Goal: Task Accomplishment & Management: Manage account settings

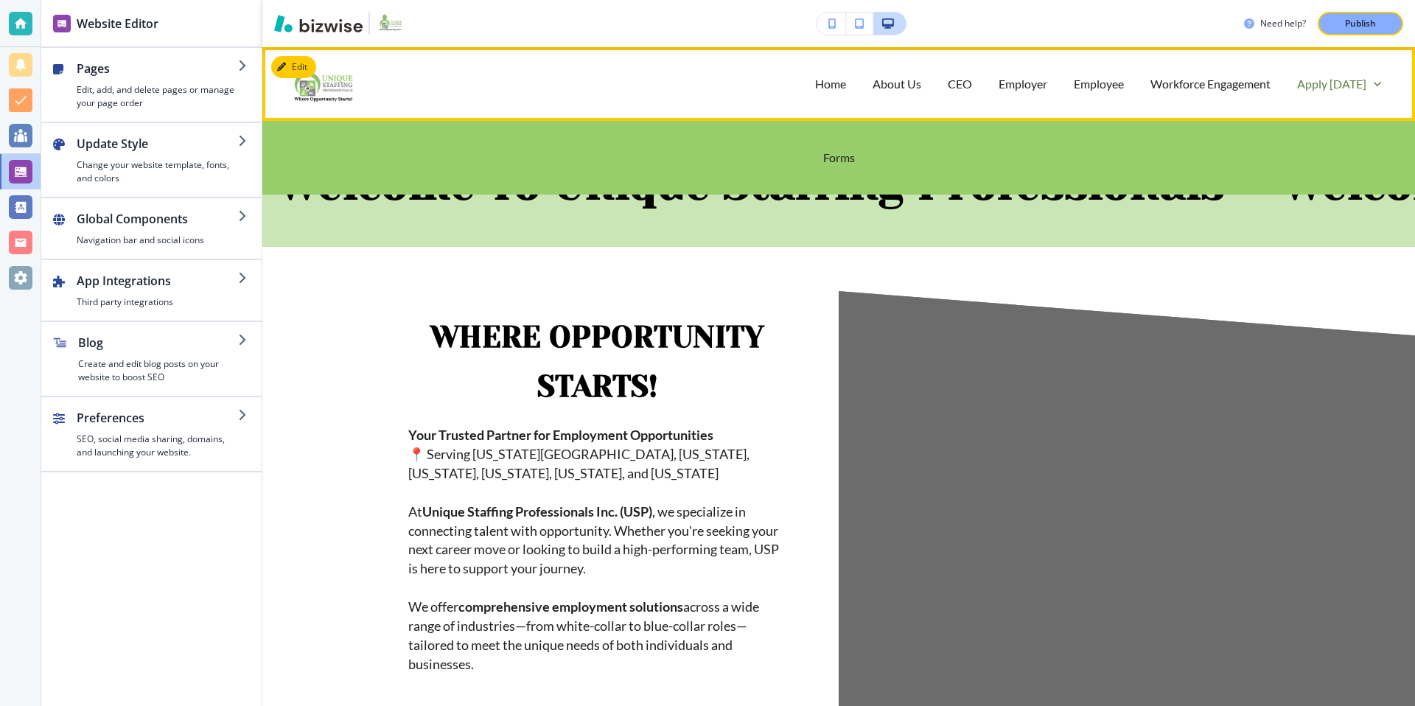
click at [1344, 87] on p "Apply [DATE]" at bounding box center [1331, 83] width 69 height 17
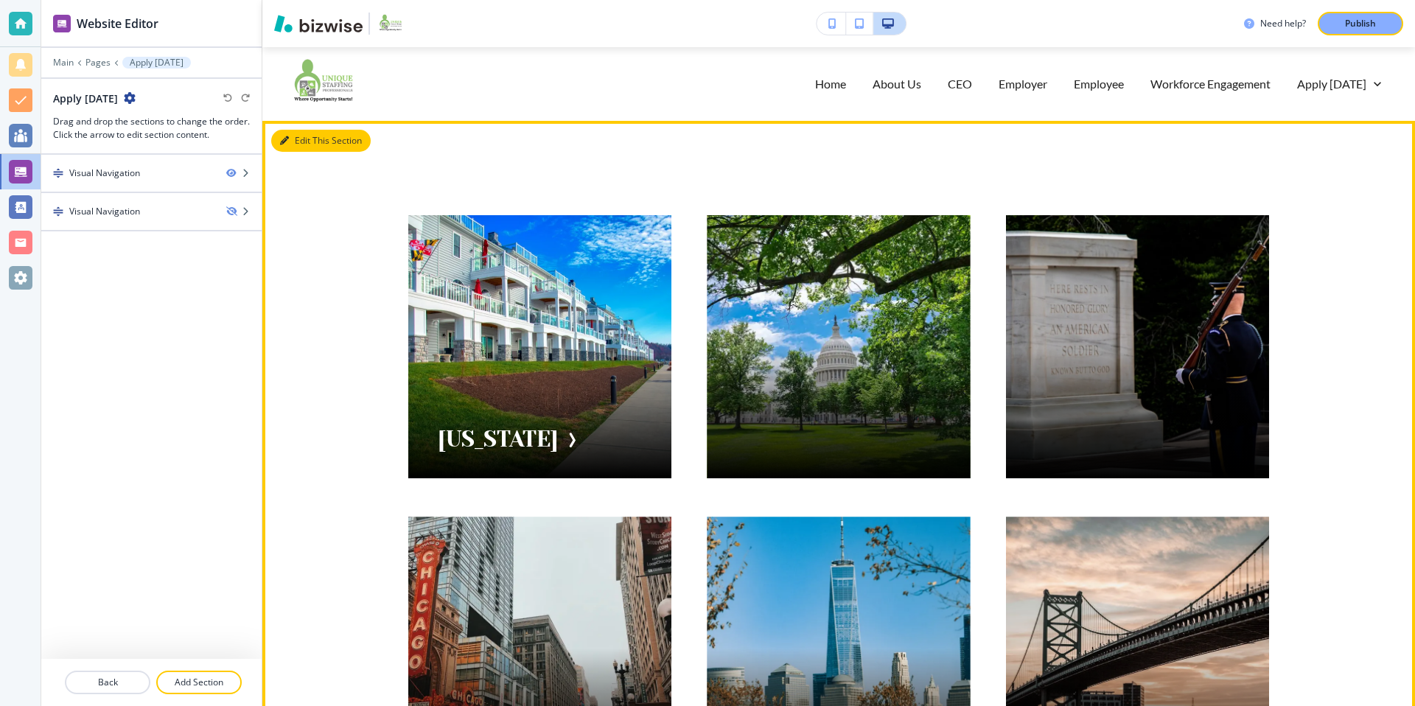
click at [296, 137] on button "Edit This Section" at bounding box center [320, 141] width 99 height 22
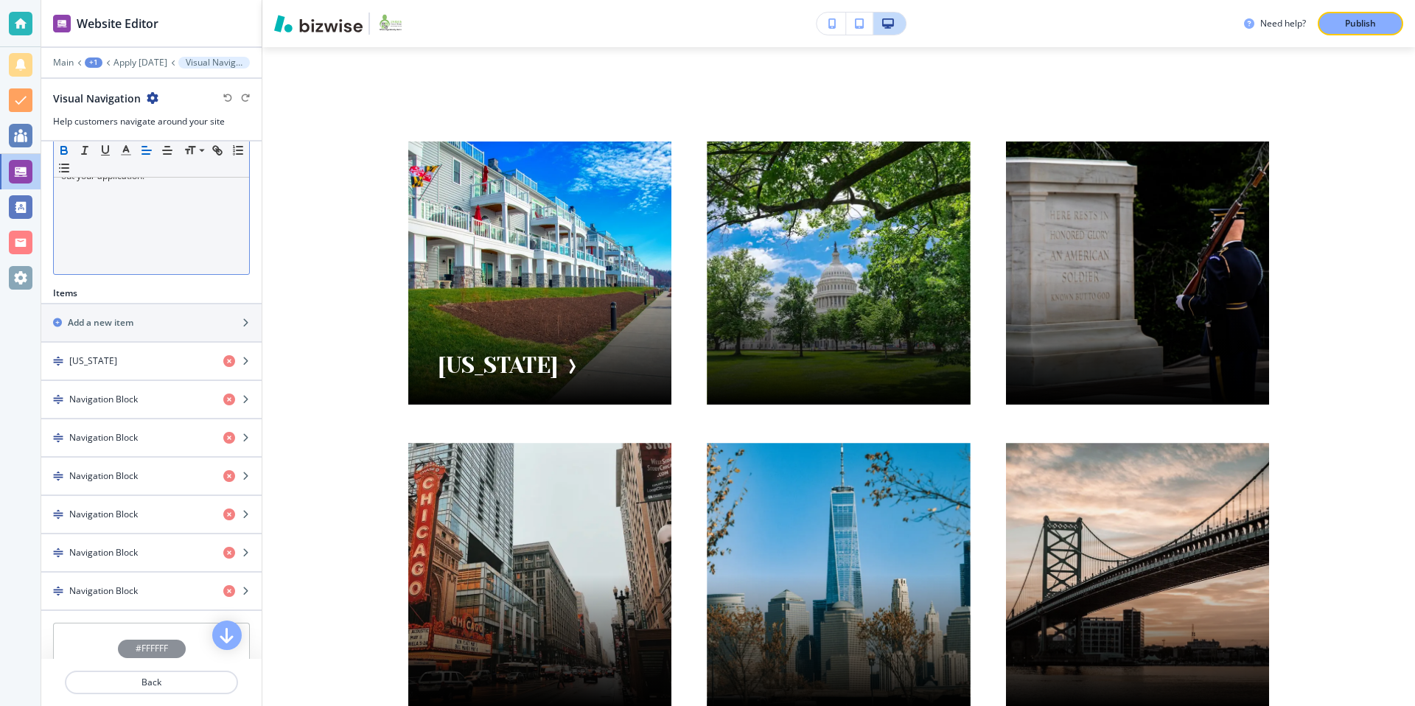
scroll to position [511, 0]
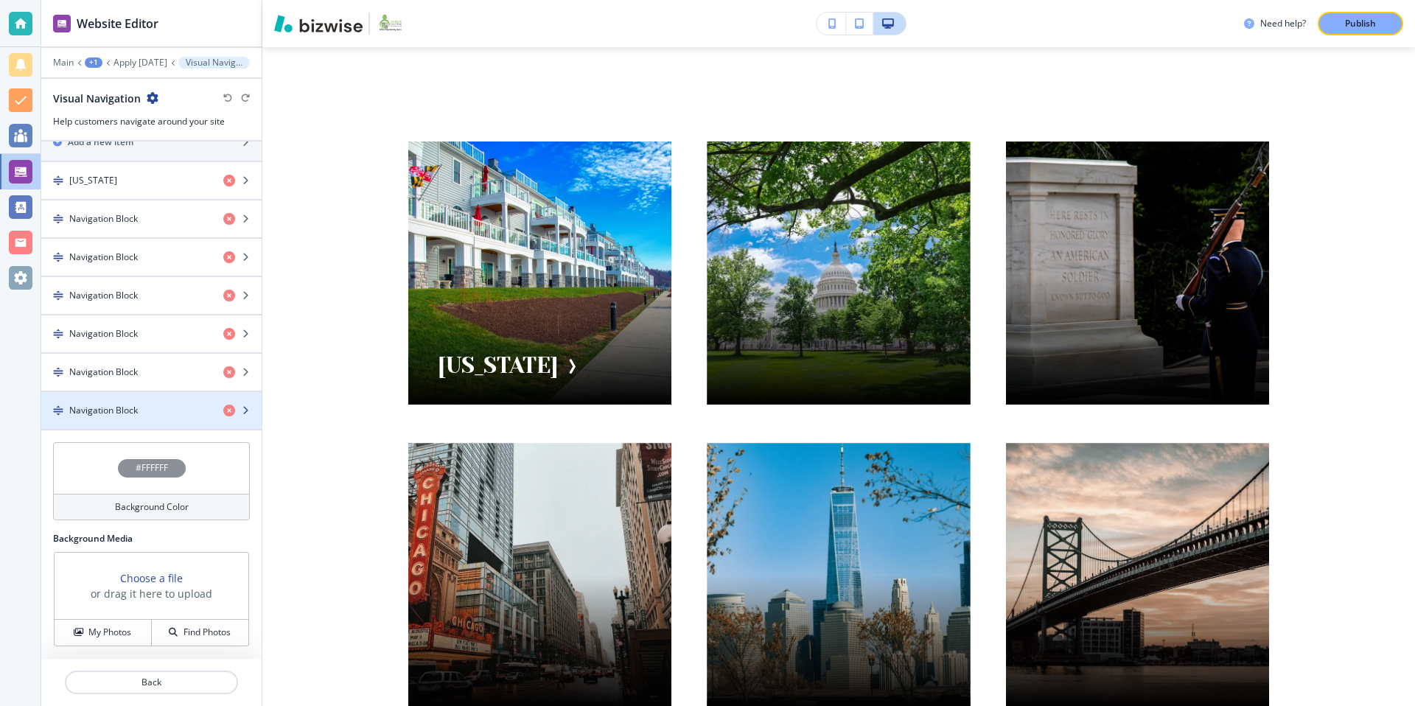
click at [112, 404] on h4 "Navigation Block" at bounding box center [103, 410] width 69 height 13
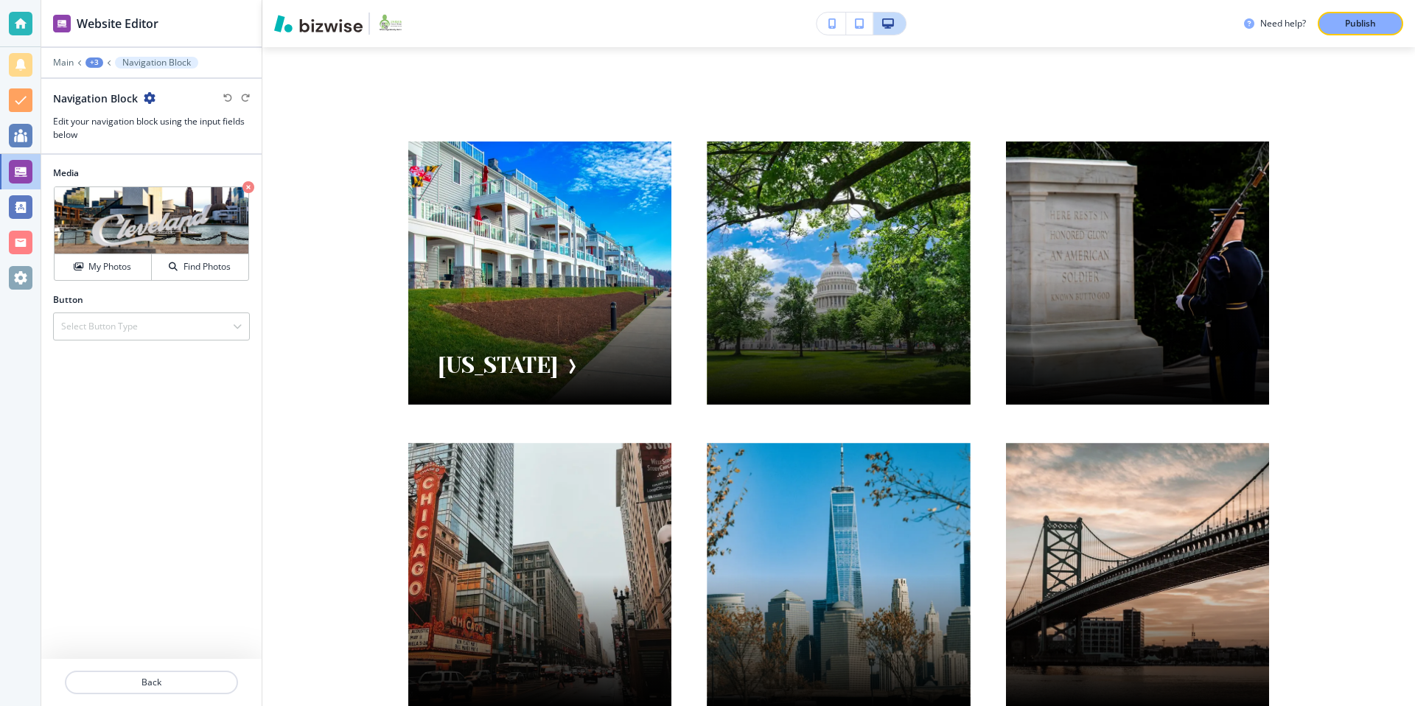
click at [148, 95] on icon "button" at bounding box center [150, 98] width 12 height 12
click at [192, 128] on p "Rename Navigation Block" at bounding box center [190, 123] width 75 height 13
click at [155, 92] on input "Navigation Block" at bounding box center [129, 97] width 153 height 29
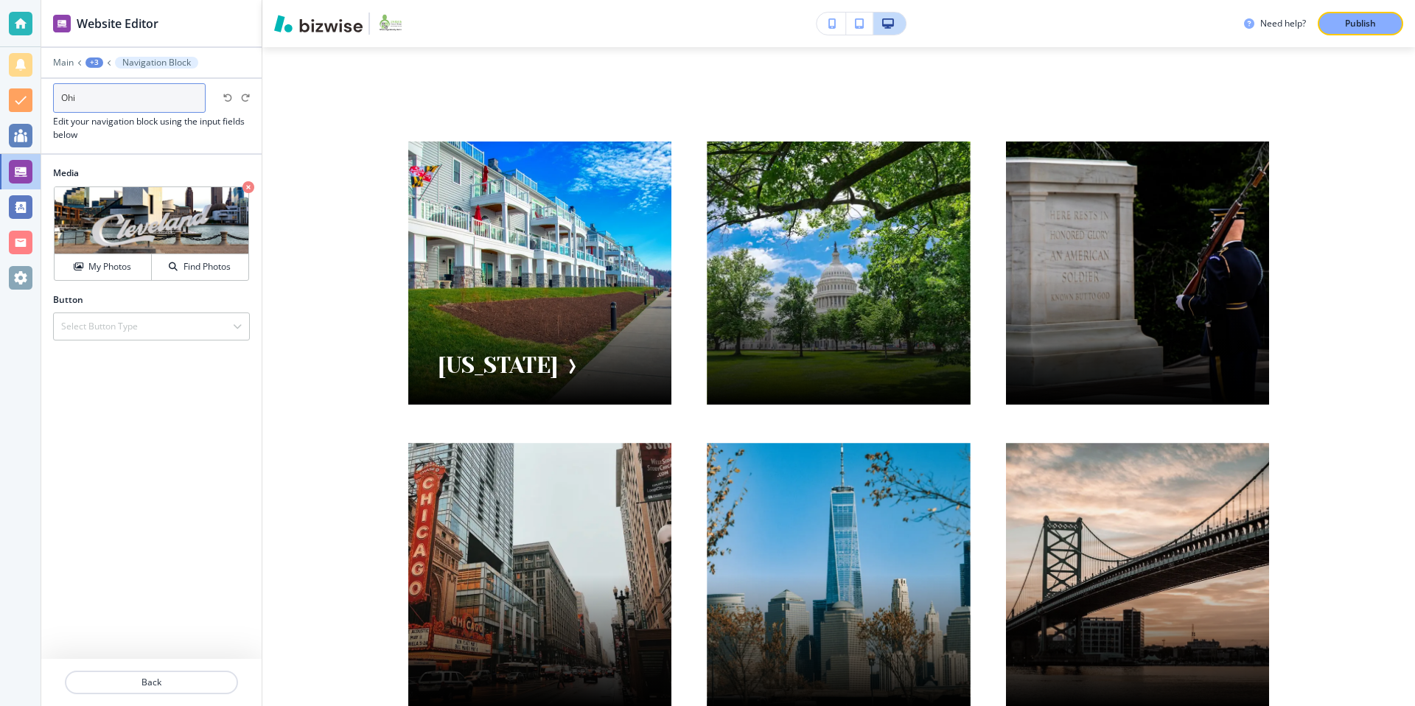
type input "[US_STATE]"
click at [203, 155] on div at bounding box center [151, 161] width 220 height 12
click at [147, 332] on div "Select Button Type" at bounding box center [151, 326] width 195 height 27
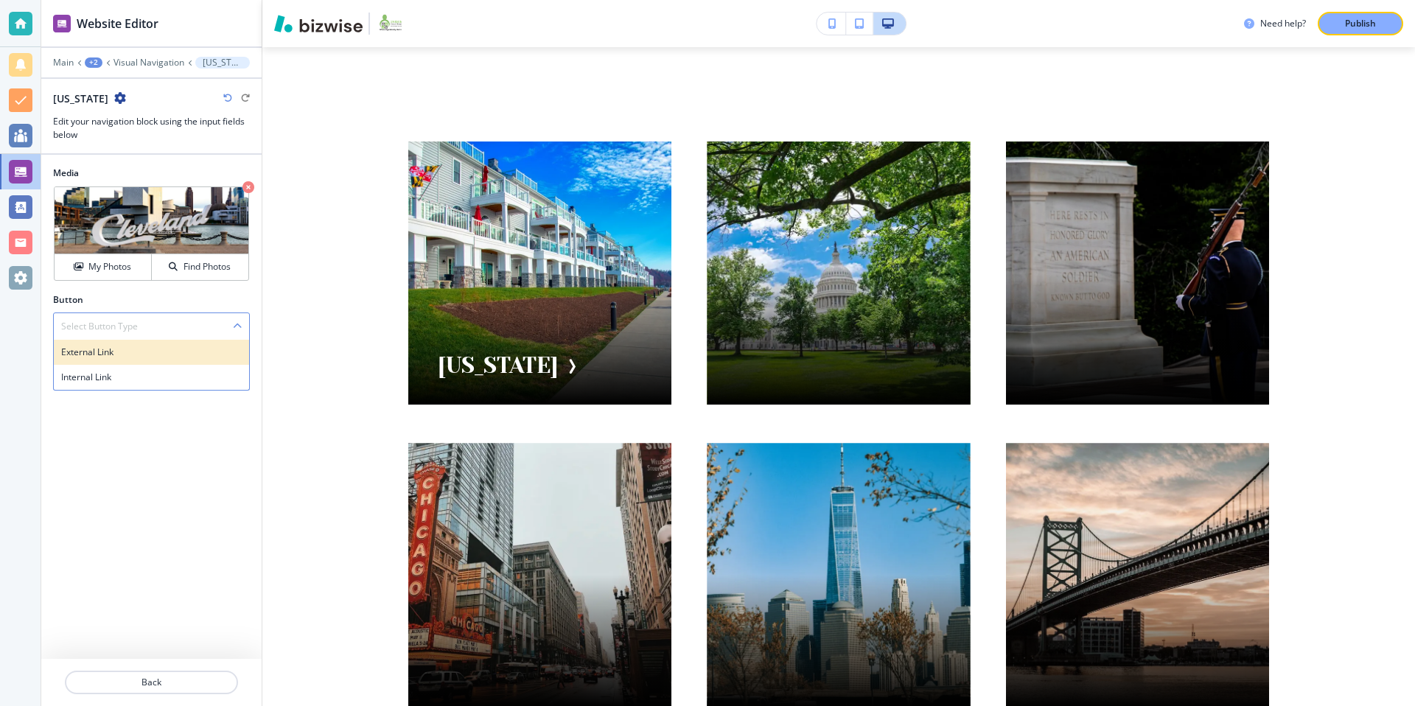
click at [116, 357] on h4 "External Link" at bounding box center [151, 352] width 180 height 13
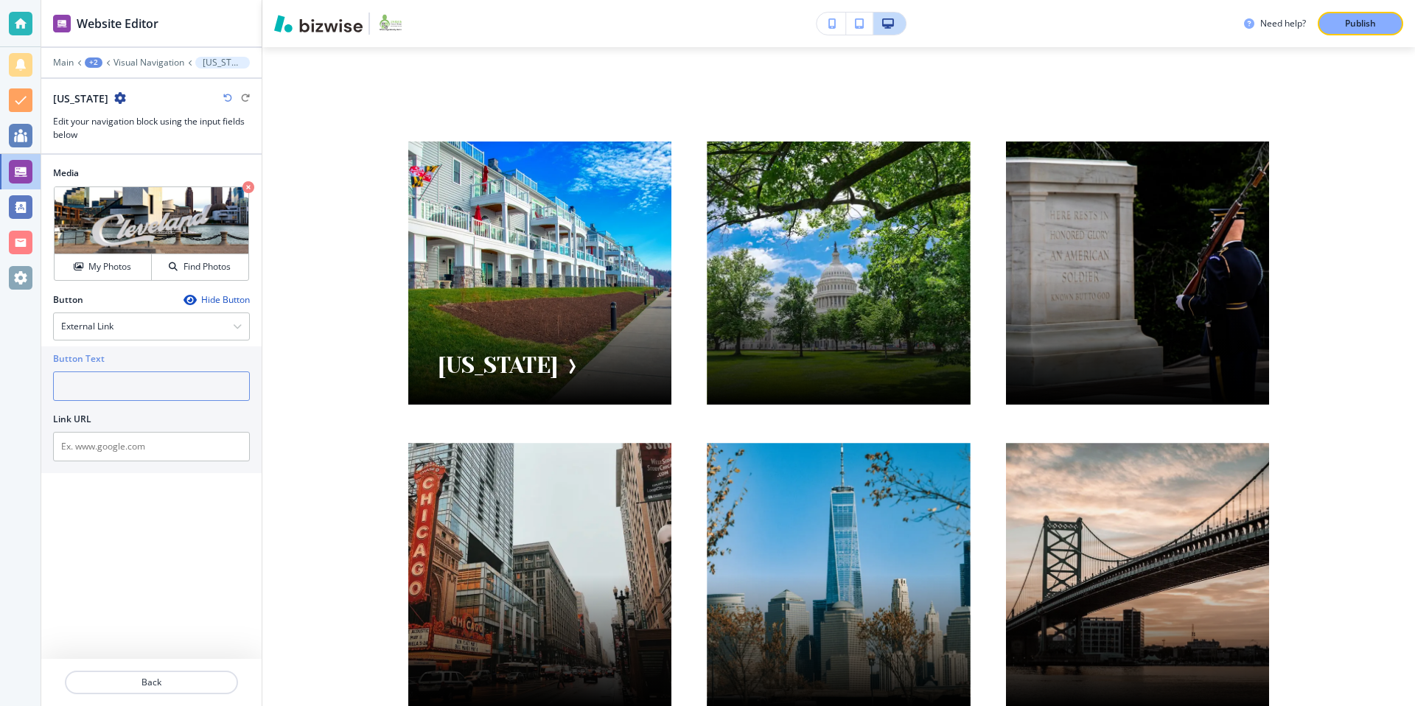
click at [102, 388] on input "text" at bounding box center [151, 385] width 197 height 29
type input "H"
type input "[US_STATE]"
click at [104, 454] on input "text" at bounding box center [151, 446] width 197 height 29
paste input "[URL][DOMAIN_NAME]"
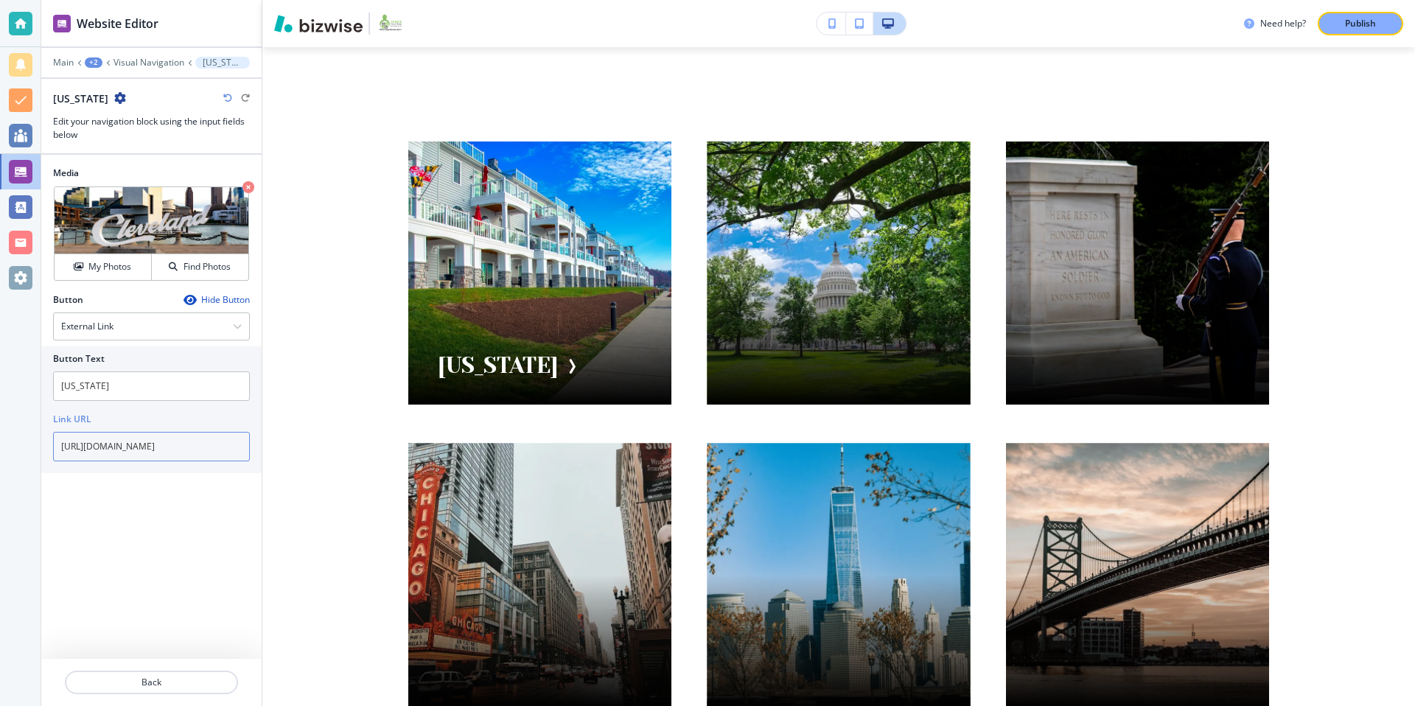
scroll to position [0, 505]
type input "[URL][DOMAIN_NAME]"
click at [130, 512] on div "Media Crop My Photos Find Photos Button Hide Button External Link External Link…" at bounding box center [151, 407] width 220 height 504
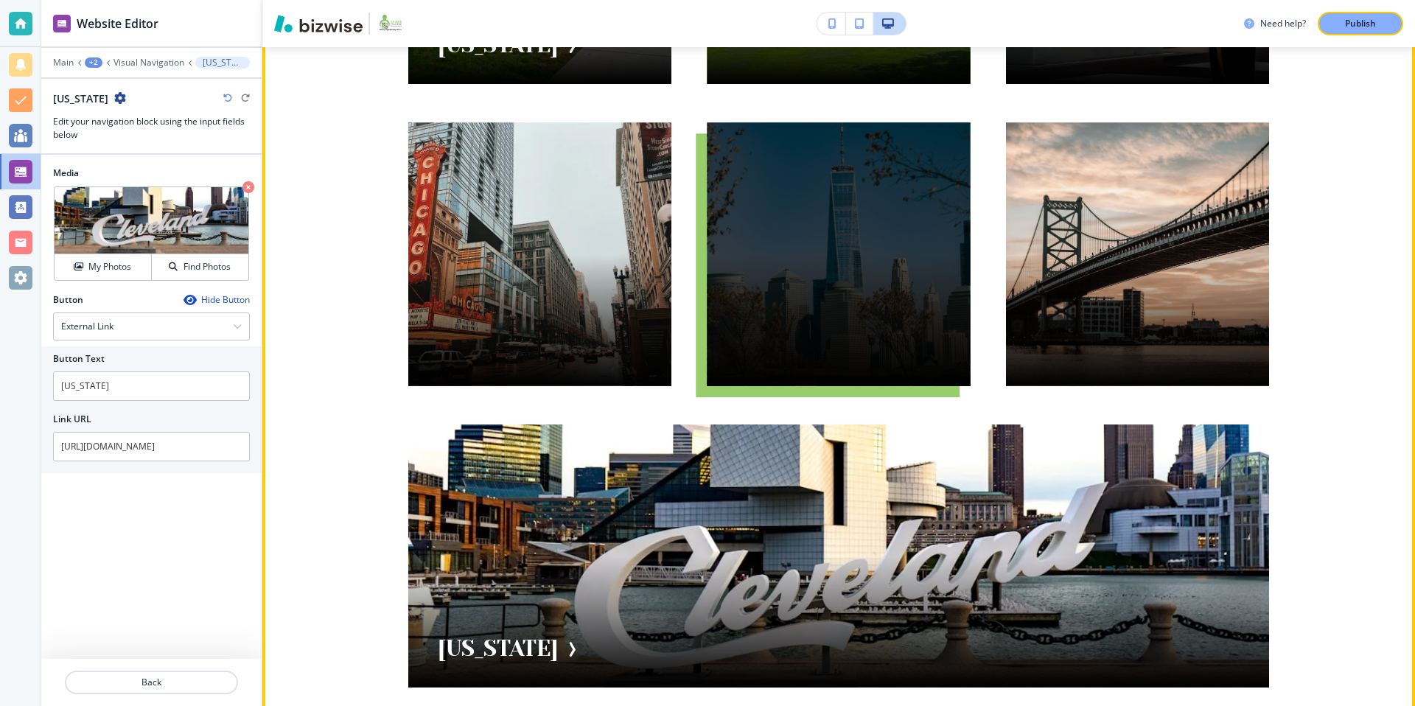
scroll to position [564, 0]
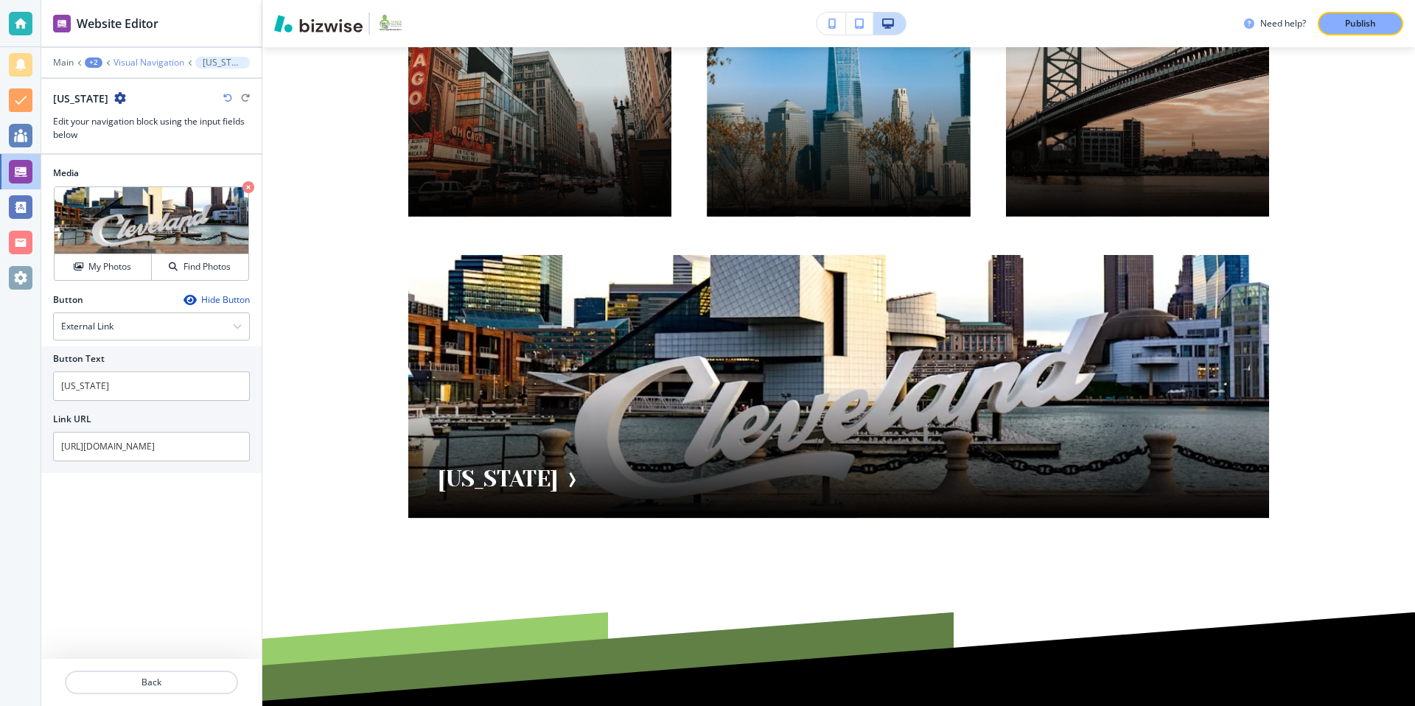
click at [132, 61] on p "Visual Navigation" at bounding box center [148, 62] width 71 height 10
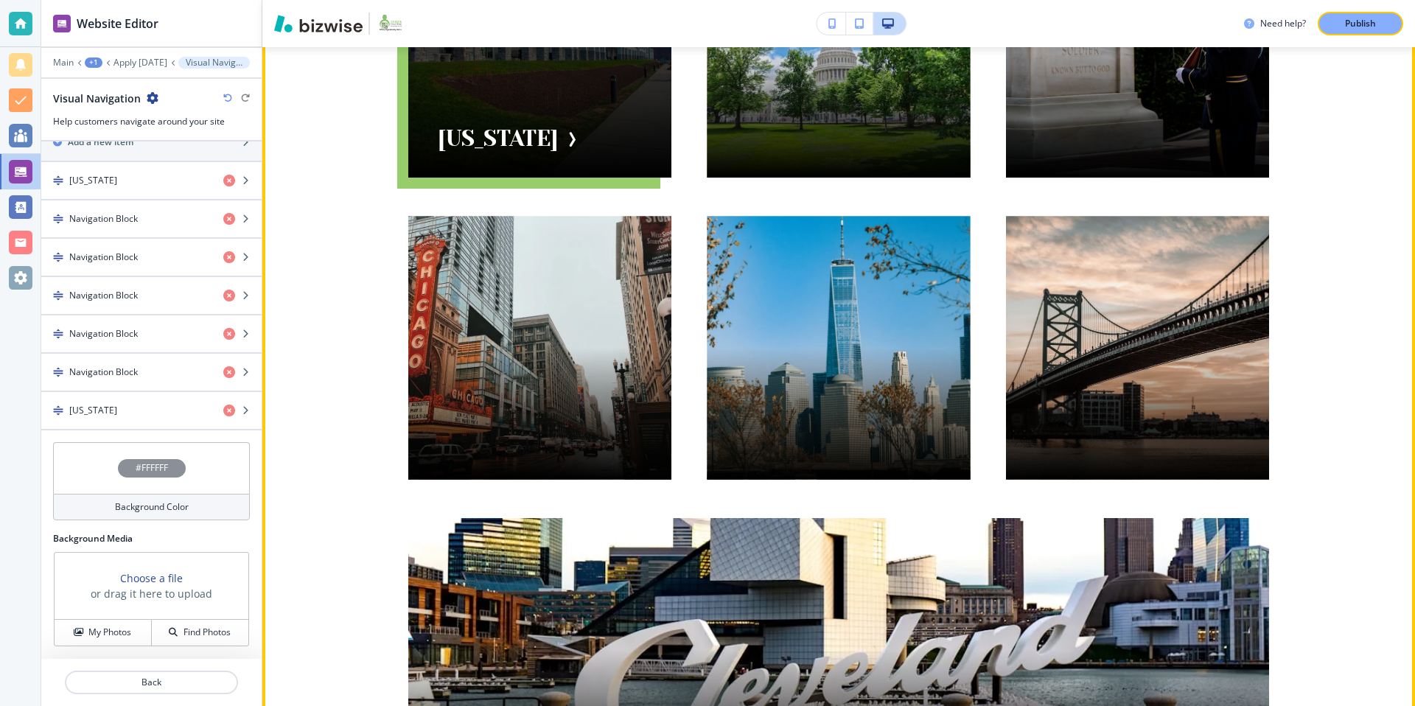
scroll to position [270, 0]
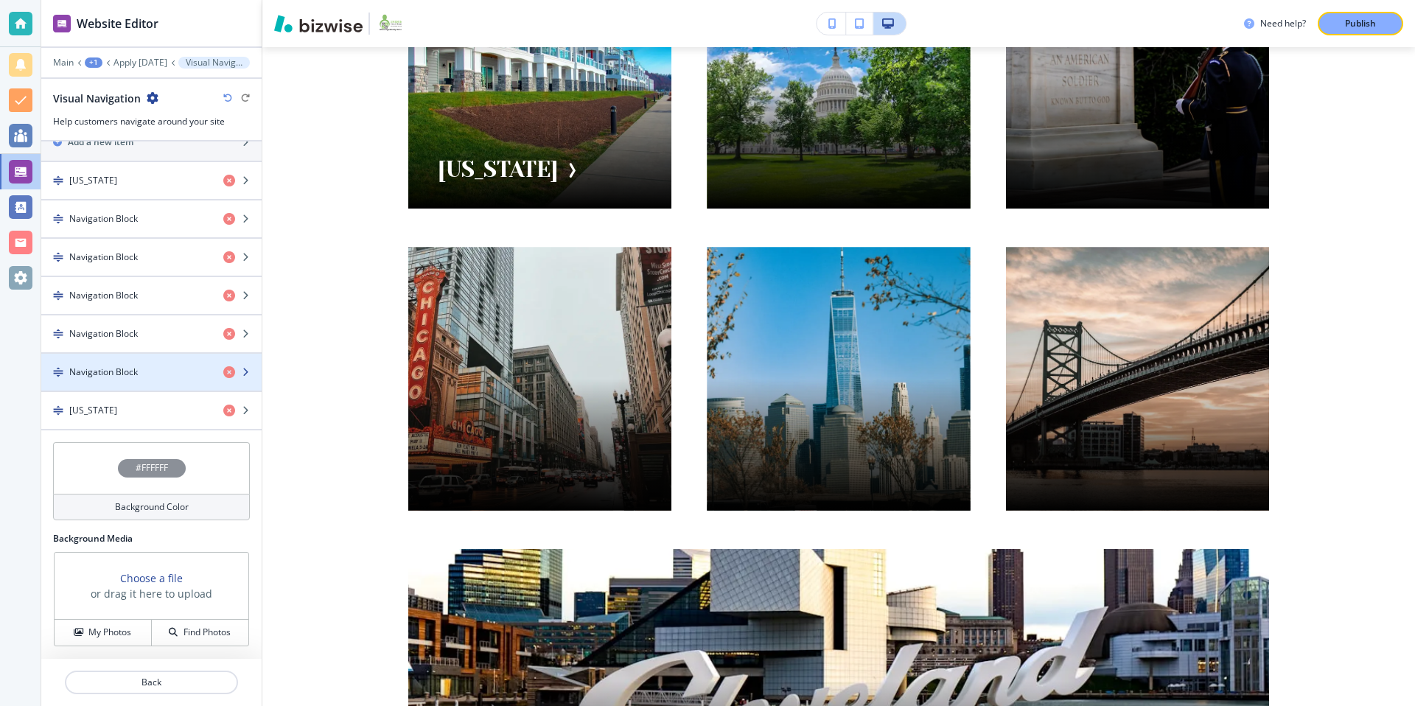
click at [127, 374] on h4 "Navigation Block" at bounding box center [103, 371] width 69 height 13
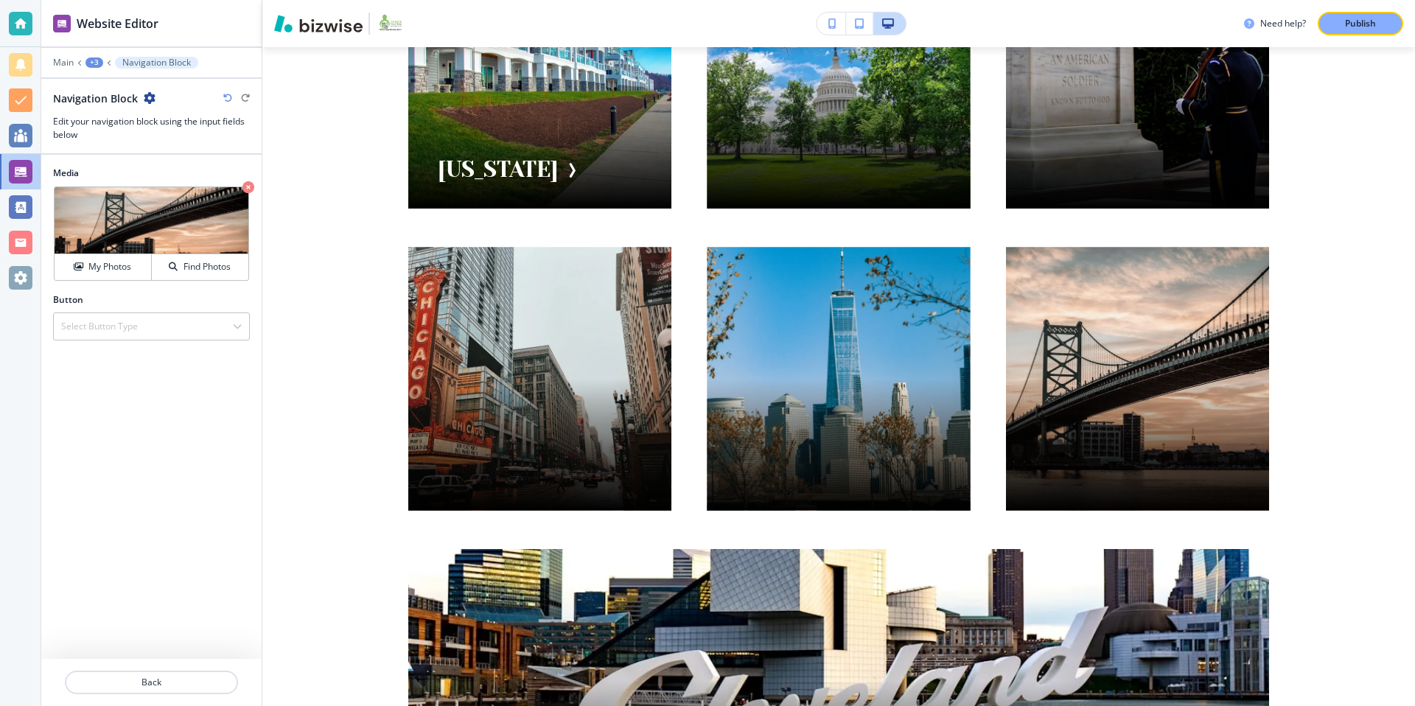
click at [149, 95] on icon "button" at bounding box center [150, 98] width 12 height 12
click at [193, 123] on p "Rename Navigation Block" at bounding box center [190, 123] width 75 height 13
drag, startPoint x: 48, startPoint y: 89, endPoint x: -36, endPoint y: 82, distance: 84.3
click at [0, 0] on html "Website Editor Main +3 Navigation Block Navigation Block Navigation Block Edit …" at bounding box center [707, 0] width 1415 height 0
type input "[US_STATE]"
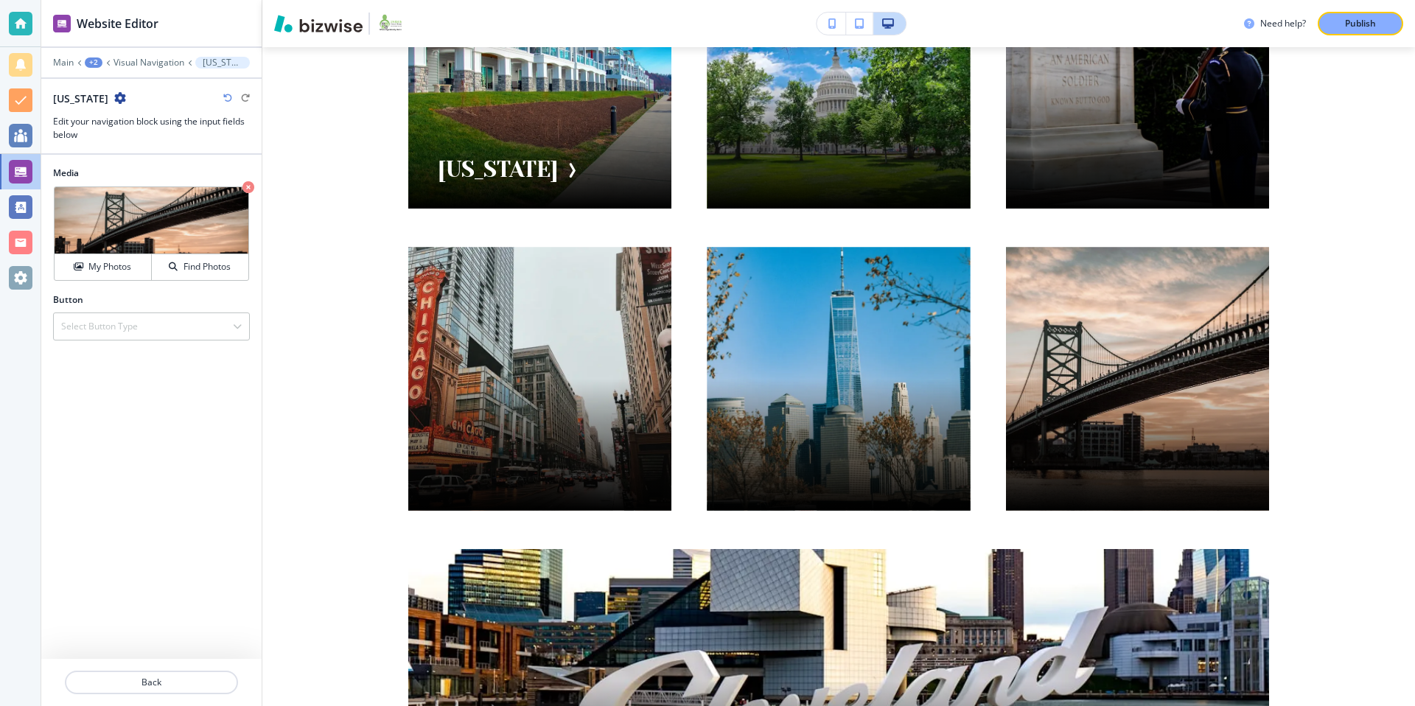
click at [174, 141] on div at bounding box center [151, 147] width 220 height 12
click at [211, 318] on div "Select Button Type" at bounding box center [151, 326] width 195 height 27
click at [166, 355] on h4 "External Link" at bounding box center [151, 352] width 180 height 13
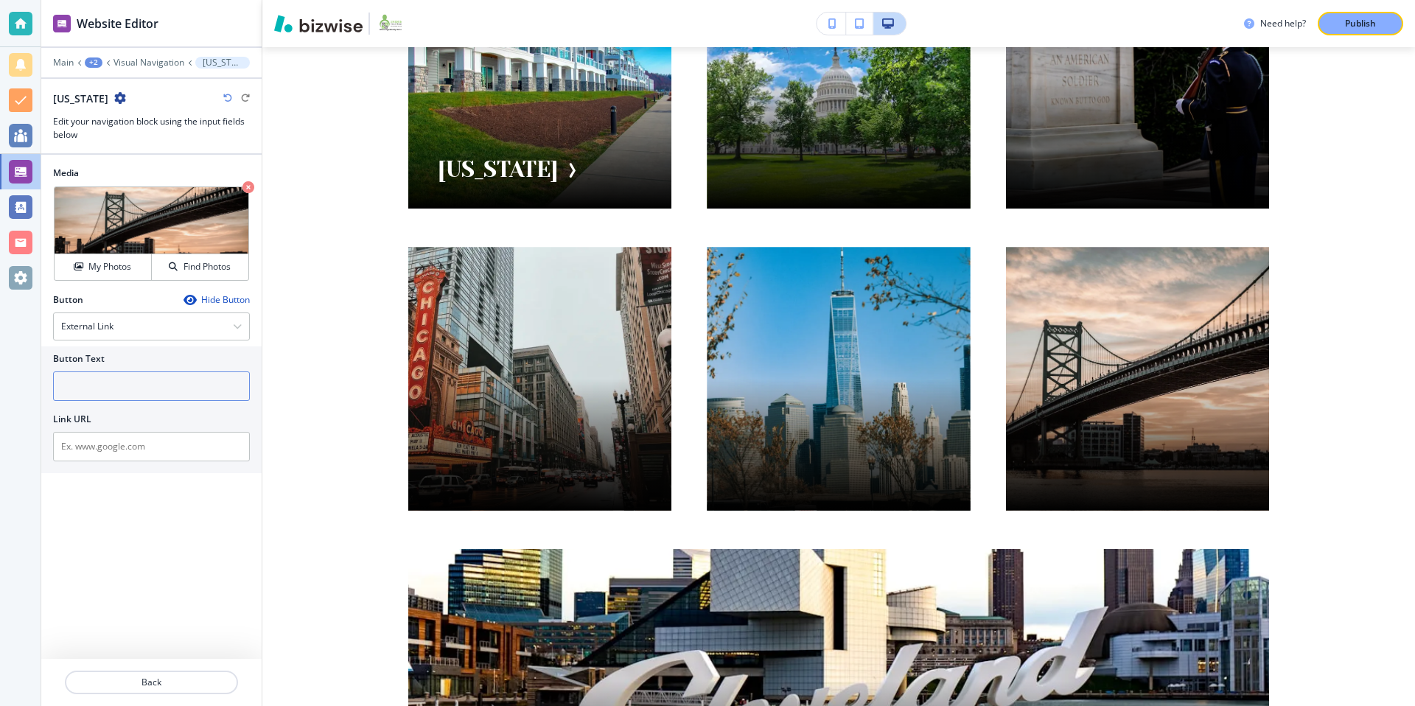
click at [156, 385] on input "text" at bounding box center [151, 385] width 197 height 29
type input "[US_STATE]"
click at [122, 450] on input "text" at bounding box center [151, 446] width 197 height 29
paste input "[URL][DOMAIN_NAME]"
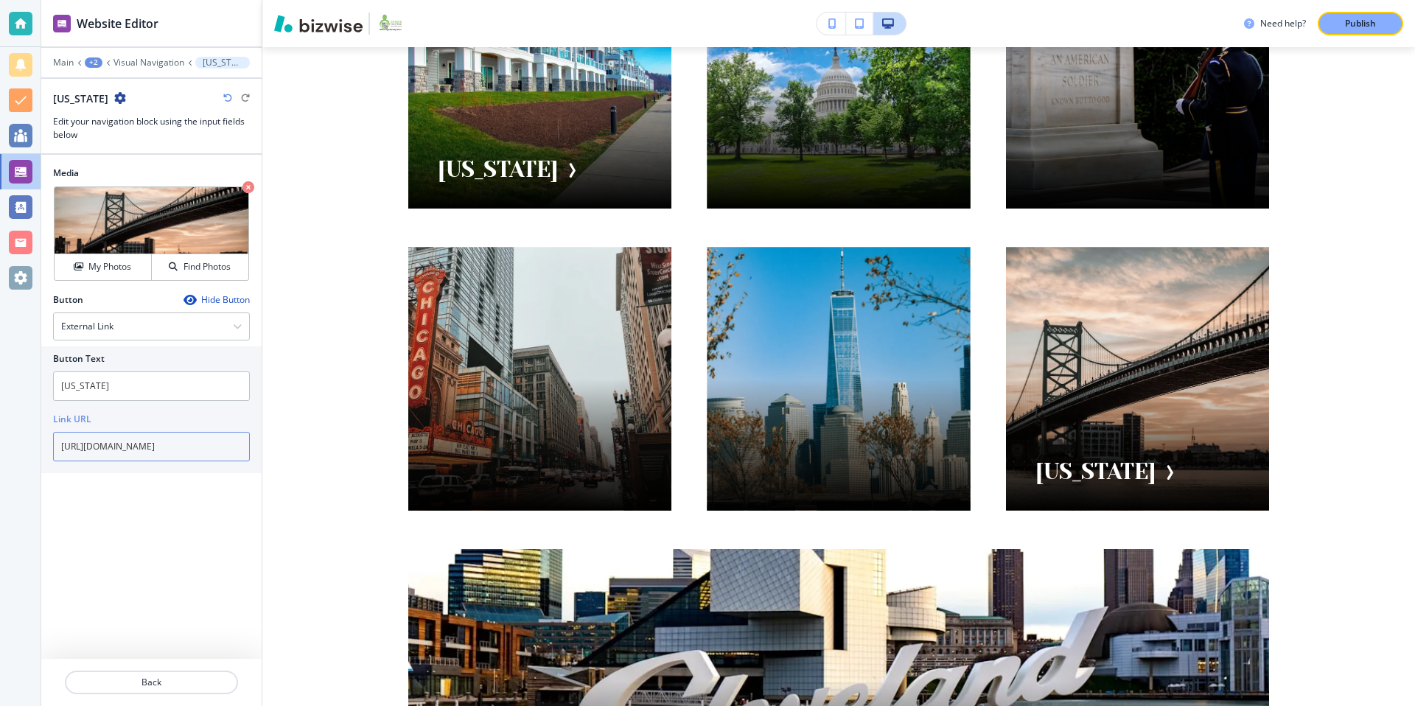
type input "[URL][DOMAIN_NAME]"
click at [121, 511] on div "Media Crop My Photos Find Photos Button Hide Button External Link External Link…" at bounding box center [151, 407] width 220 height 504
click at [166, 60] on p "Visual Navigation" at bounding box center [148, 62] width 71 height 10
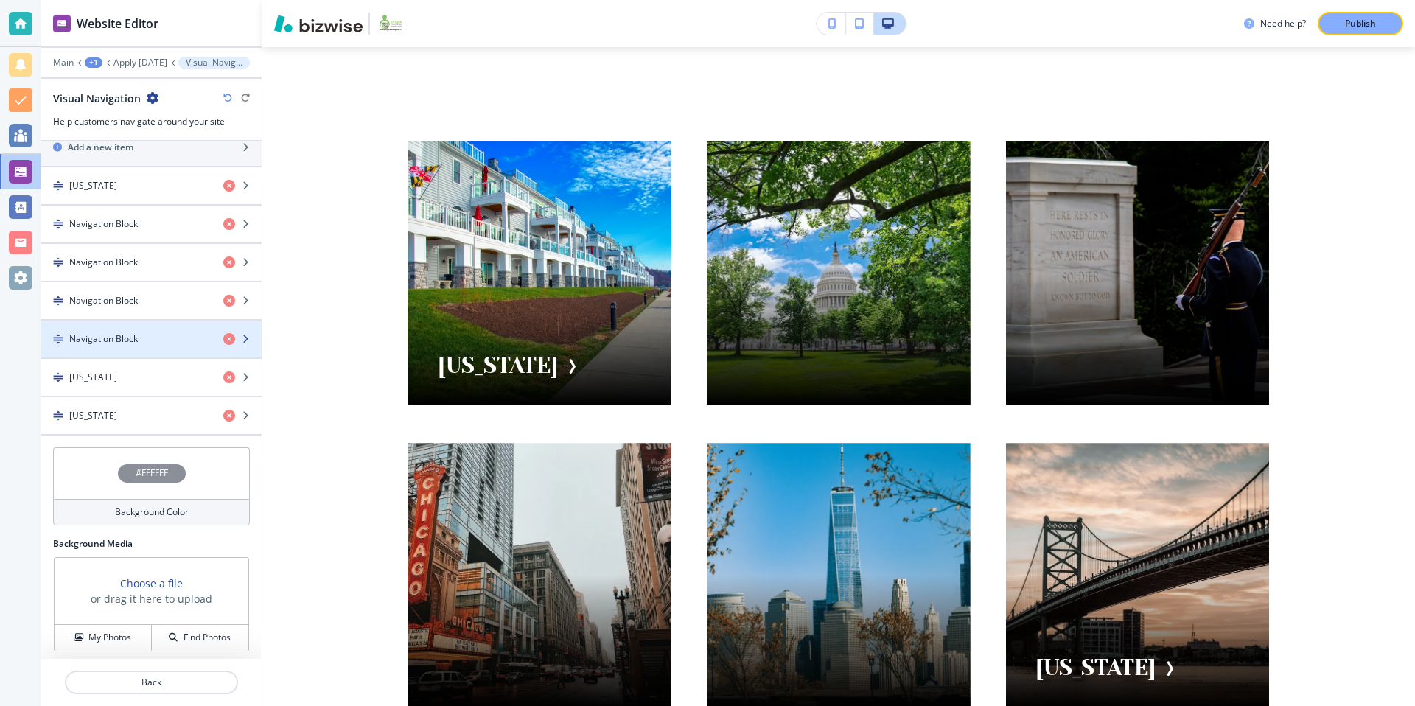
scroll to position [511, 0]
click at [150, 340] on div "button" at bounding box center [151, 346] width 220 height 12
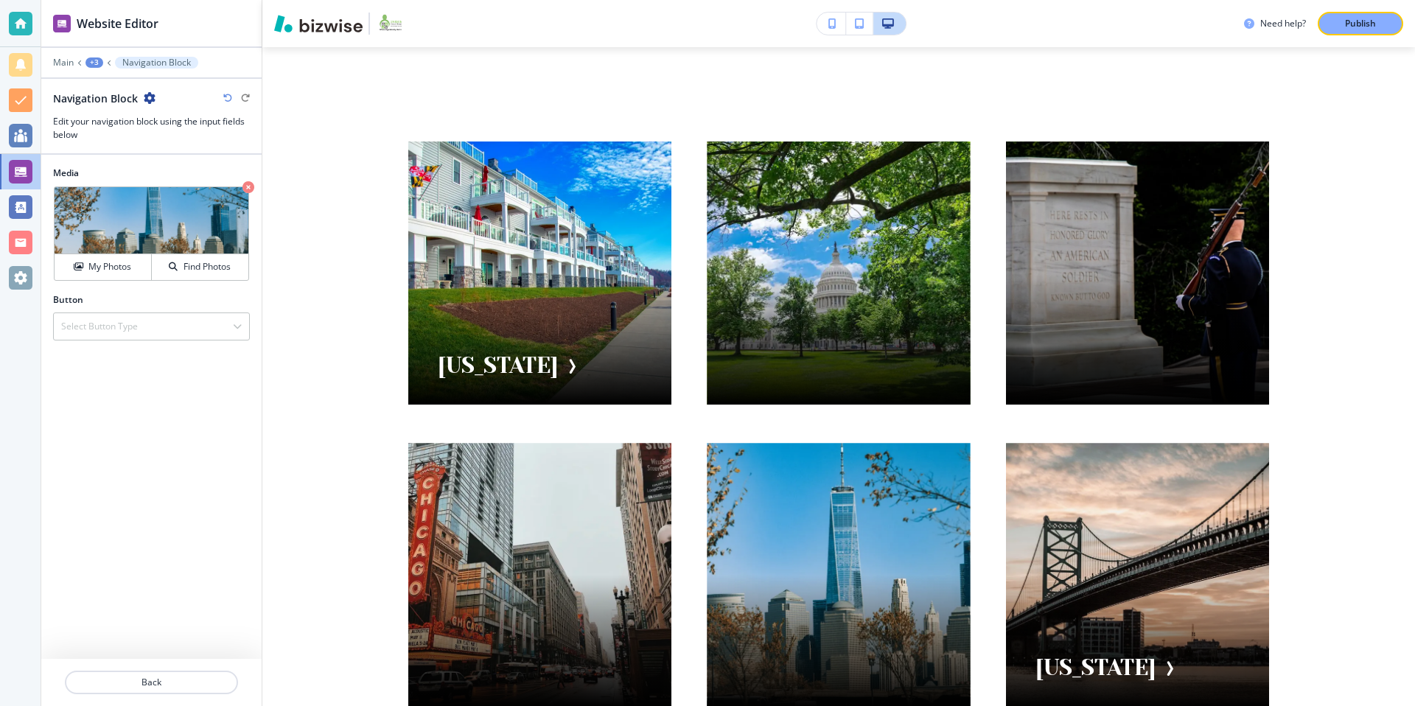
click at [149, 92] on icon "button" at bounding box center [150, 98] width 12 height 12
click at [186, 129] on p "Rename Navigation Block" at bounding box center [190, 123] width 75 height 13
click at [164, 108] on input "Navigation Block" at bounding box center [129, 97] width 153 height 29
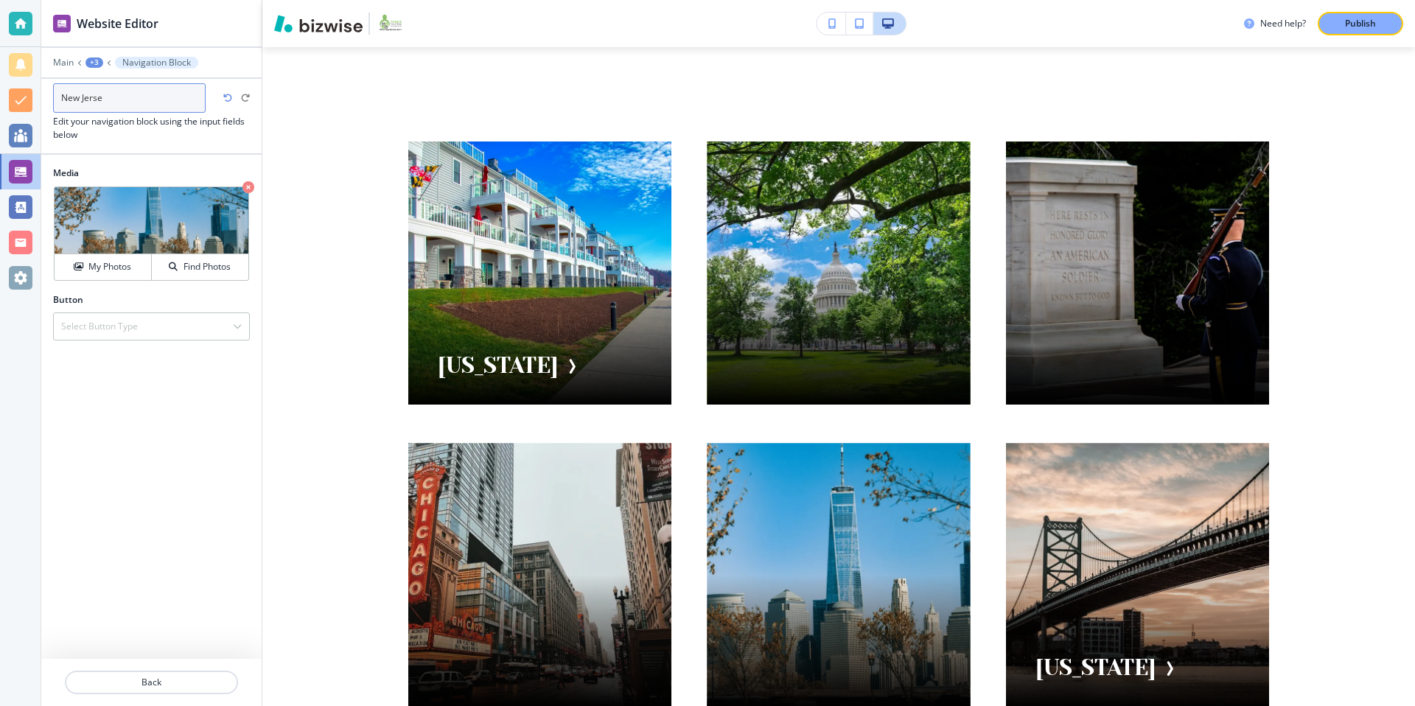
type input "[US_STATE]"
click at [139, 323] on div "Select Button Type" at bounding box center [151, 326] width 195 height 27
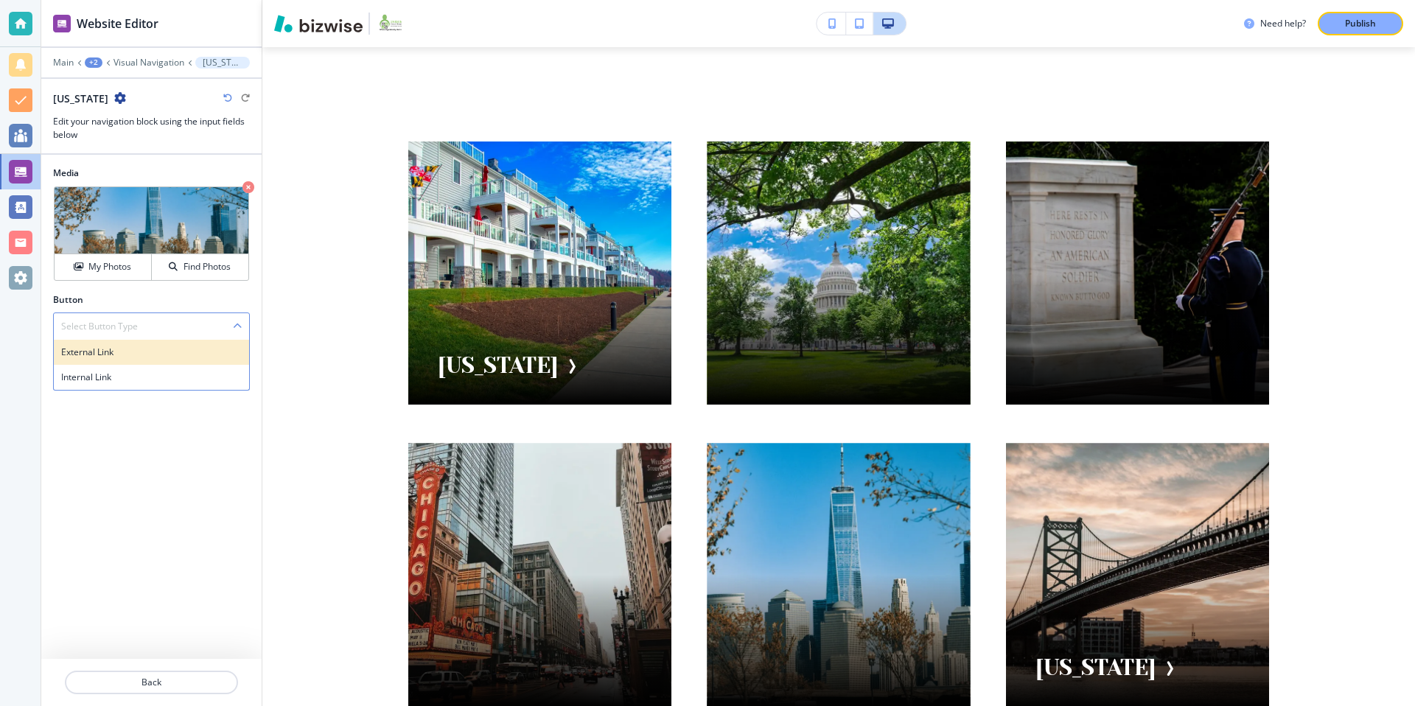
click at [146, 359] on div "External Link" at bounding box center [151, 352] width 195 height 25
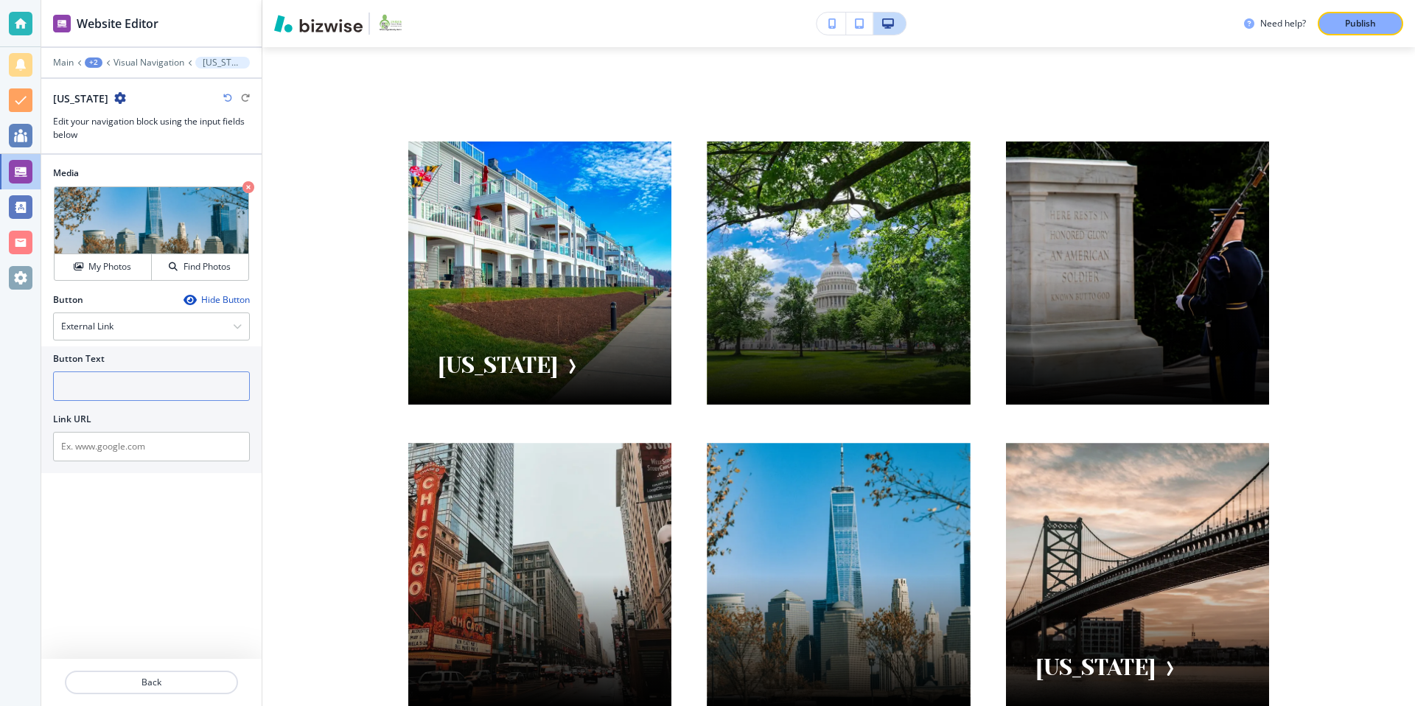
click at [132, 385] on input "text" at bounding box center [151, 385] width 197 height 29
type input "[US_STATE]"
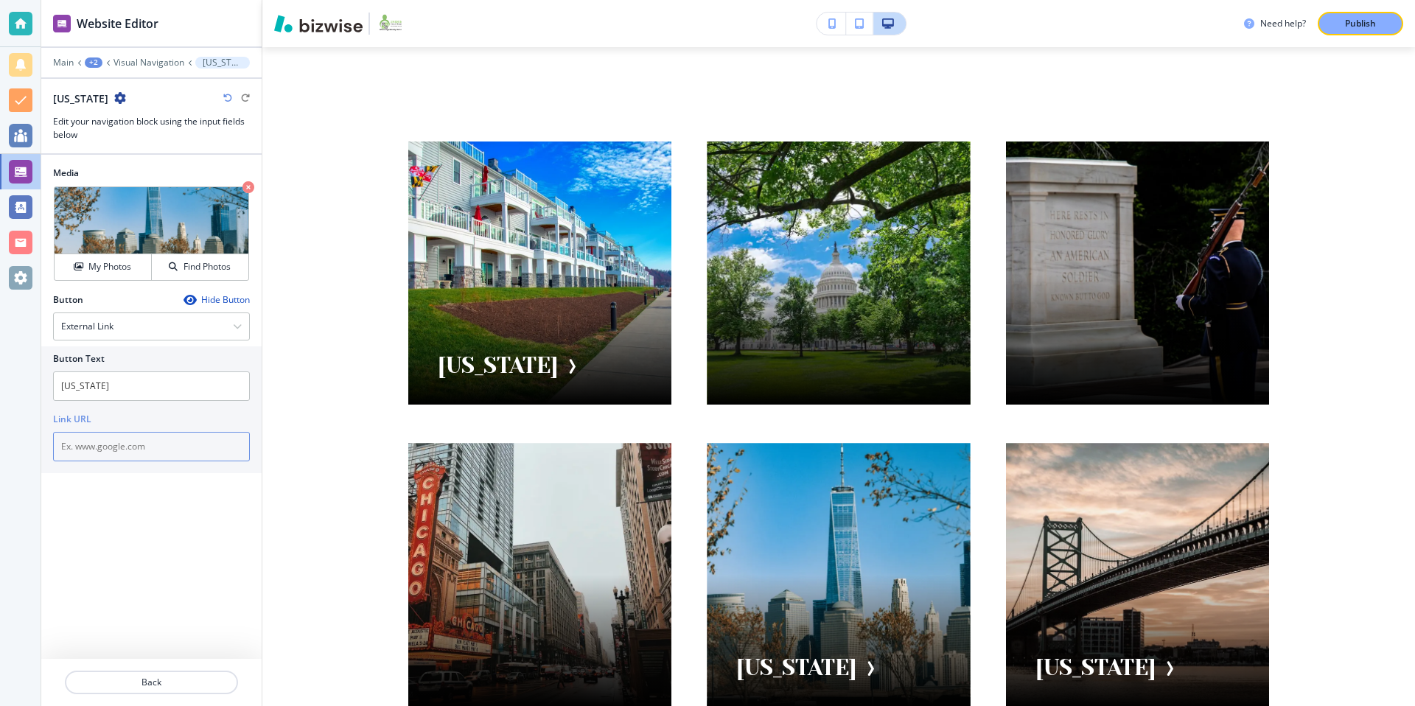
click at [152, 450] on input "text" at bounding box center [151, 446] width 197 height 29
paste input "[URL][DOMAIN_NAME]"
type input "[URL][DOMAIN_NAME]"
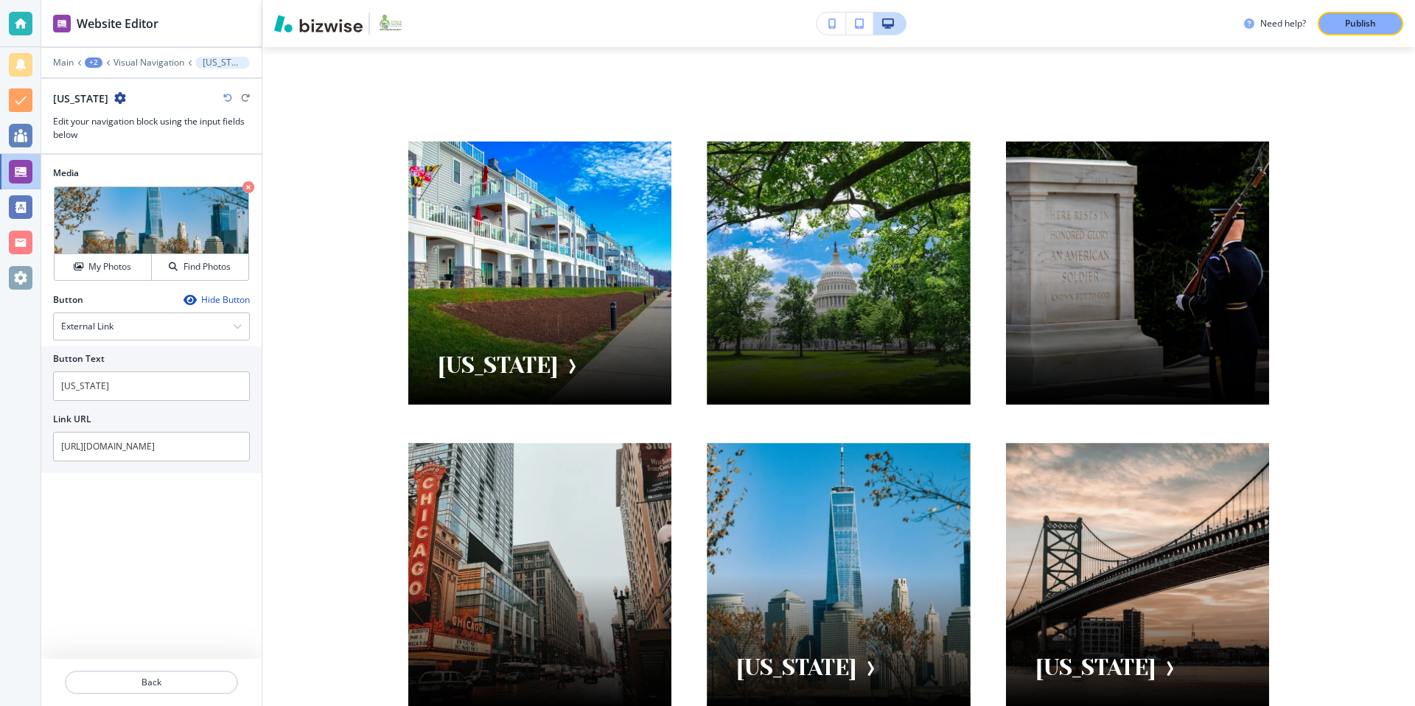
click at [189, 523] on div "Media Crop My Photos Find Photos Button Hide Button External Link External Link…" at bounding box center [151, 407] width 220 height 504
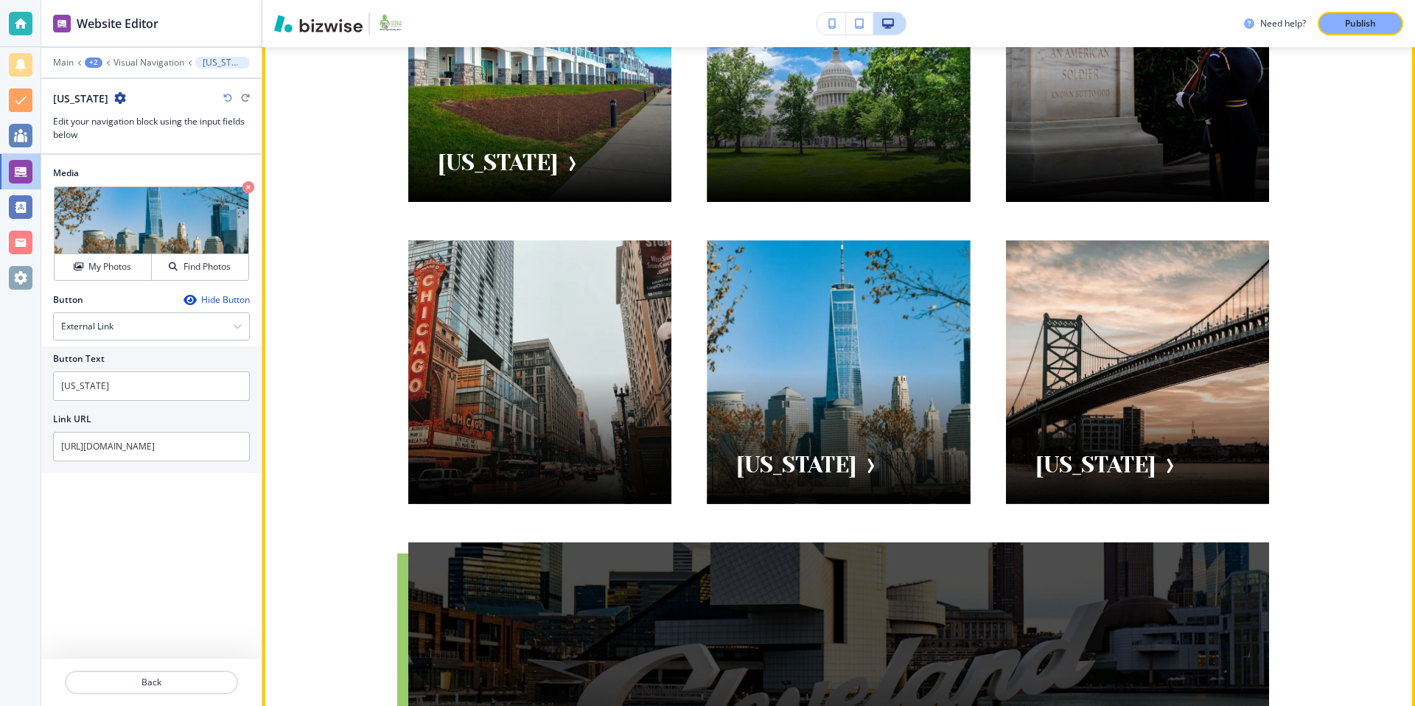
scroll to position [248, 0]
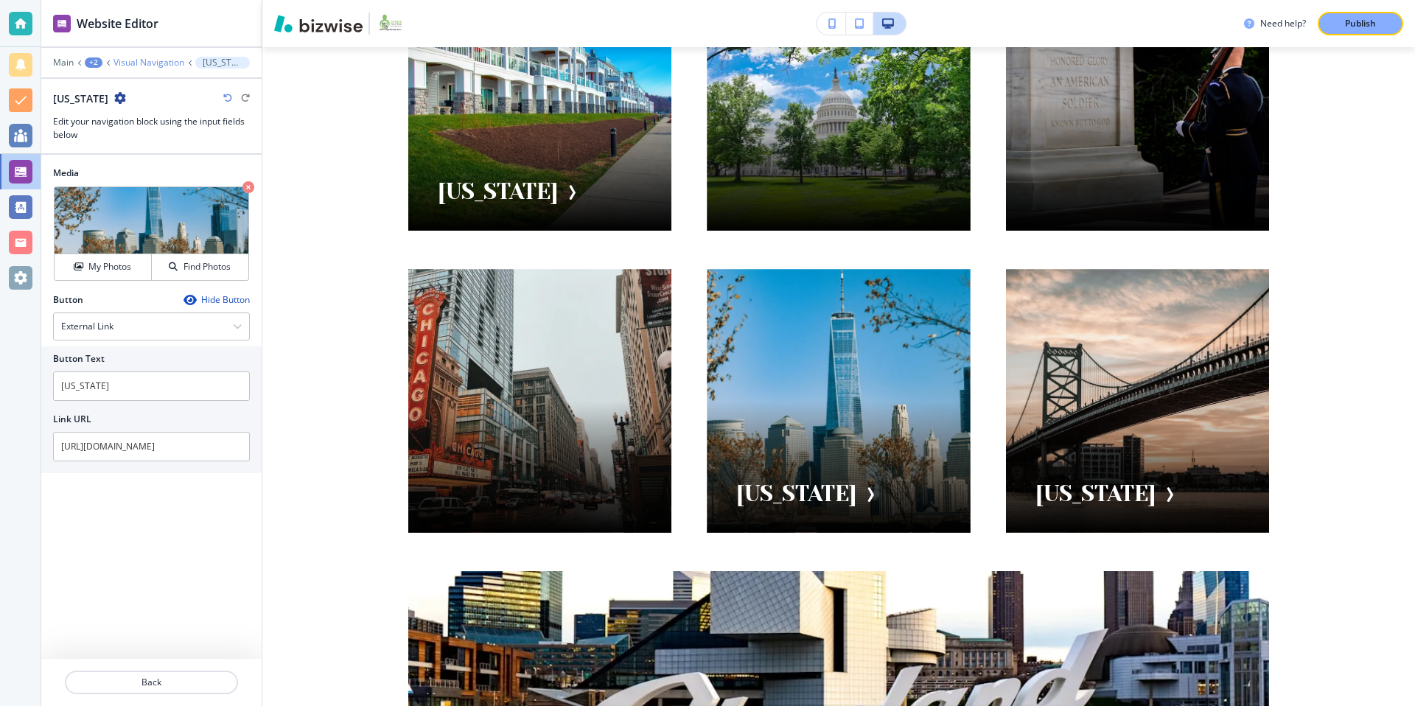
click at [169, 65] on p "Visual Navigation" at bounding box center [148, 62] width 71 height 10
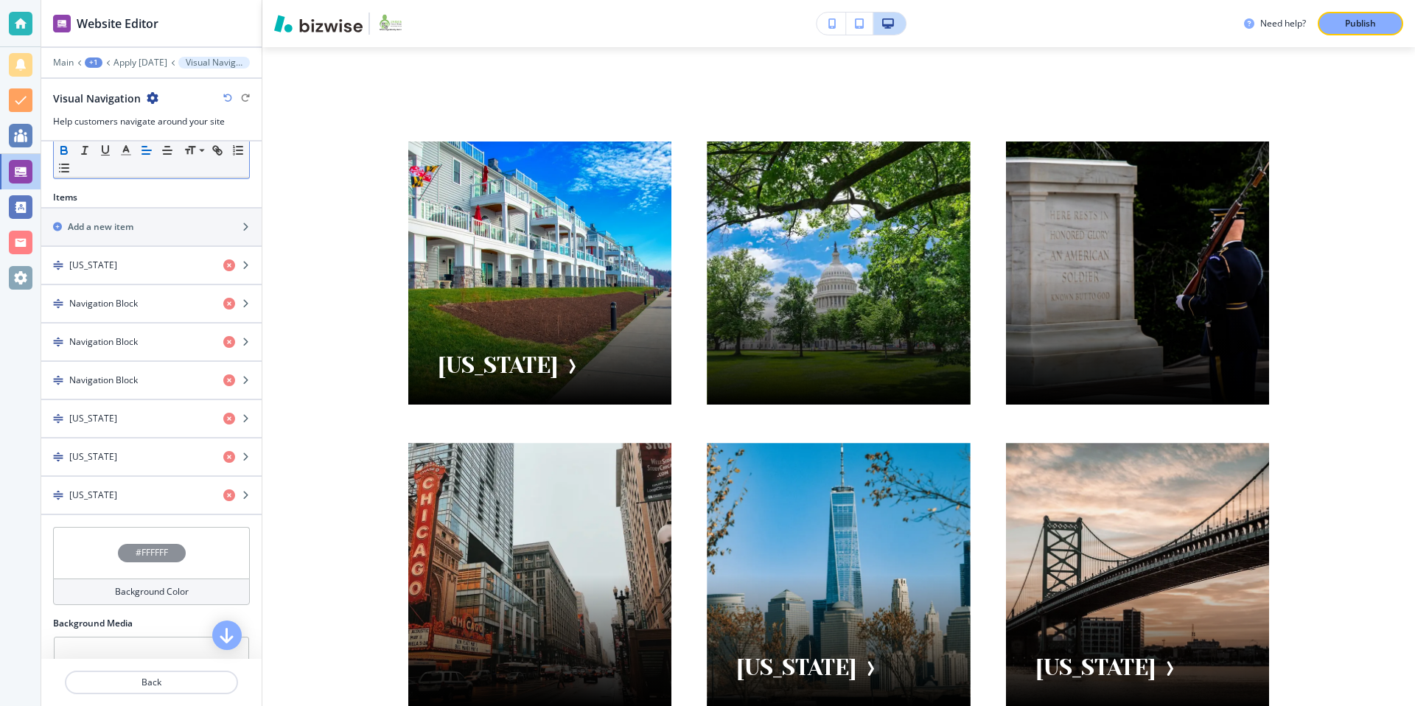
scroll to position [436, 0]
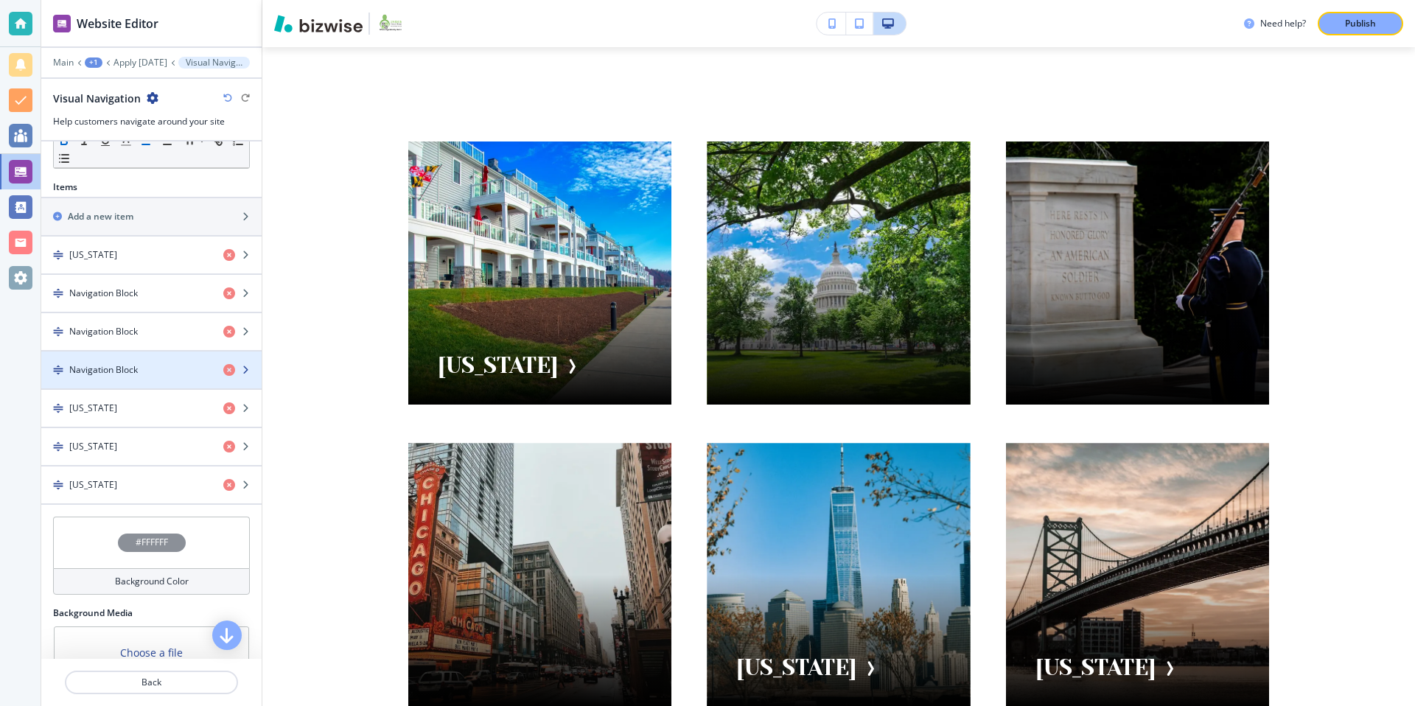
click at [117, 363] on h4 "Navigation Block" at bounding box center [103, 369] width 69 height 13
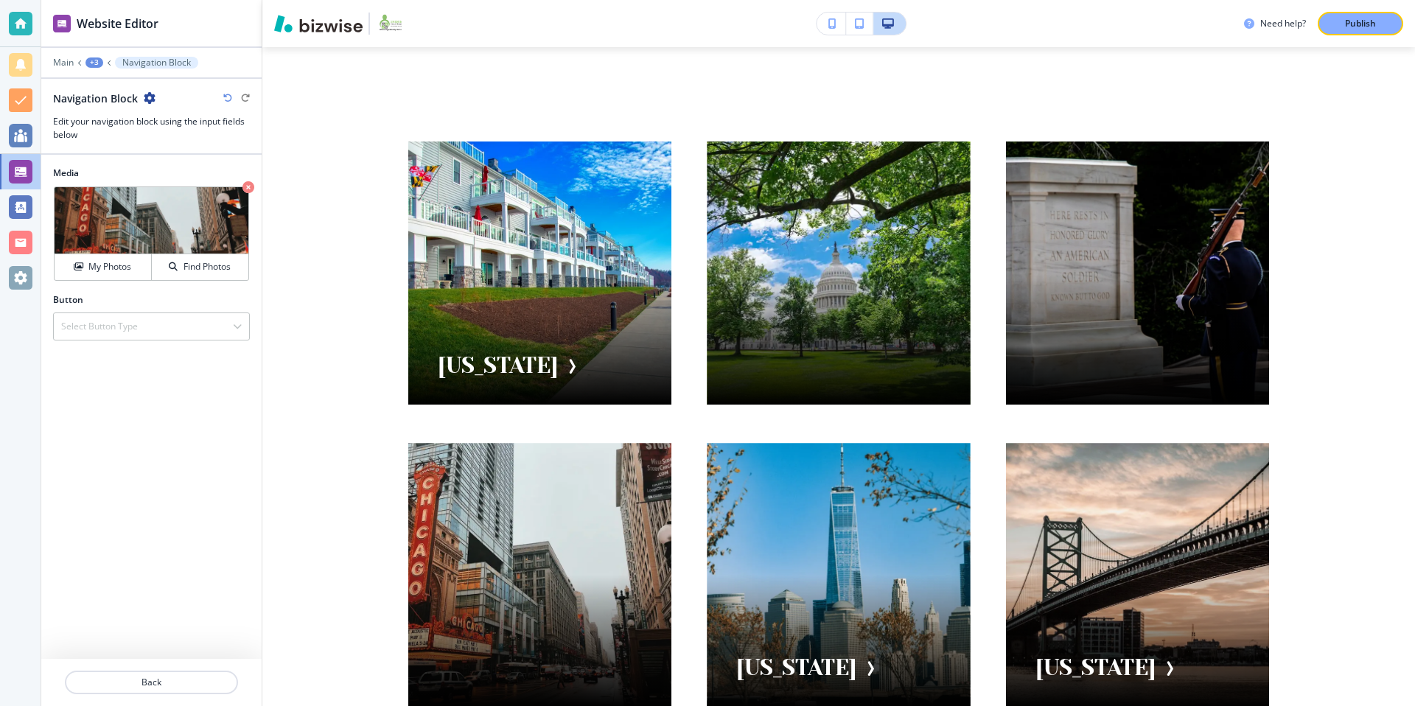
click at [155, 98] on div "Navigation Block" at bounding box center [151, 98] width 197 height 15
click at [144, 97] on icon "button" at bounding box center [150, 98] width 12 height 12
click at [172, 117] on p "Rename Navigation Block" at bounding box center [190, 123] width 75 height 13
click at [162, 101] on input "Navigation Block" at bounding box center [129, 97] width 153 height 29
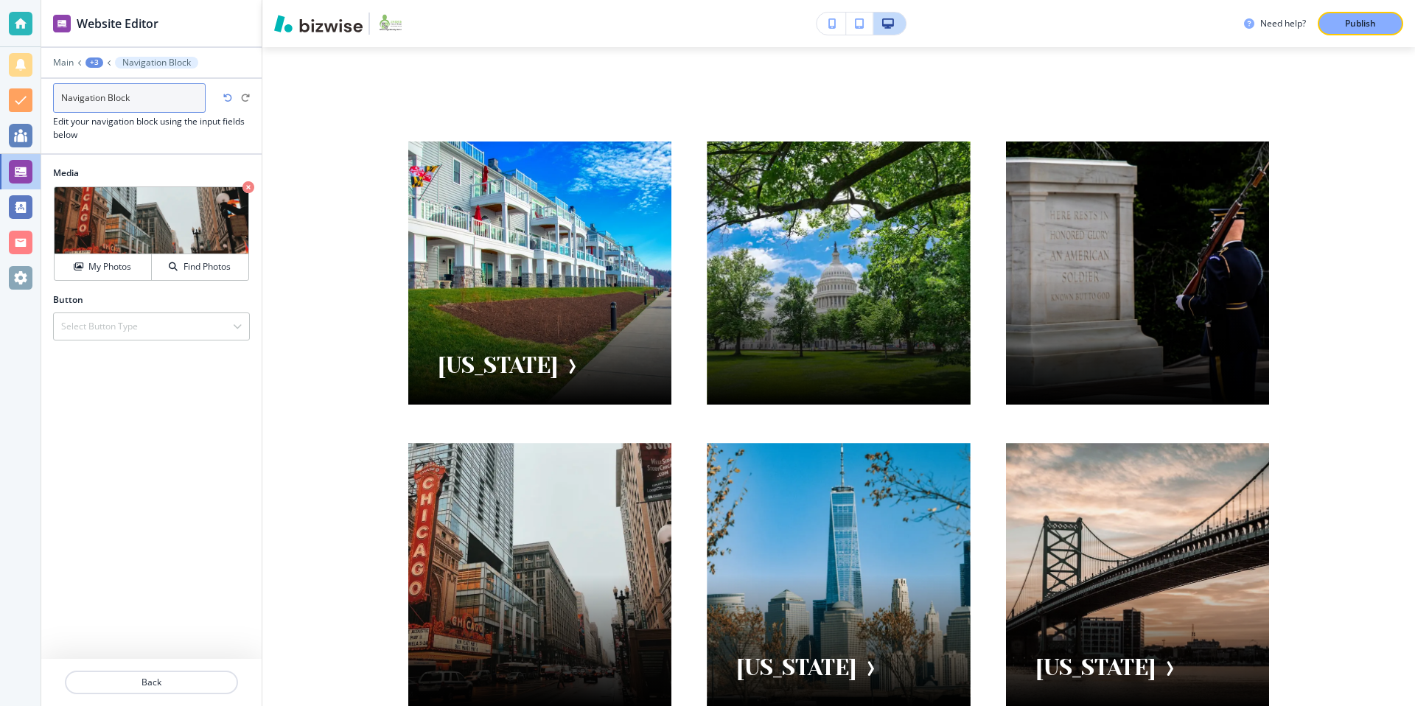
click at [162, 101] on input "Navigation Block" at bounding box center [129, 97] width 153 height 29
type input "[US_STATE]"
click at [148, 147] on div at bounding box center [151, 147] width 220 height 12
click at [111, 315] on div "Select Button Type" at bounding box center [151, 326] width 195 height 27
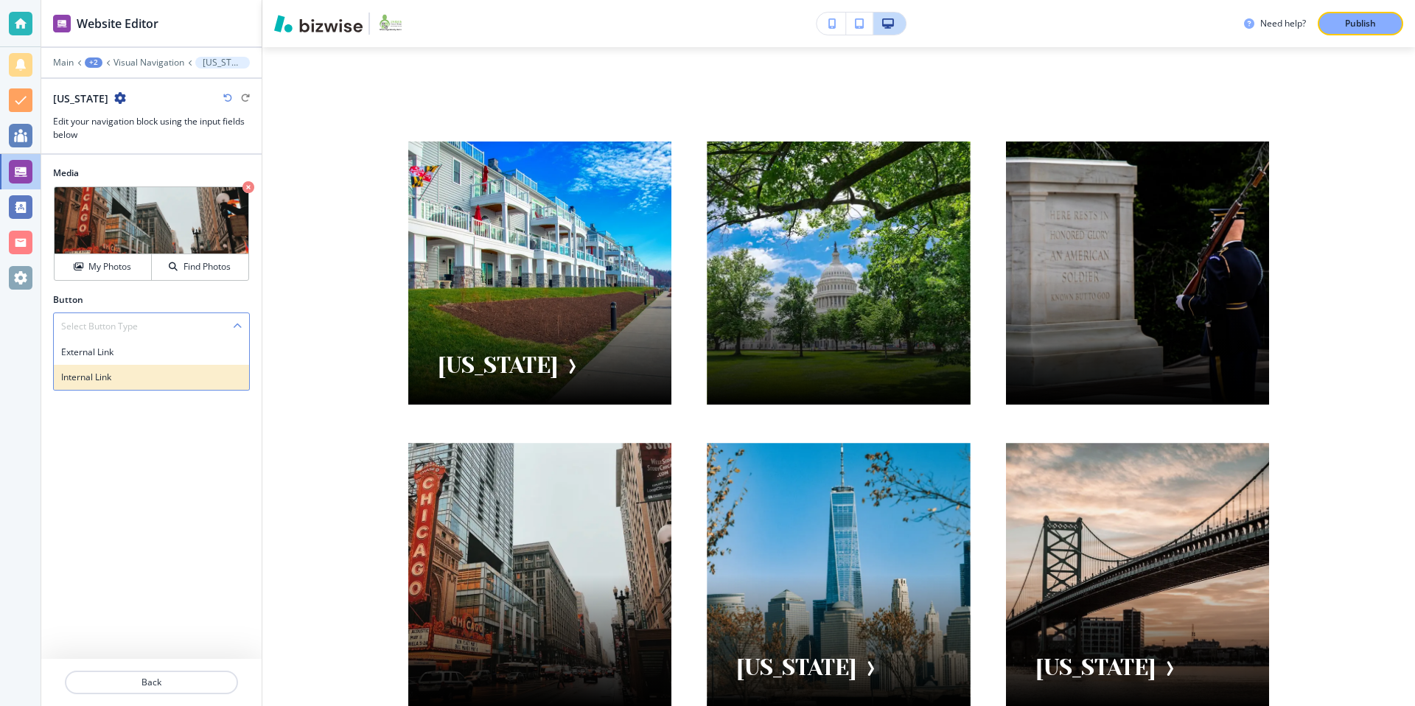
click at [122, 368] on div "Internal Link" at bounding box center [151, 377] width 195 height 25
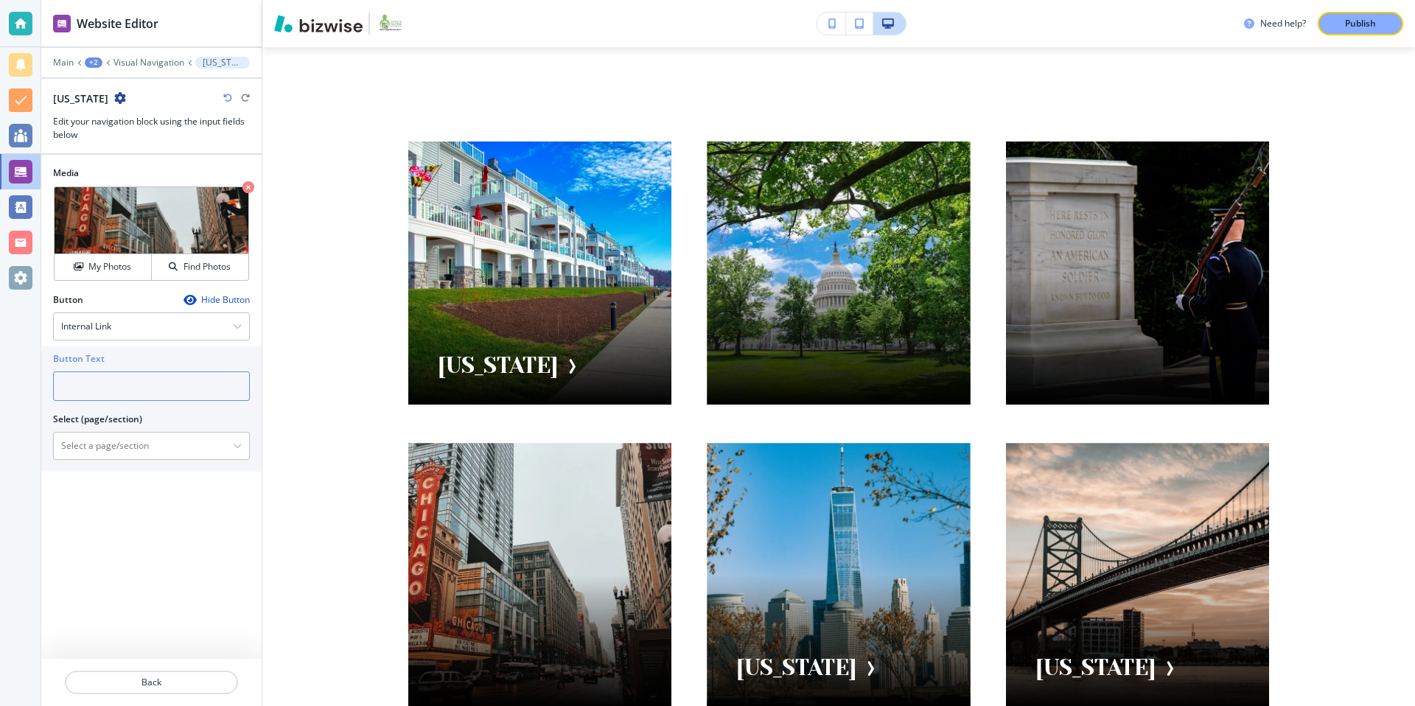
click at [88, 396] on input "text" at bounding box center [151, 385] width 197 height 29
type input "[US_STATE]"
click at [177, 322] on div "Internal Link" at bounding box center [151, 326] width 195 height 27
click at [137, 372] on h4 "Internal Link" at bounding box center [151, 377] width 180 height 13
click at [136, 325] on div "Internal Link" at bounding box center [151, 326] width 195 height 27
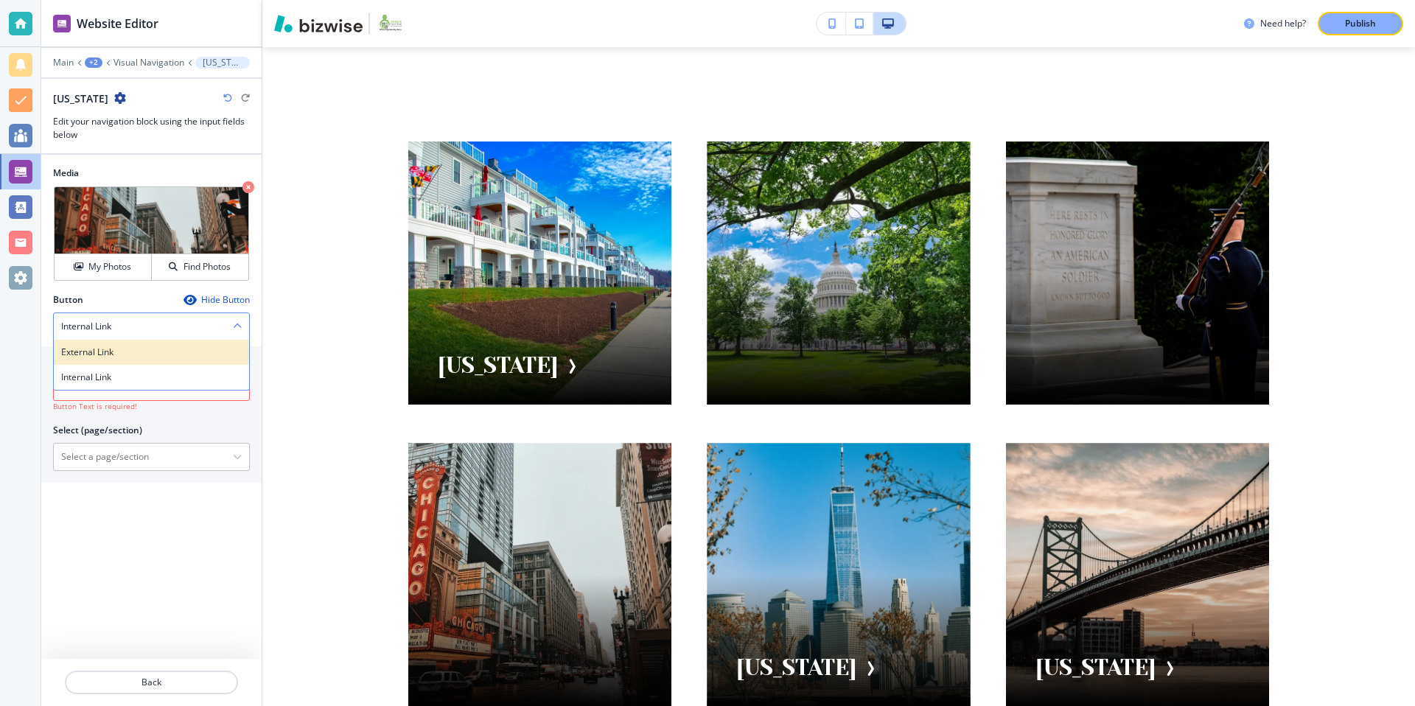
click at [115, 346] on h4 "External Link" at bounding box center [151, 352] width 180 height 13
click at [97, 388] on input "text" at bounding box center [151, 385] width 197 height 29
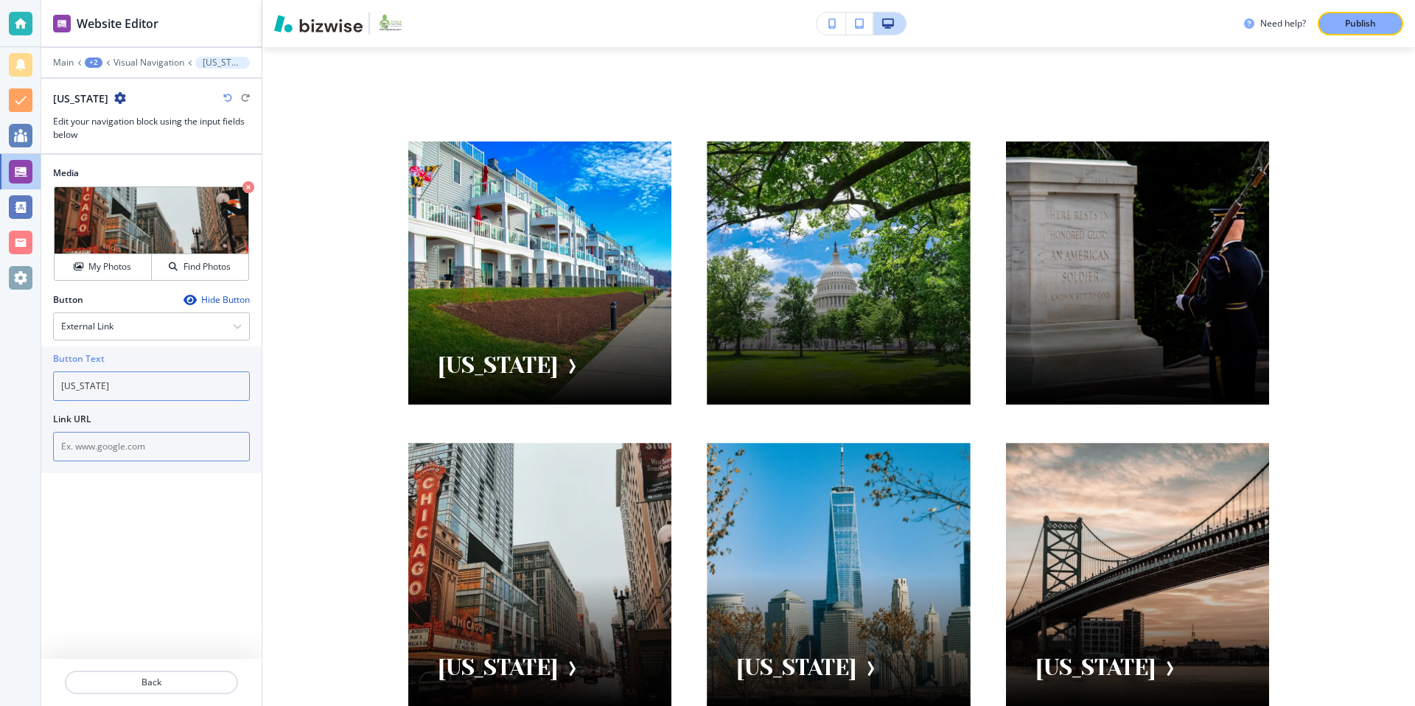
type input "[US_STATE]"
click at [93, 444] on input "text" at bounding box center [151, 446] width 197 height 29
click at [144, 446] on input "text" at bounding box center [151, 446] width 197 height 29
paste input "[URL][DOMAIN_NAME]"
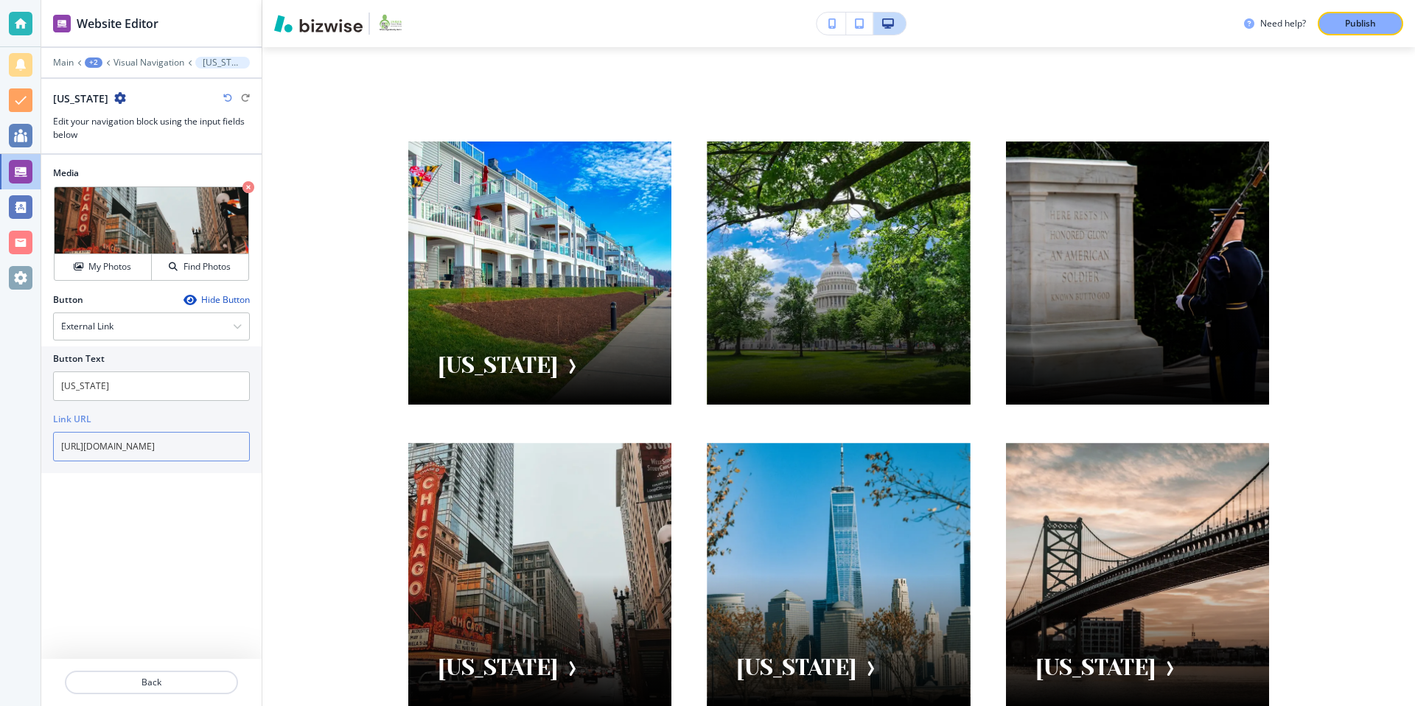
type input "[URL][DOMAIN_NAME]"
click at [226, 567] on div "Media Crop My Photos Find Photos Button Hide Button External Link External Link…" at bounding box center [151, 407] width 220 height 504
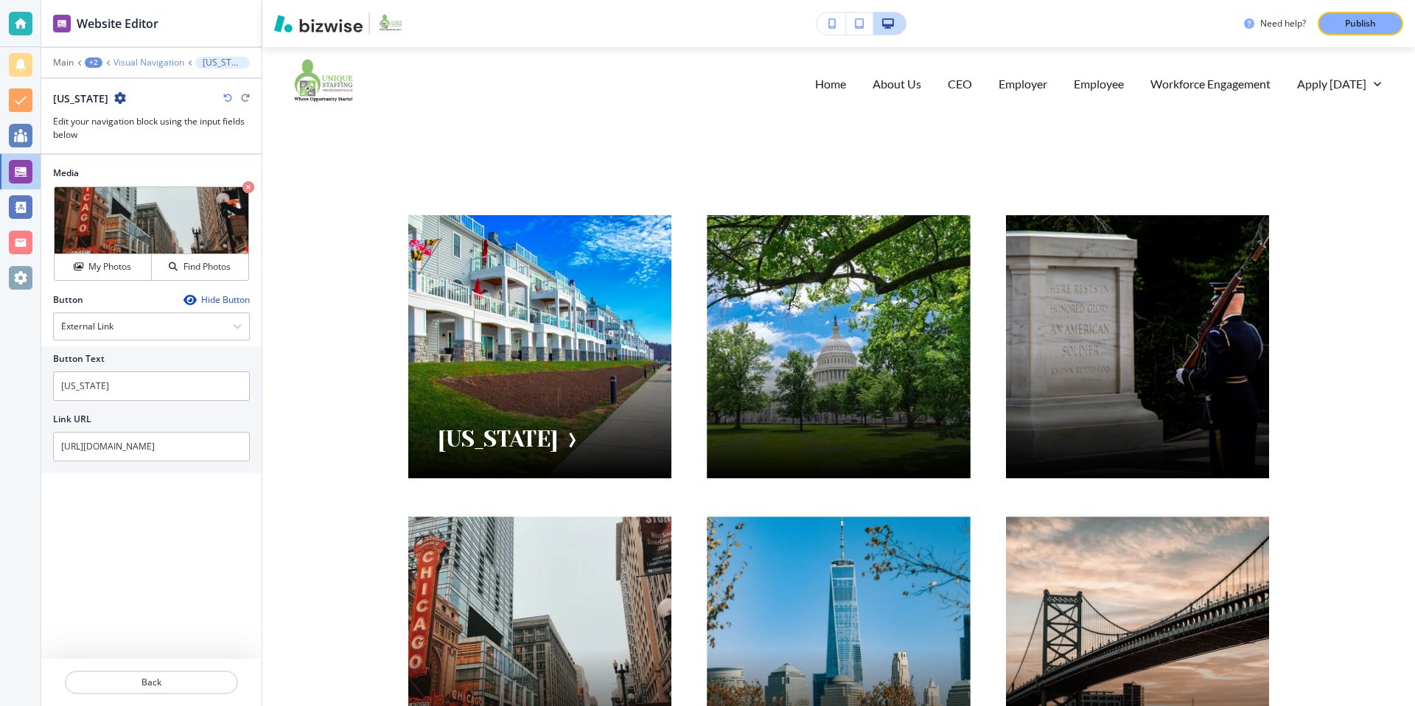
click at [139, 62] on p "Visual Navigation" at bounding box center [148, 62] width 71 height 10
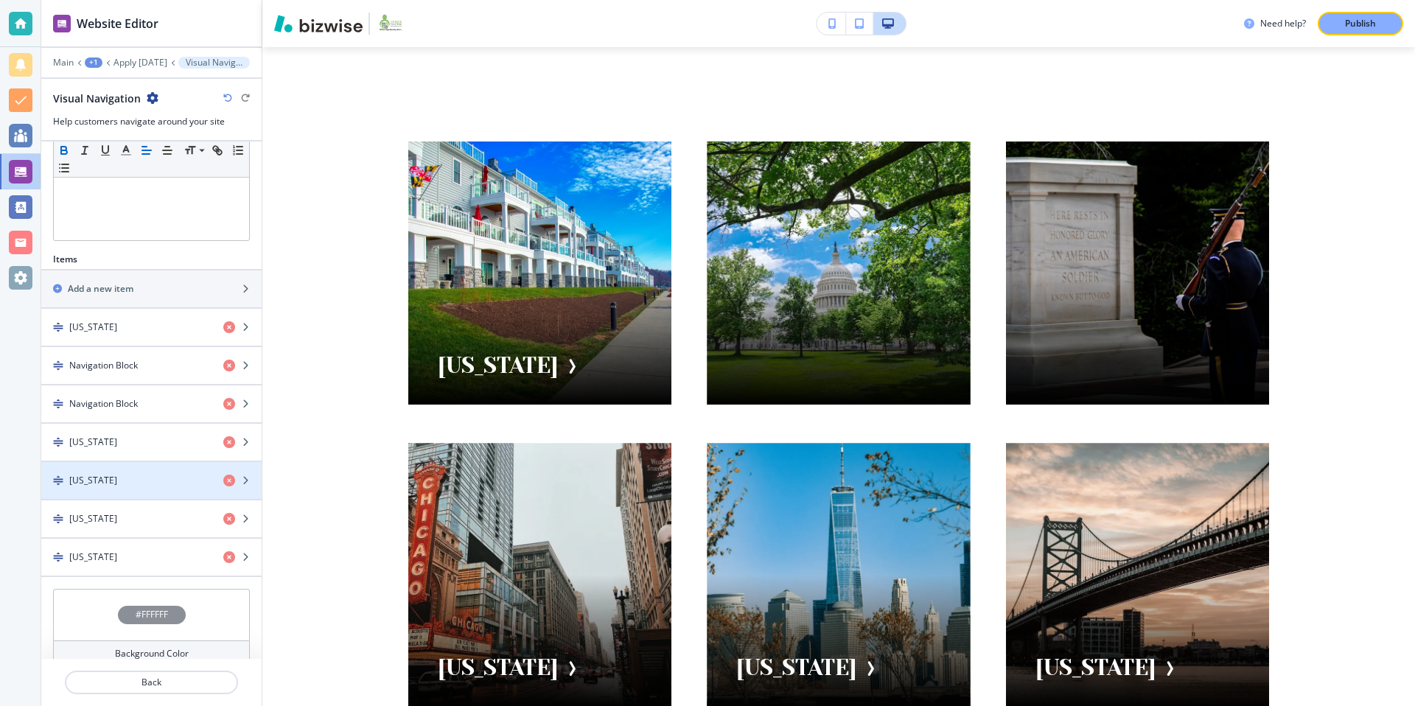
scroll to position [506, 0]
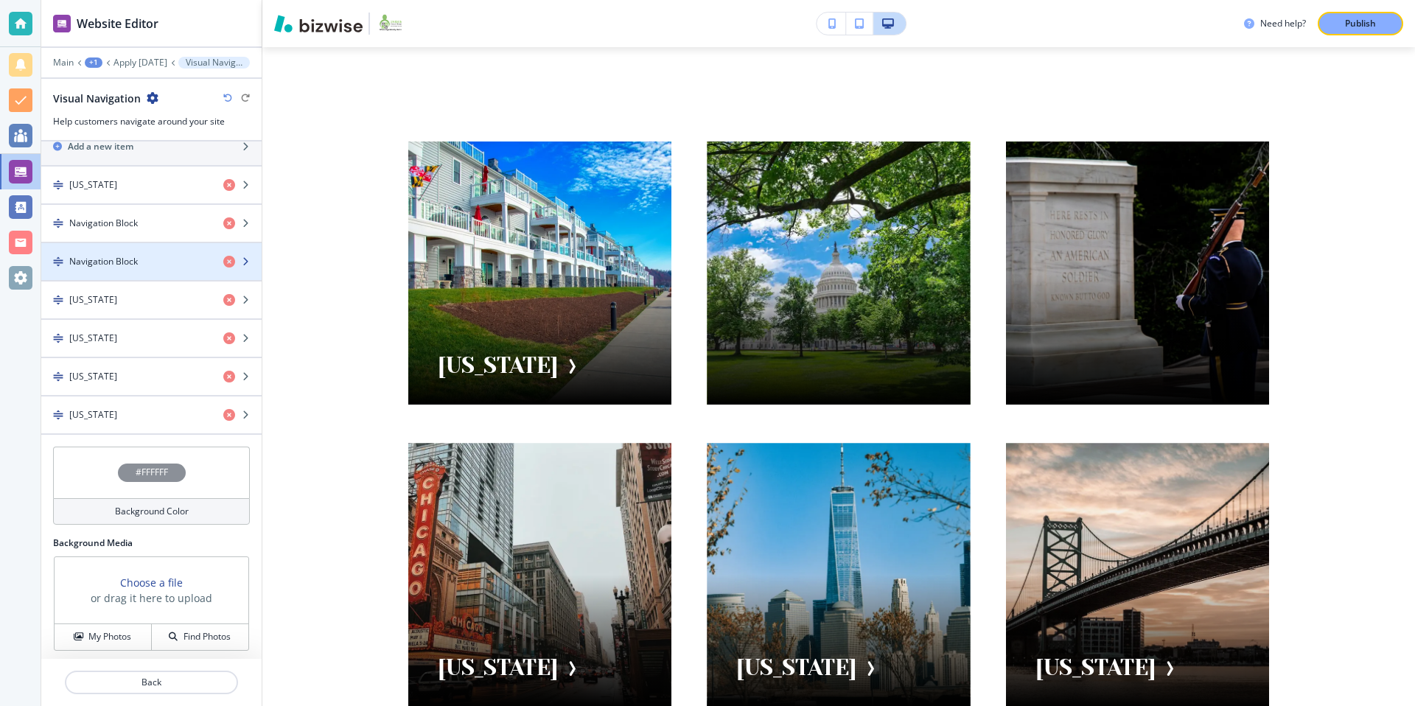
click at [163, 263] on div "Navigation Block" at bounding box center [126, 261] width 170 height 13
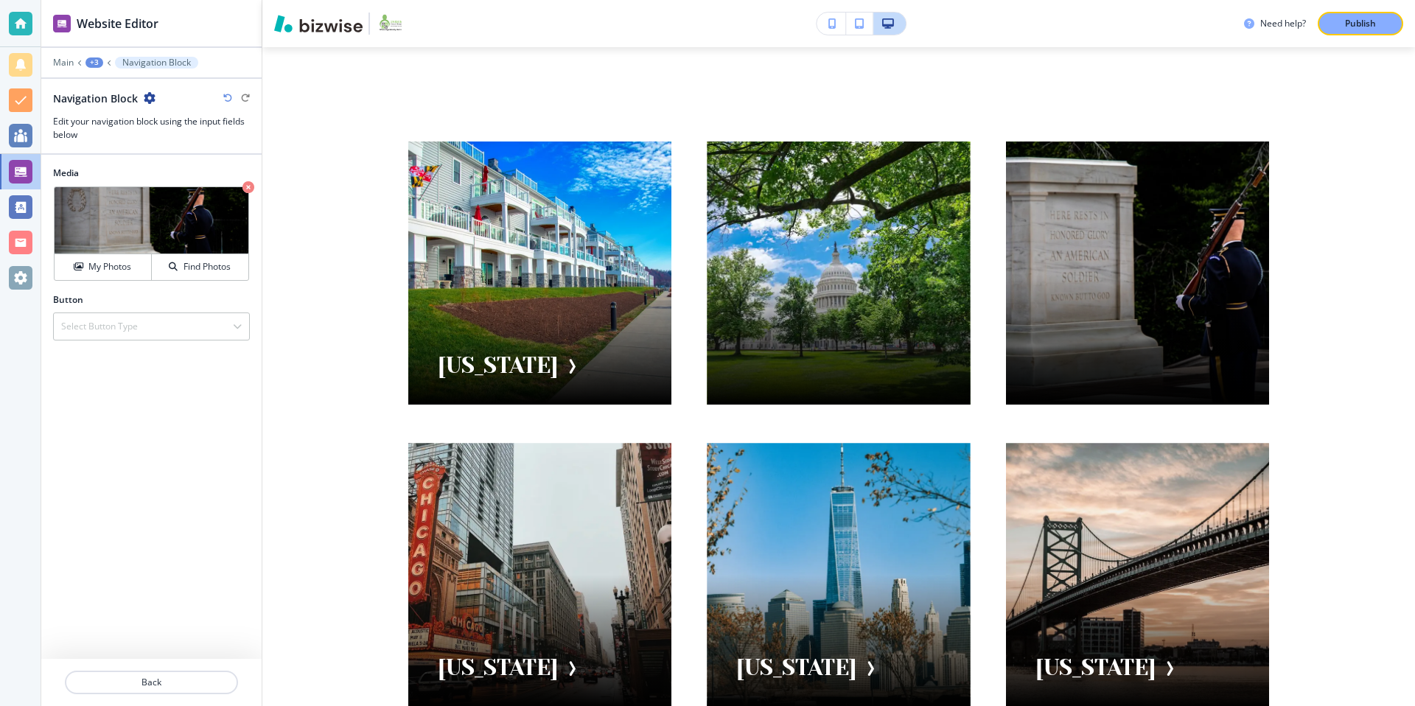
click at [152, 95] on icon "button" at bounding box center [150, 98] width 12 height 12
click at [208, 127] on p "Rename Navigation Block" at bounding box center [190, 123] width 75 height 13
drag, startPoint x: 160, startPoint y: 103, endPoint x: 10, endPoint y: 77, distance: 152.5
click at [10, 77] on div "Website Editor Main +3 Navigation Block Navigation Block Navigation Block Edit …" at bounding box center [707, 353] width 1415 height 706
type input "[US_STATE]"
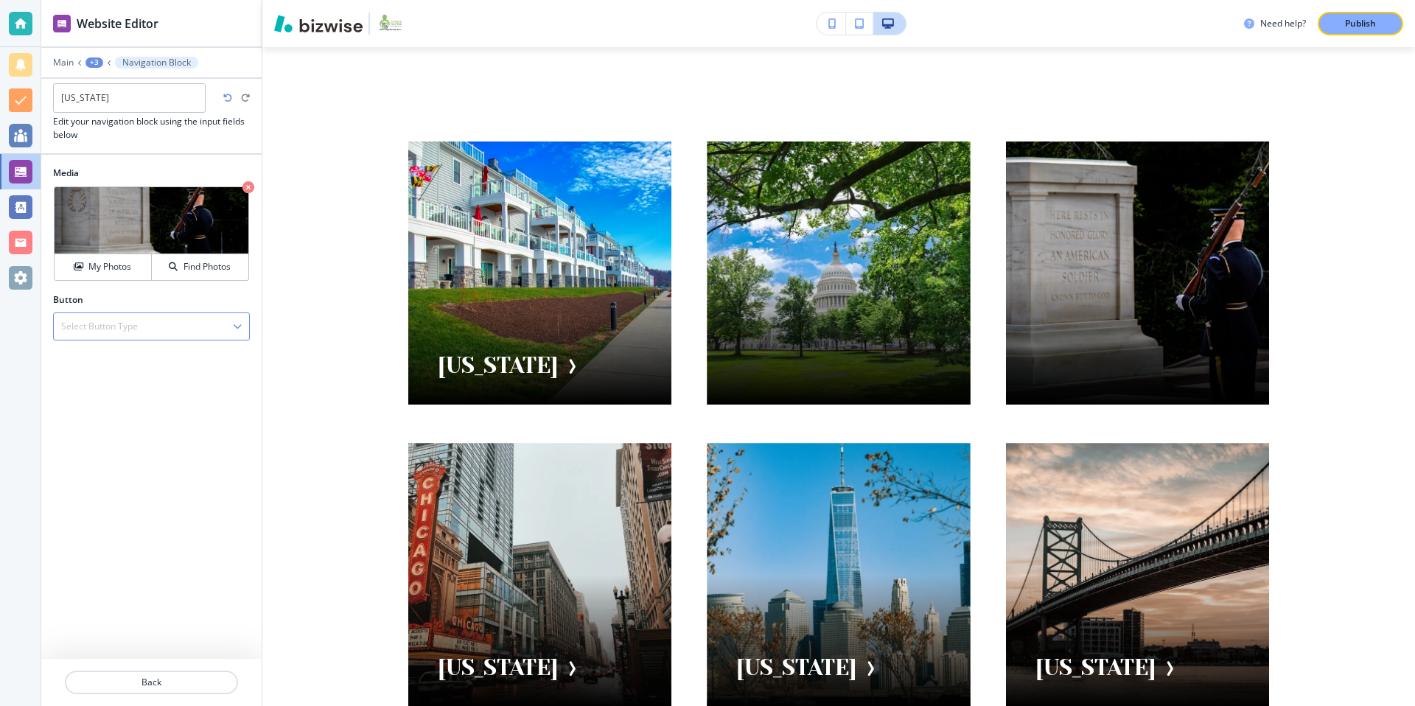
click at [122, 322] on h4 "Select Button Type" at bounding box center [99, 326] width 77 height 13
click at [130, 346] on h4 "External Link" at bounding box center [151, 352] width 180 height 13
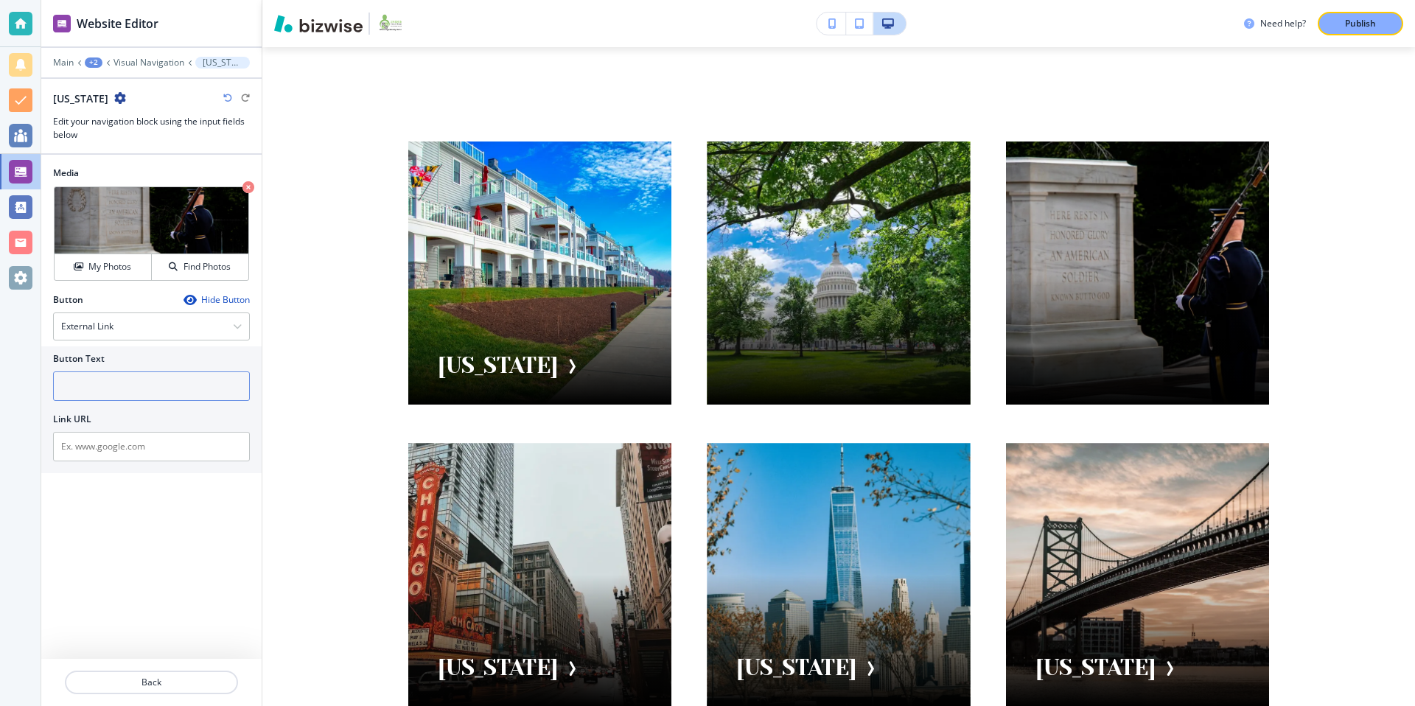
click at [119, 382] on input "text" at bounding box center [151, 385] width 197 height 29
type input "[US_STATE]"
click at [127, 439] on input "text" at bounding box center [151, 446] width 197 height 29
paste input "[URL][DOMAIN_NAME]"
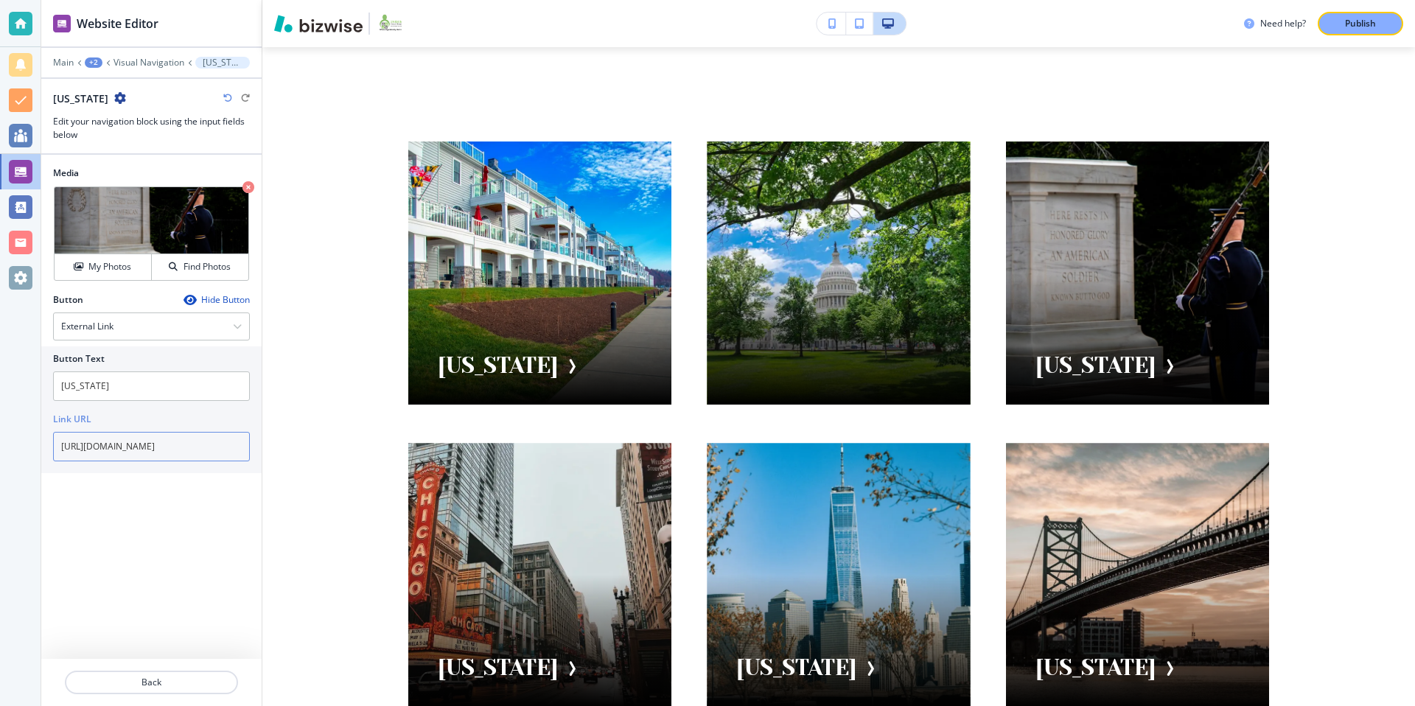
type input "[URL][DOMAIN_NAME]"
click at [161, 481] on div "Button Hide Button External Link External Link Internal Link Button Text [US_ST…" at bounding box center [151, 391] width 220 height 197
click at [144, 60] on p "Visual Navigation" at bounding box center [148, 62] width 71 height 10
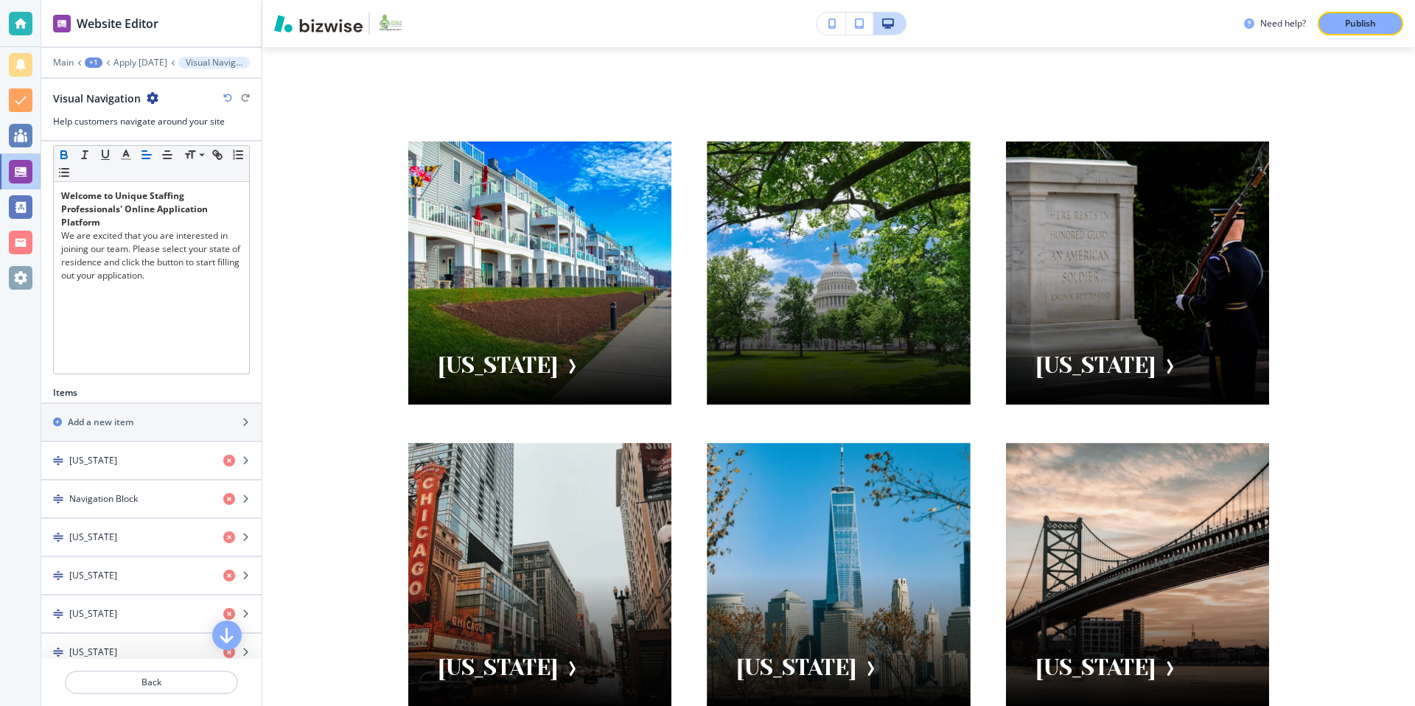
scroll to position [341, 0]
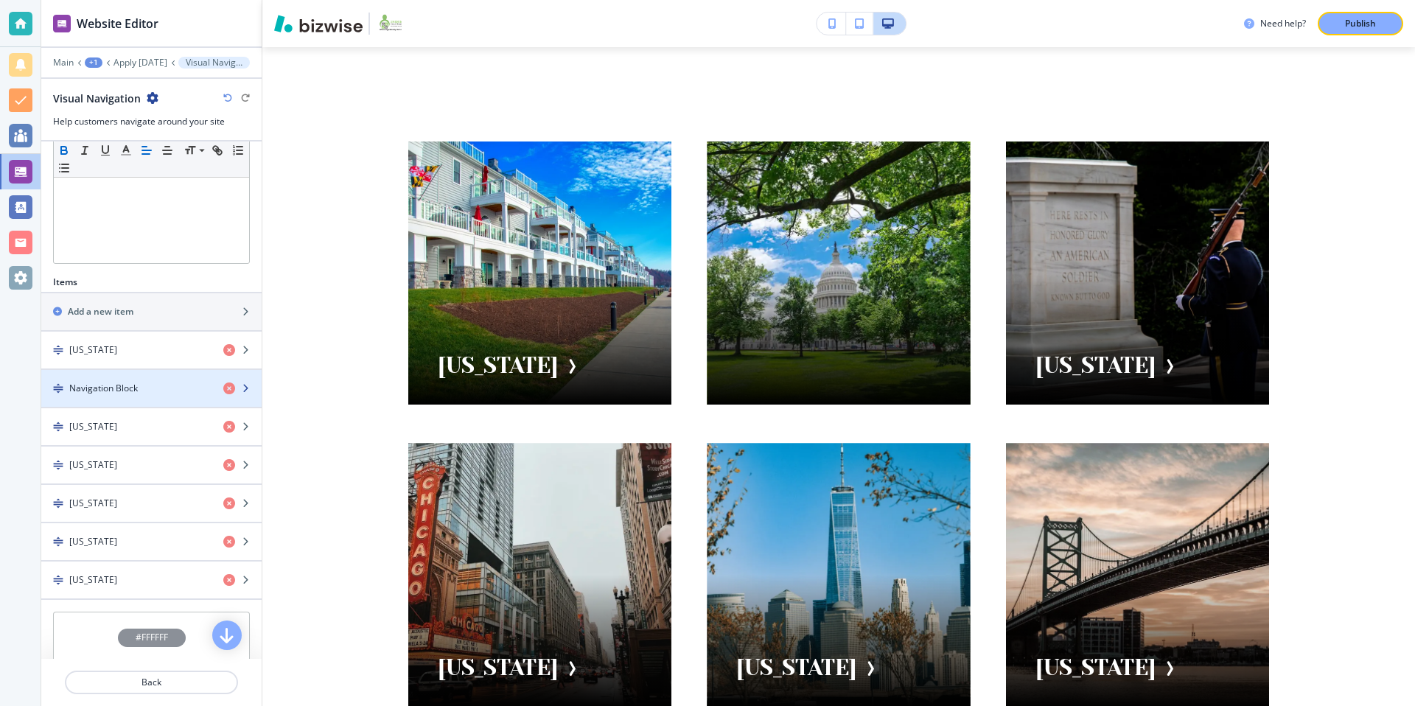
click at [125, 395] on div "button" at bounding box center [151, 401] width 220 height 12
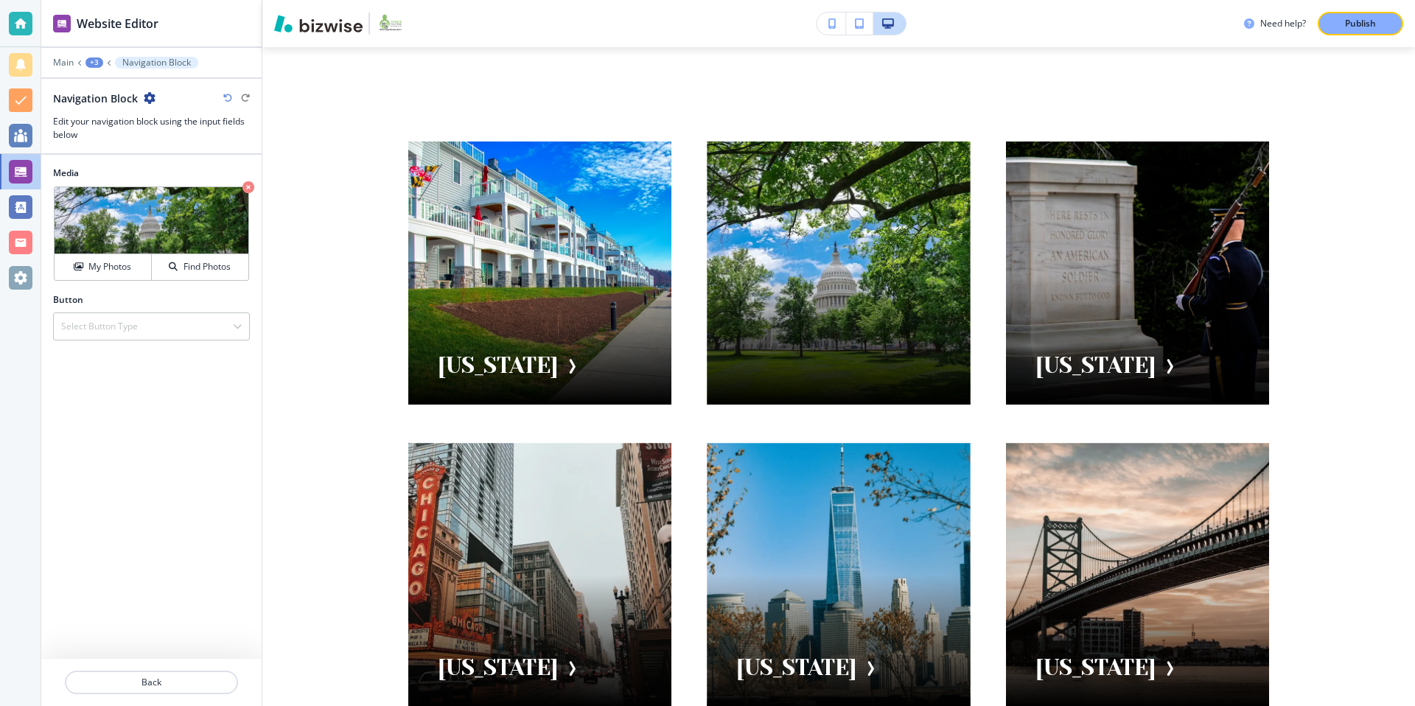
click at [147, 94] on icon "button" at bounding box center [150, 98] width 12 height 12
click at [160, 119] on p "Rename Navigation Block" at bounding box center [190, 123] width 75 height 13
drag, startPoint x: 139, startPoint y: 99, endPoint x: 13, endPoint y: 85, distance: 126.7
click at [13, 85] on div "Website Editor Main +3 Navigation Block Navigation Block Navigation Block Edit …" at bounding box center [707, 353] width 1415 height 706
type input "DC"
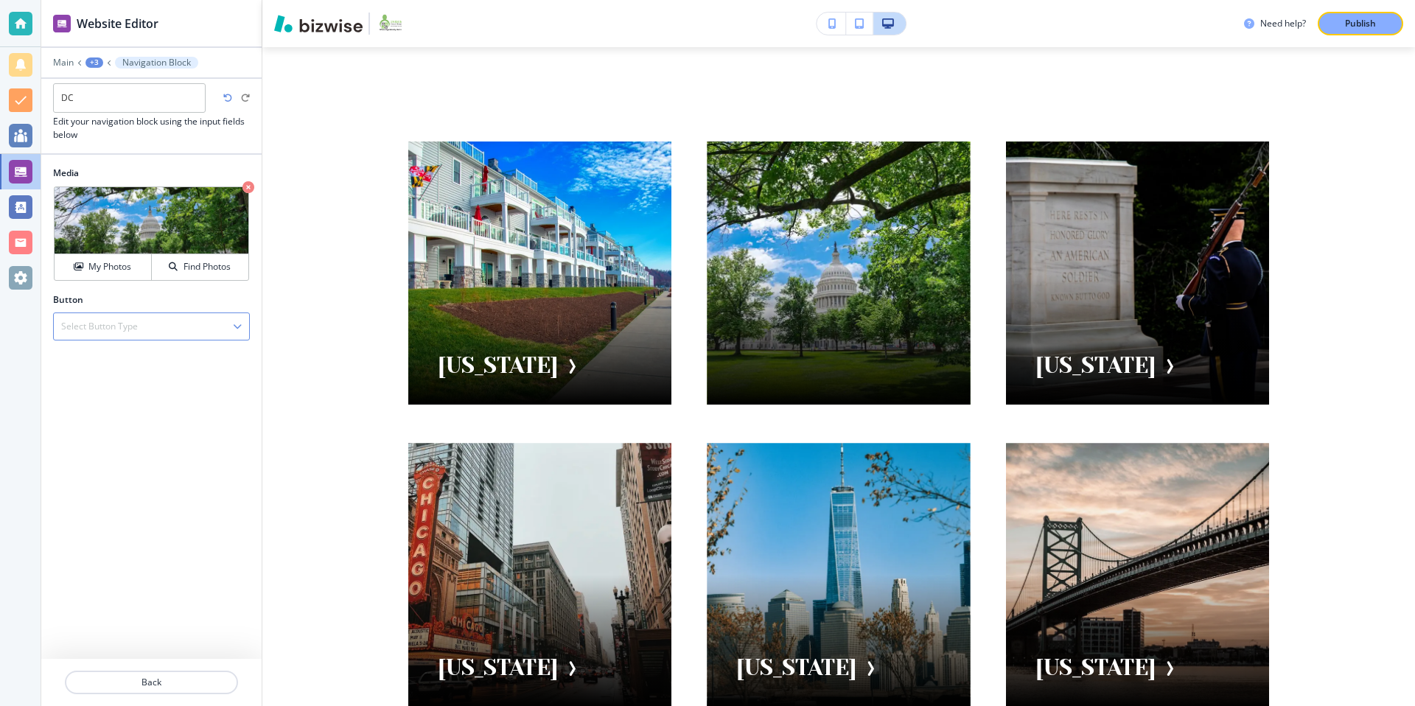
click at [154, 327] on div "Select Button Type" at bounding box center [151, 326] width 195 height 27
click at [130, 362] on div "External Link" at bounding box center [151, 352] width 195 height 25
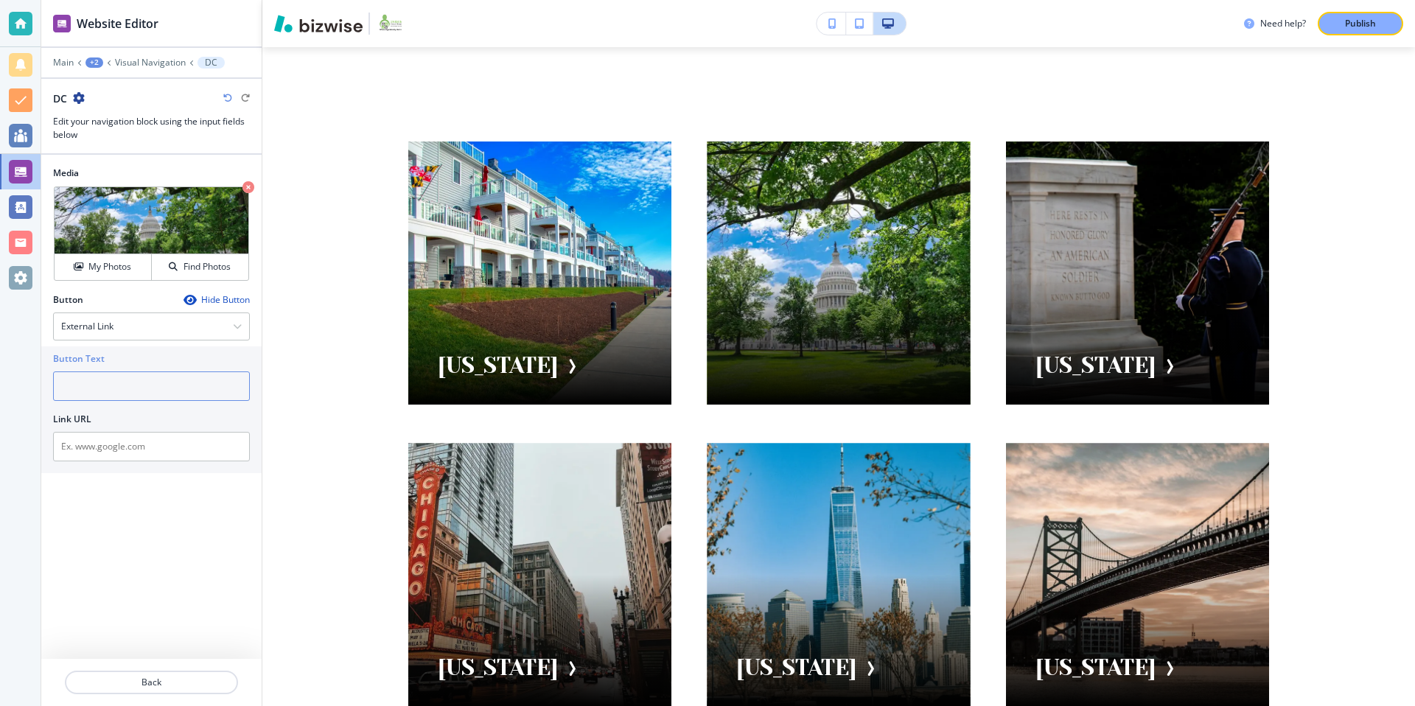
click at [136, 390] on input "text" at bounding box center [151, 385] width 197 height 29
click at [60, 388] on input "DC" at bounding box center [151, 385] width 197 height 29
type input "[US_STATE][GEOGRAPHIC_DATA]"
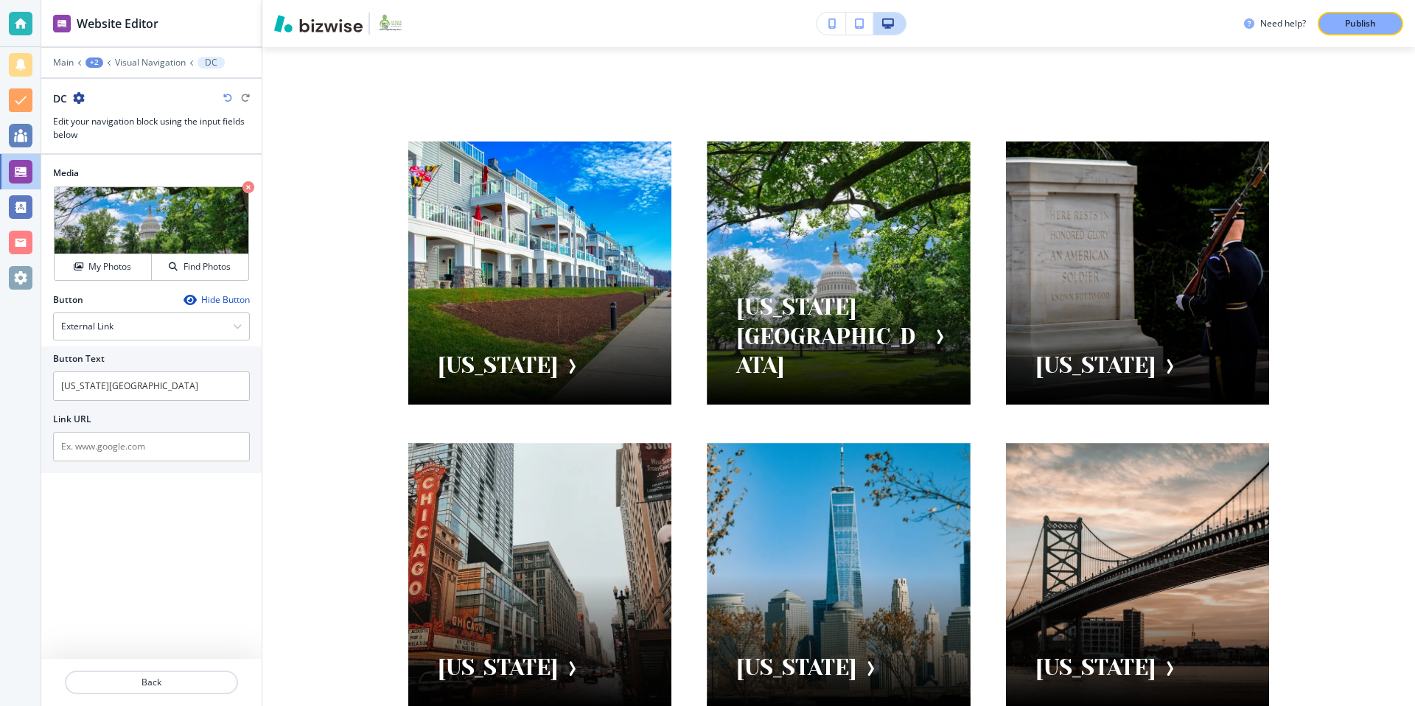
click at [139, 358] on div "Button Text" at bounding box center [151, 358] width 197 height 13
click at [100, 458] on input "text" at bounding box center [151, 446] width 197 height 29
paste input "[URL][DOMAIN_NAME]"
type input "[URL][DOMAIN_NAME]"
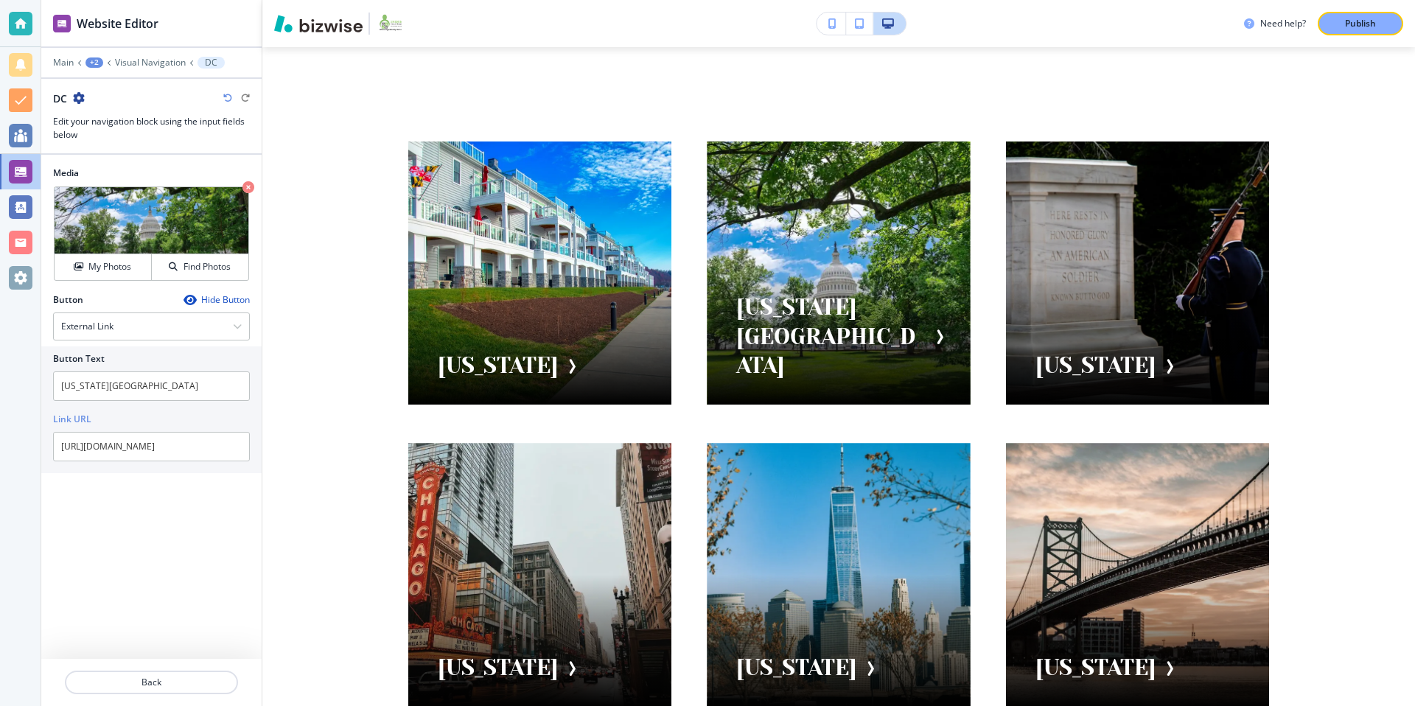
scroll to position [0, 0]
click at [169, 509] on div "Media Crop My Photos Find Photos Button Hide Button External Link External Link…" at bounding box center [151, 407] width 220 height 504
click at [133, 64] on p "Visual Navigation" at bounding box center [150, 62] width 71 height 10
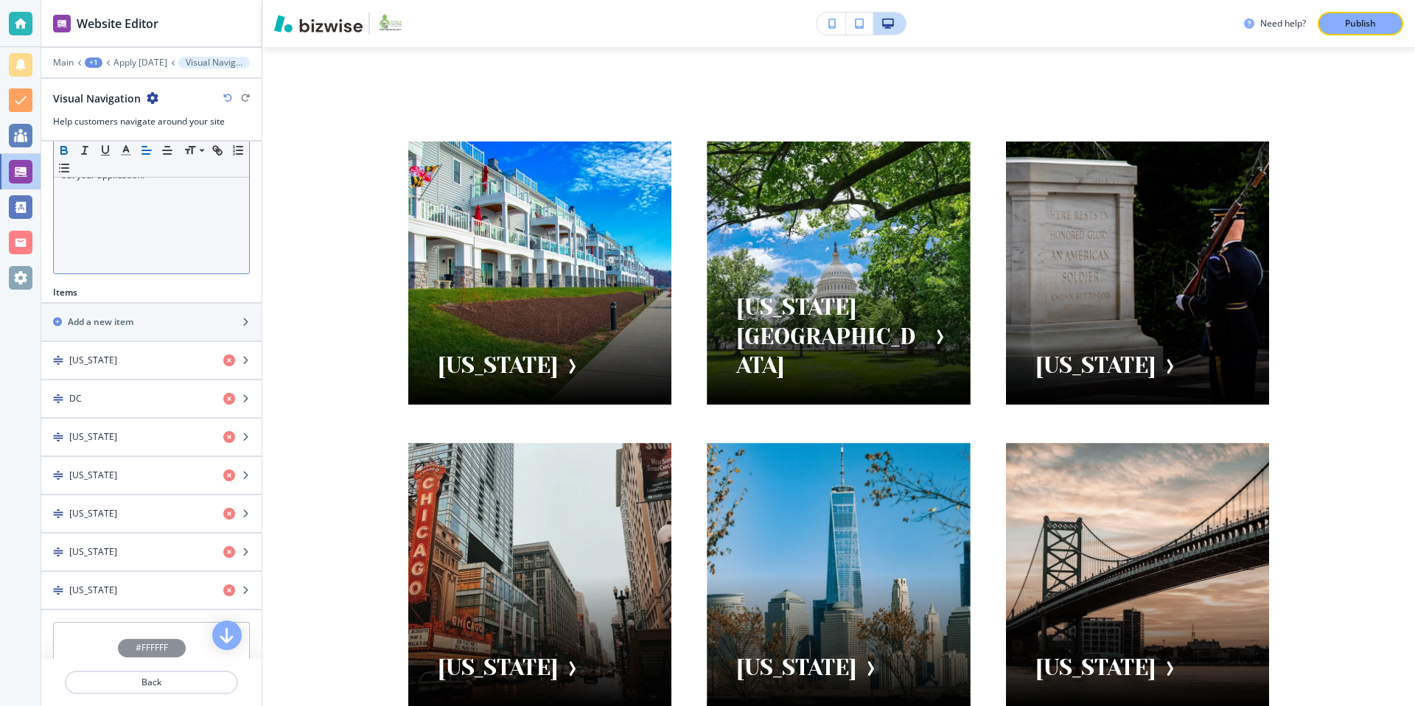
scroll to position [357, 0]
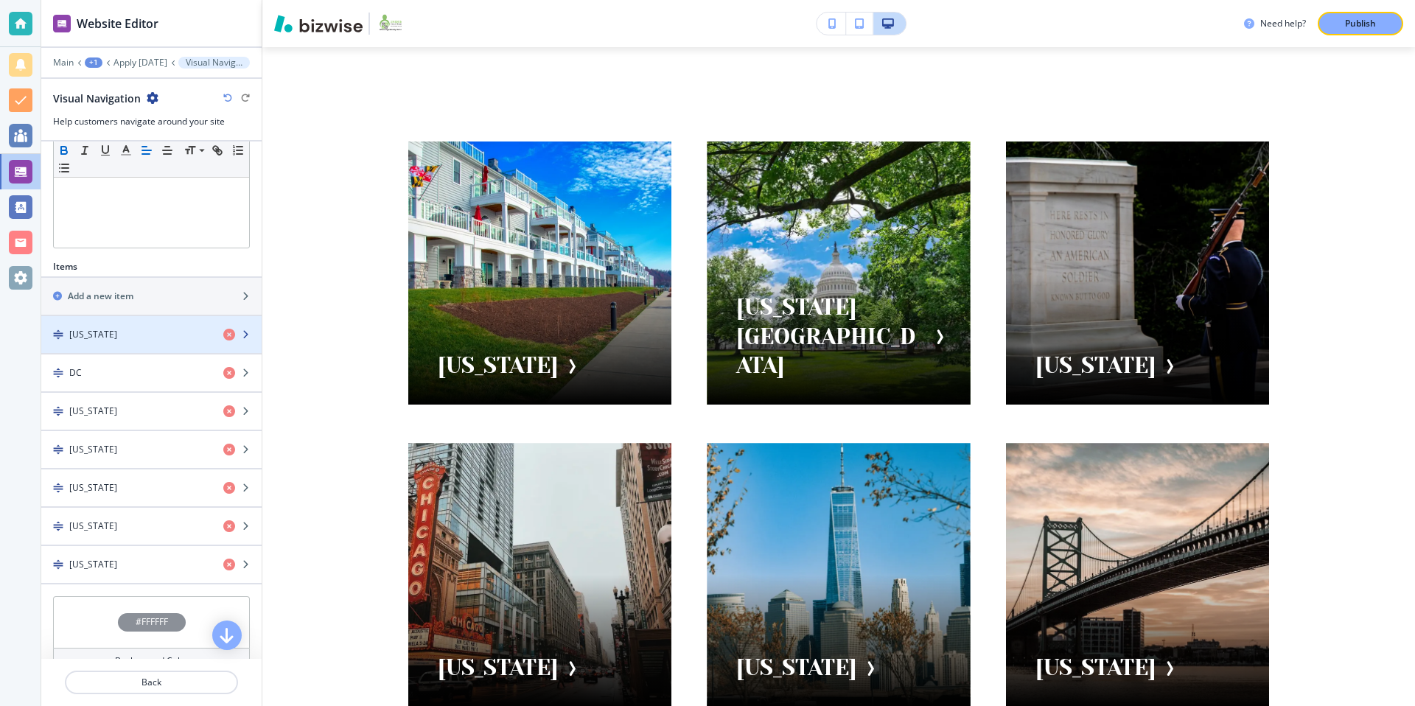
click at [144, 323] on div "button" at bounding box center [151, 322] width 220 height 12
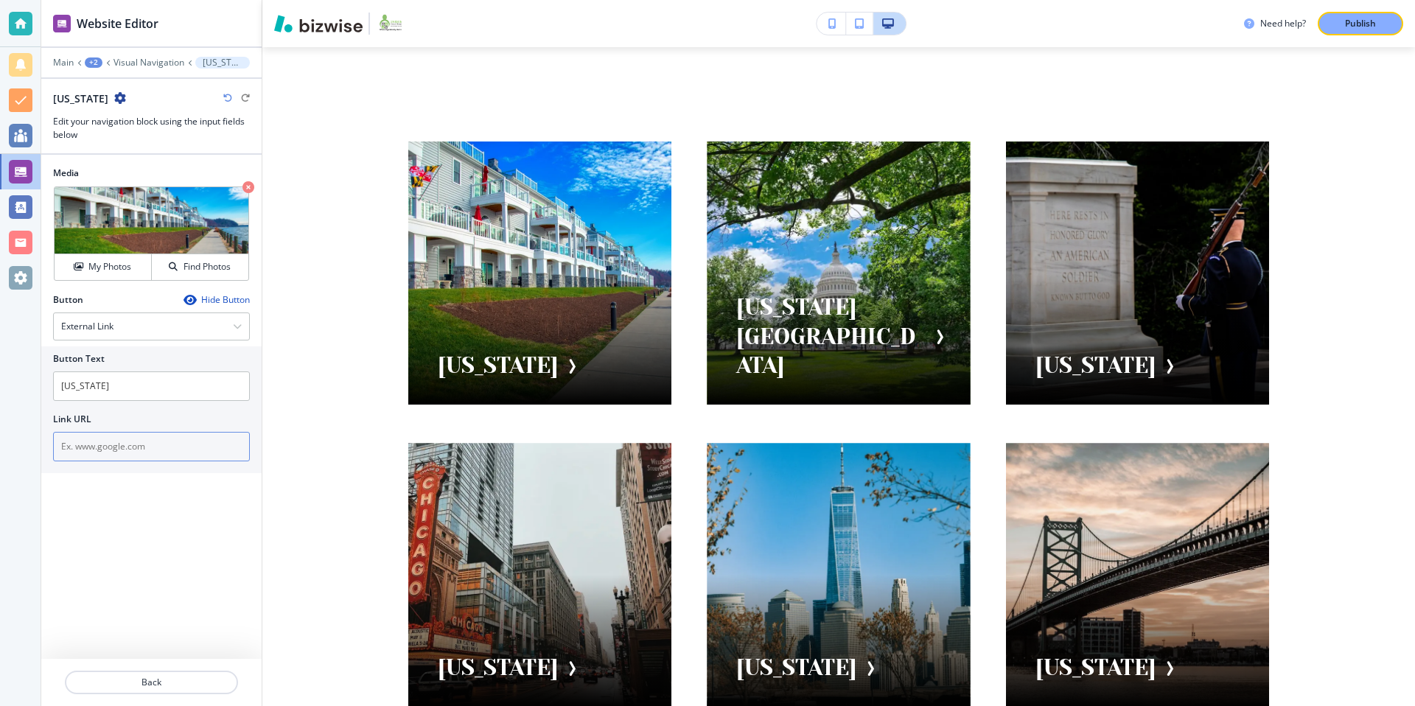
click at [165, 457] on input "text" at bounding box center [151, 446] width 197 height 29
click at [111, 441] on input "text" at bounding box center [151, 446] width 197 height 29
paste input "[URL][DOMAIN_NAME]"
type input "[URL][DOMAIN_NAME]"
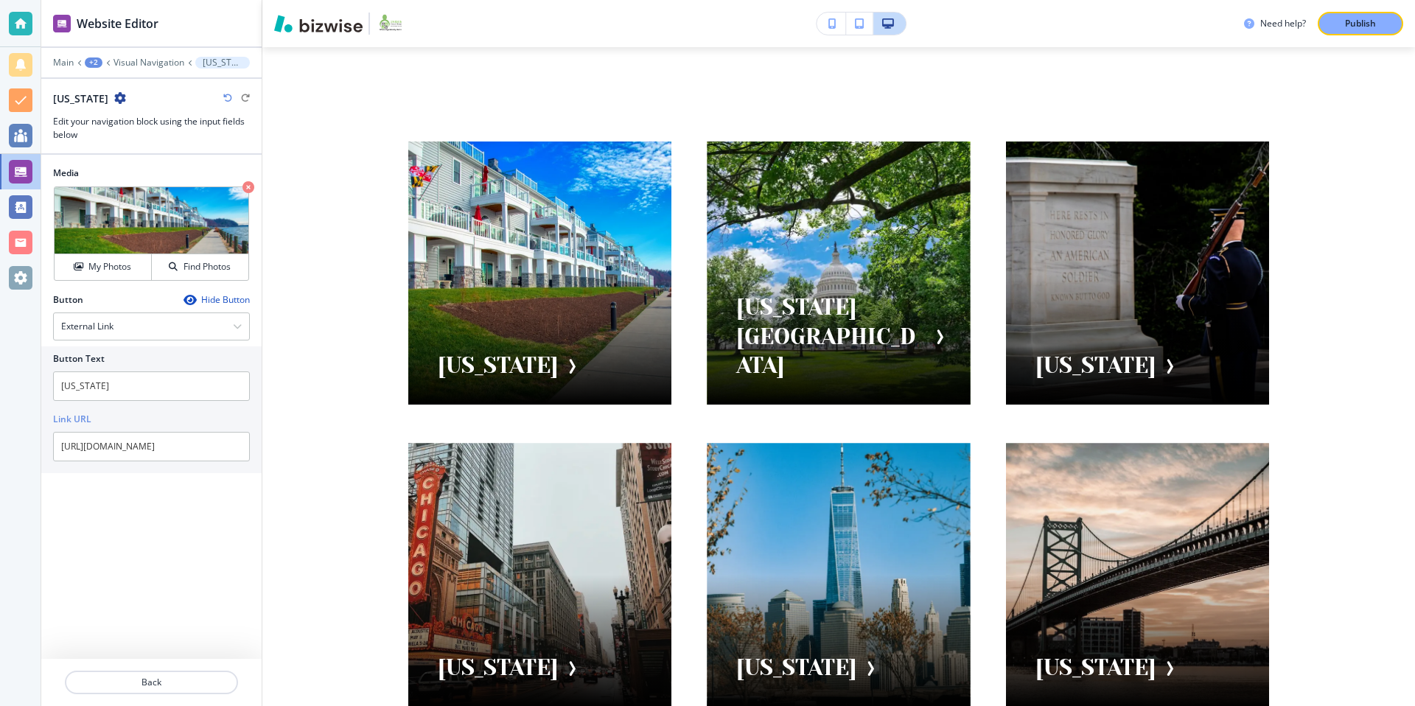
scroll to position [0, 0]
click at [180, 587] on div "Media Crop My Photos Find Photos Button Hide Button External Link External Link…" at bounding box center [151, 407] width 220 height 504
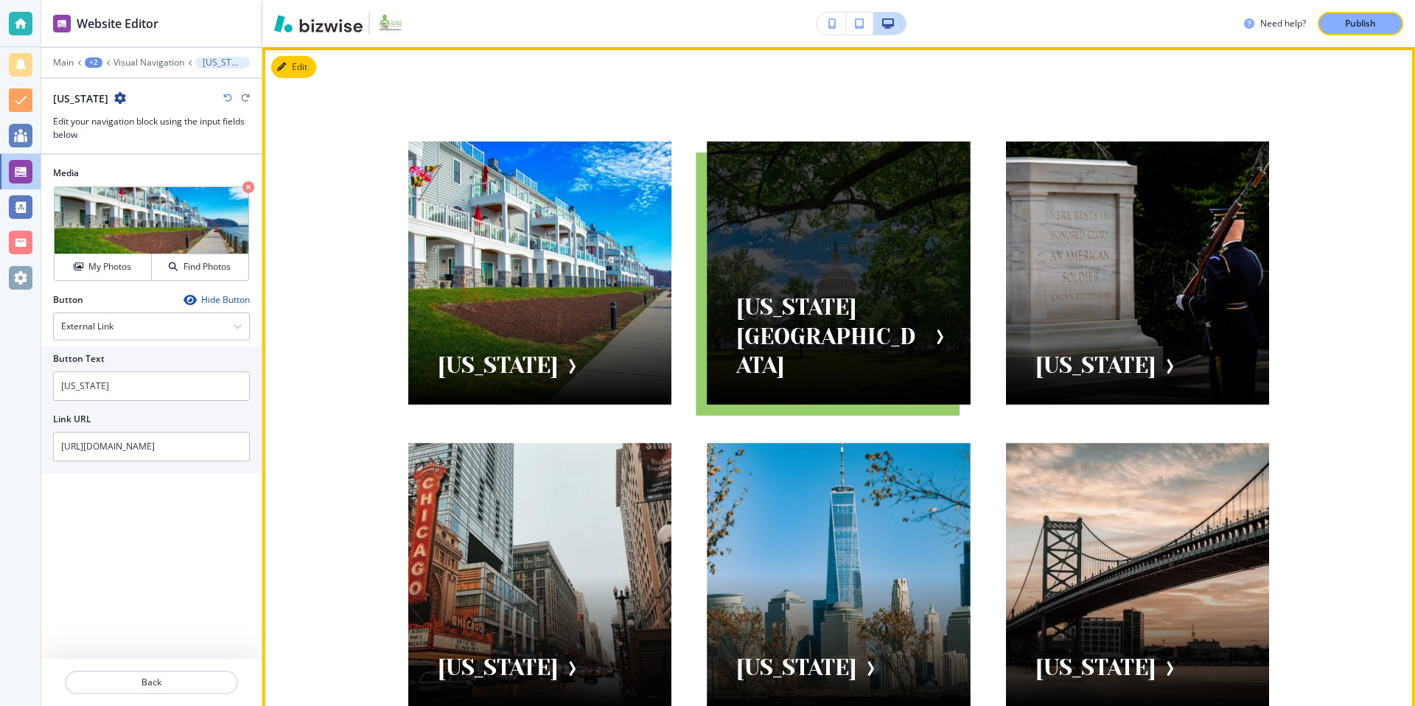
click at [835, 368] on div at bounding box center [838, 272] width 263 height 263
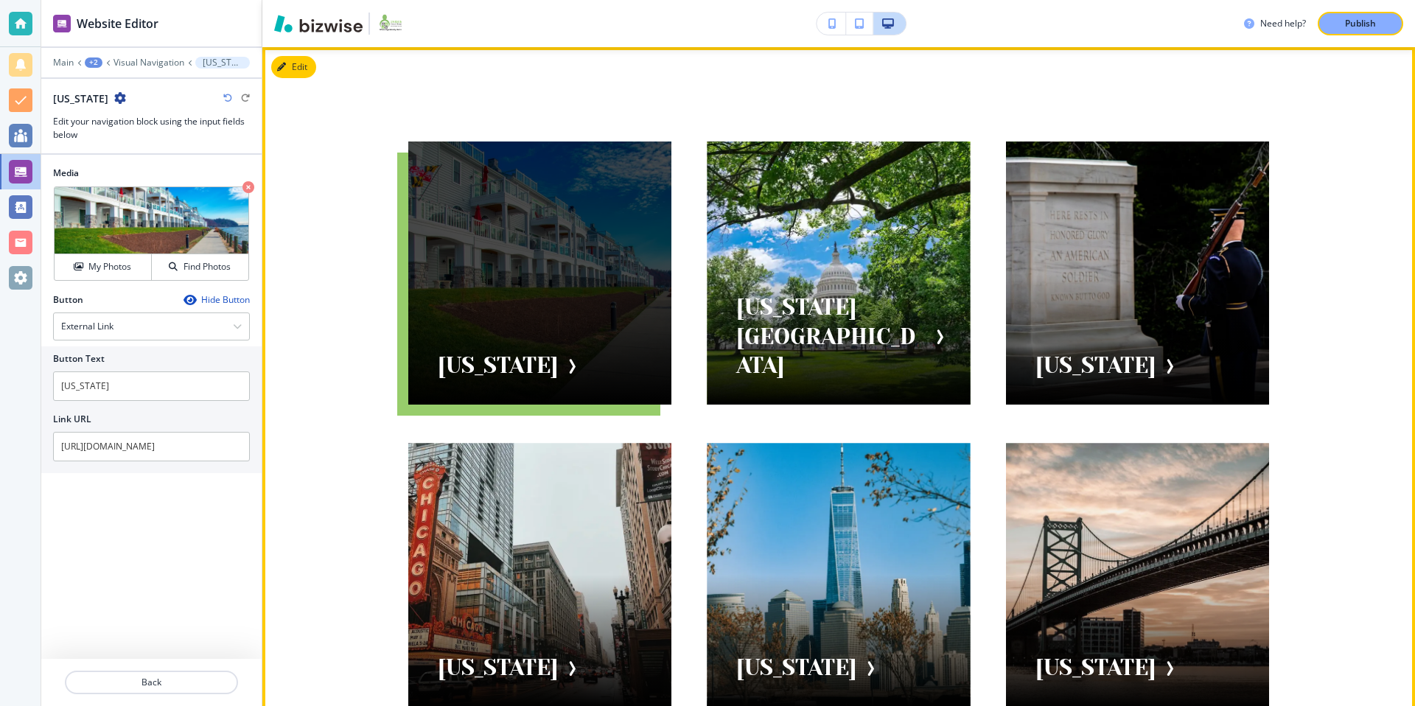
click at [537, 376] on div at bounding box center [539, 272] width 263 height 263
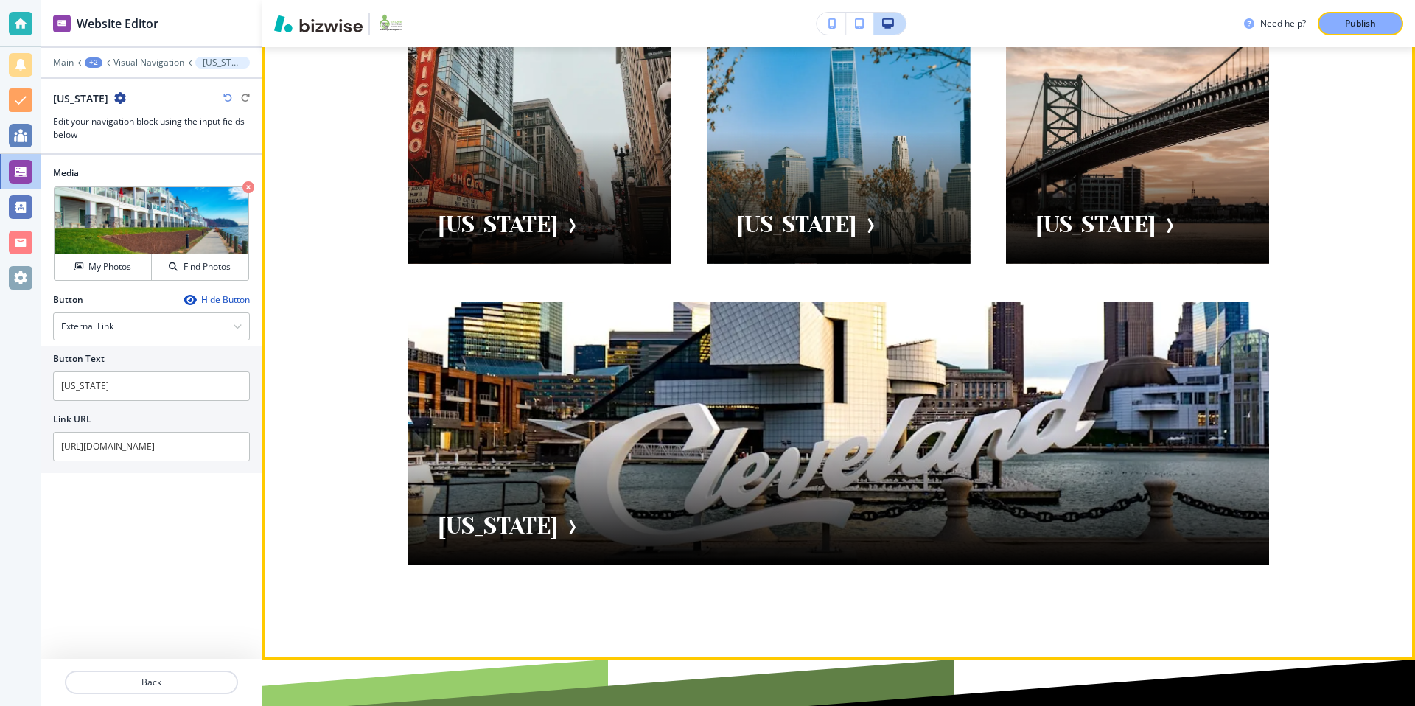
scroll to position [517, 0]
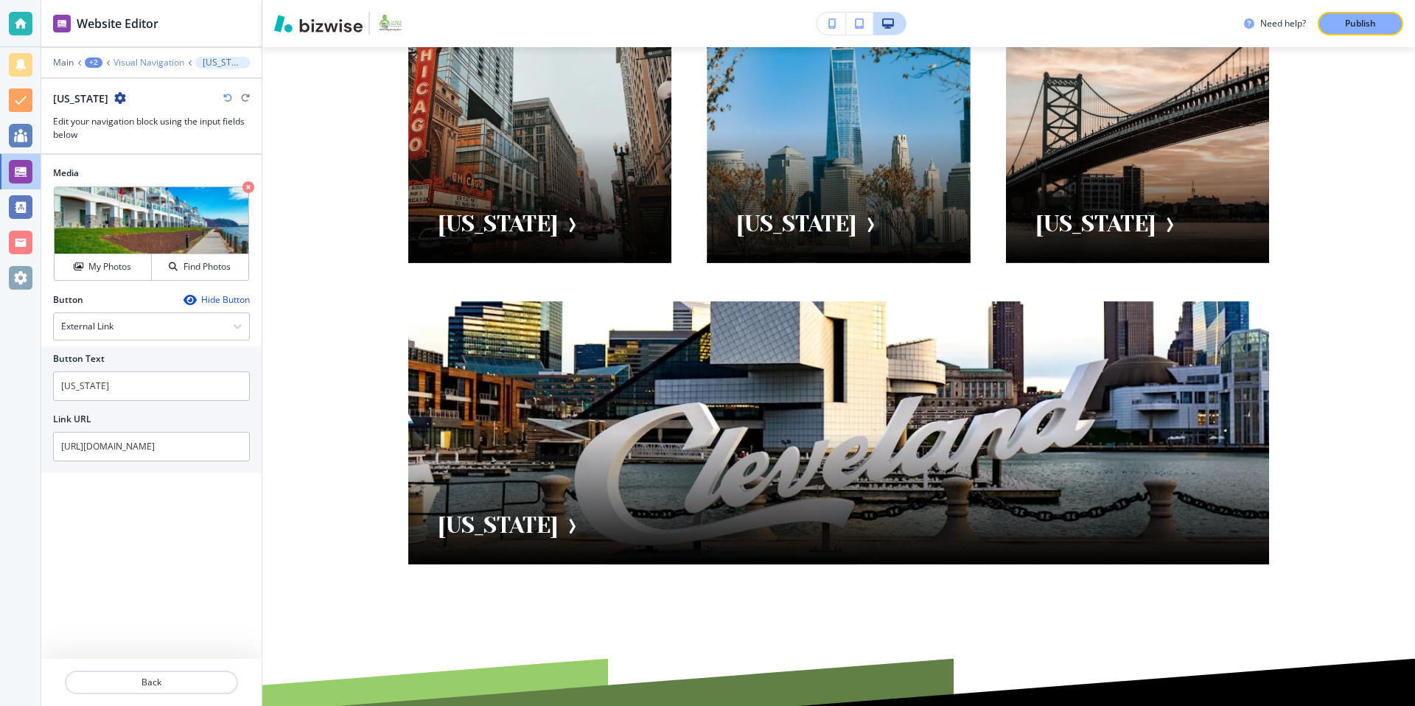
click at [149, 63] on p "Visual Navigation" at bounding box center [148, 62] width 71 height 10
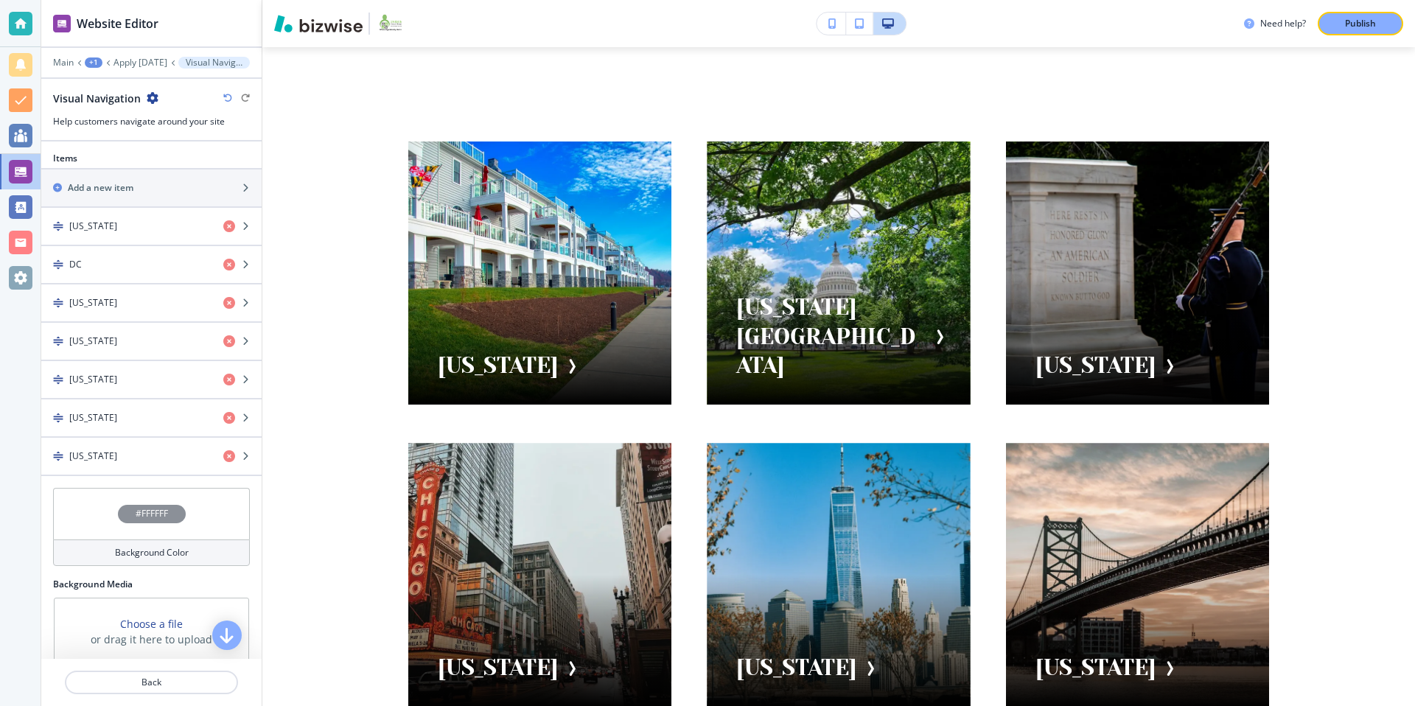
scroll to position [466, 0]
click at [142, 194] on div "button" at bounding box center [151, 200] width 220 height 12
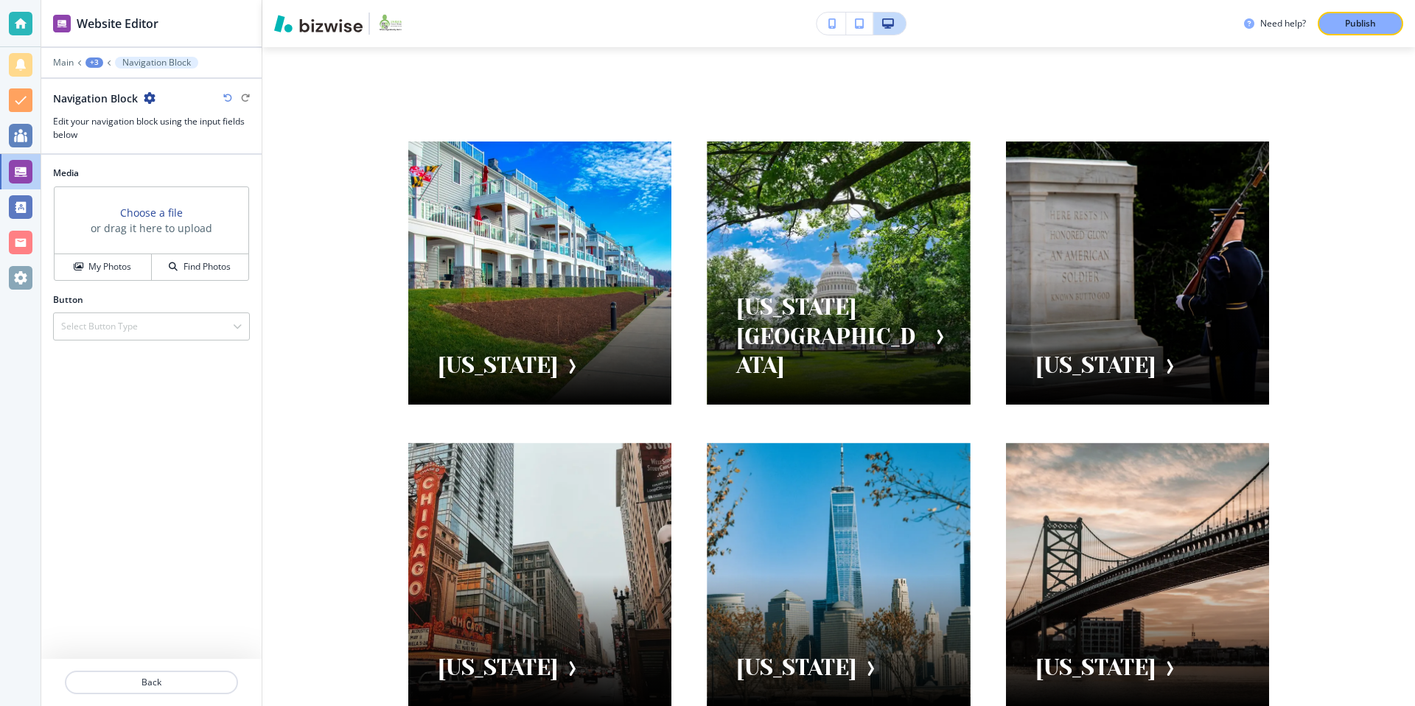
click at [144, 94] on icon "button" at bounding box center [150, 98] width 12 height 12
click at [172, 117] on p "Rename Navigation Block" at bounding box center [190, 123] width 75 height 13
click at [169, 109] on input "Navigation Block" at bounding box center [129, 97] width 153 height 29
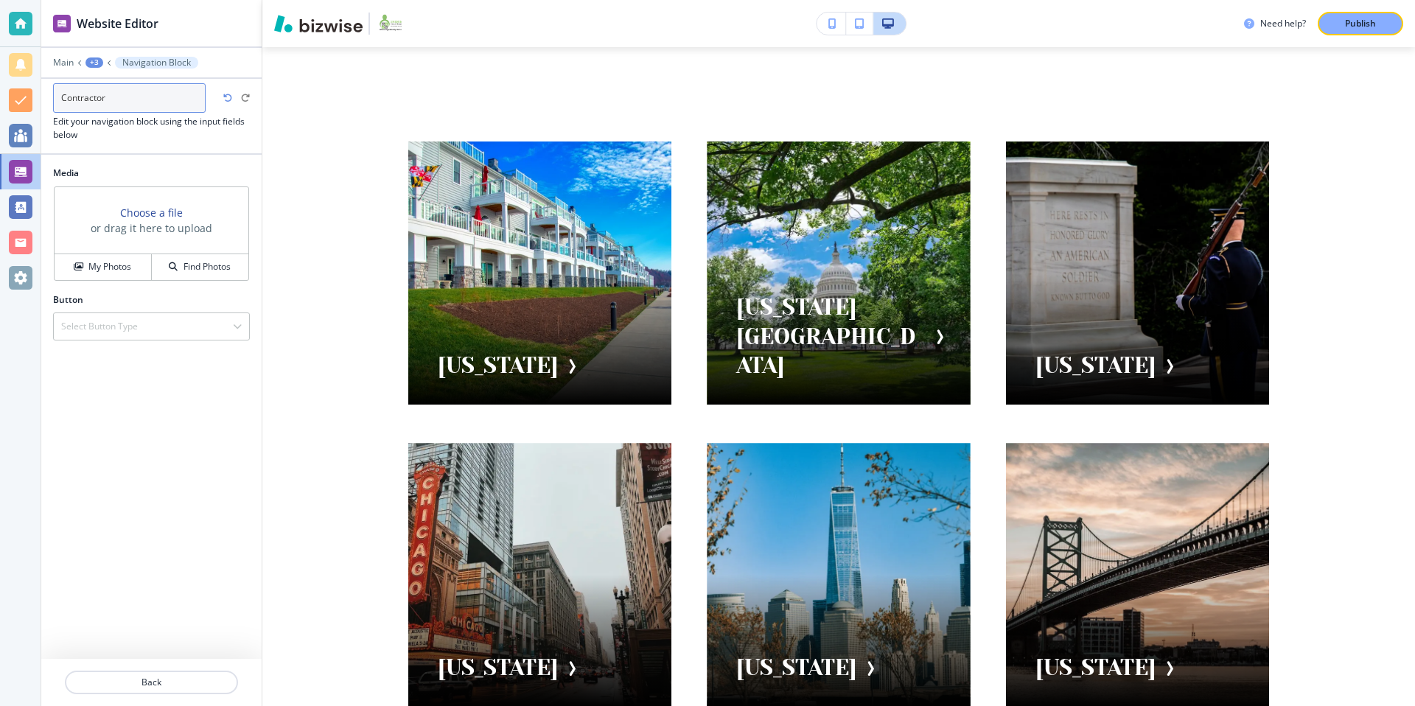
type input "Contractors"
click at [134, 321] on h4 "Select Button Type" at bounding box center [99, 326] width 77 height 13
click at [133, 351] on h4 "External Link" at bounding box center [151, 352] width 180 height 13
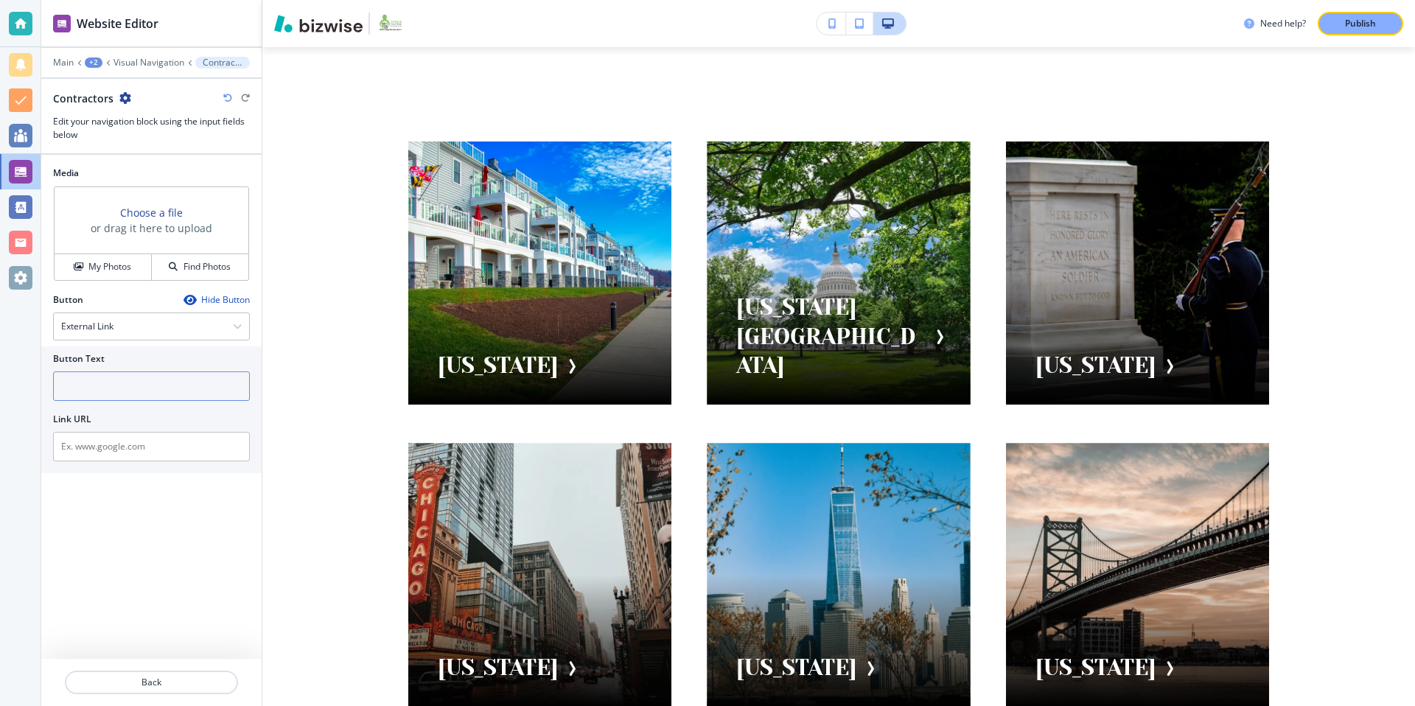
click at [124, 392] on input "text" at bounding box center [151, 385] width 197 height 29
type input "Contractors"
click at [200, 553] on div "Media Choose a file or drag it here to upload My Photos Find Photos Button Hide…" at bounding box center [151, 407] width 220 height 504
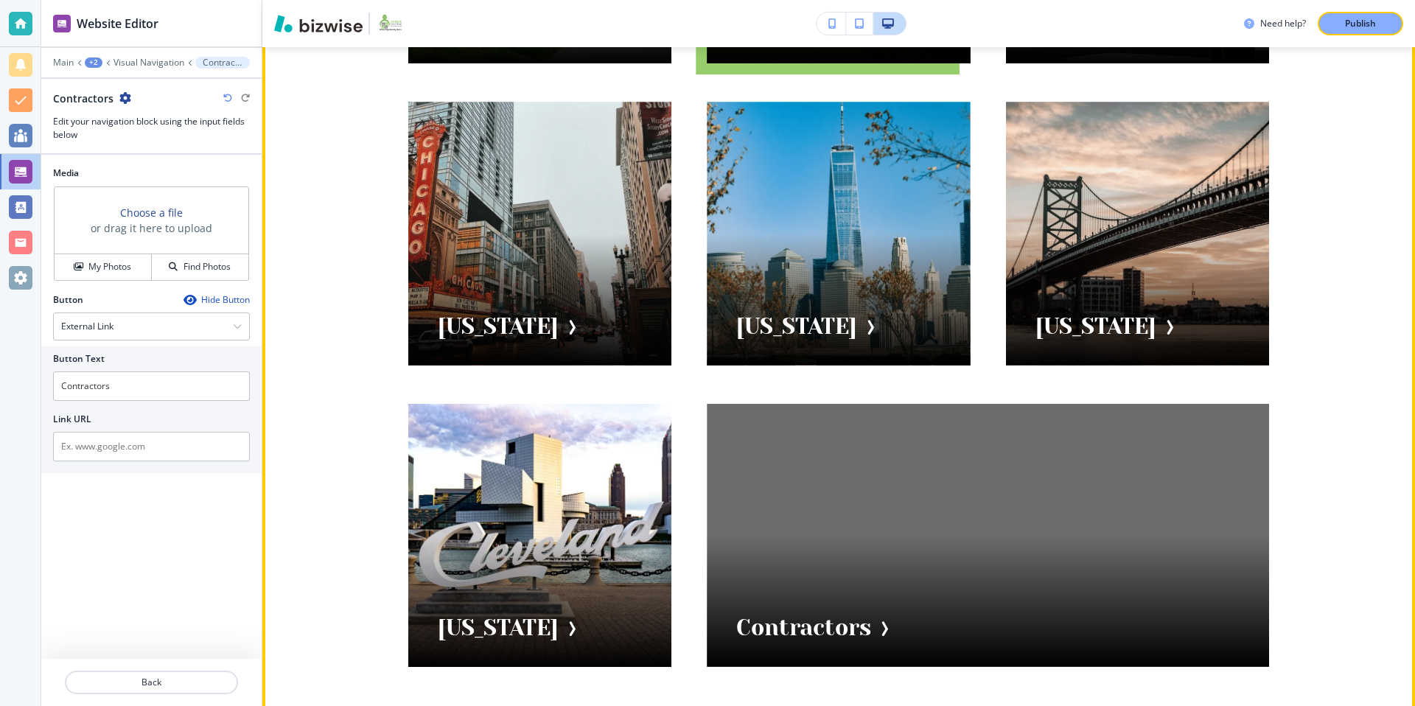
scroll to position [449, 0]
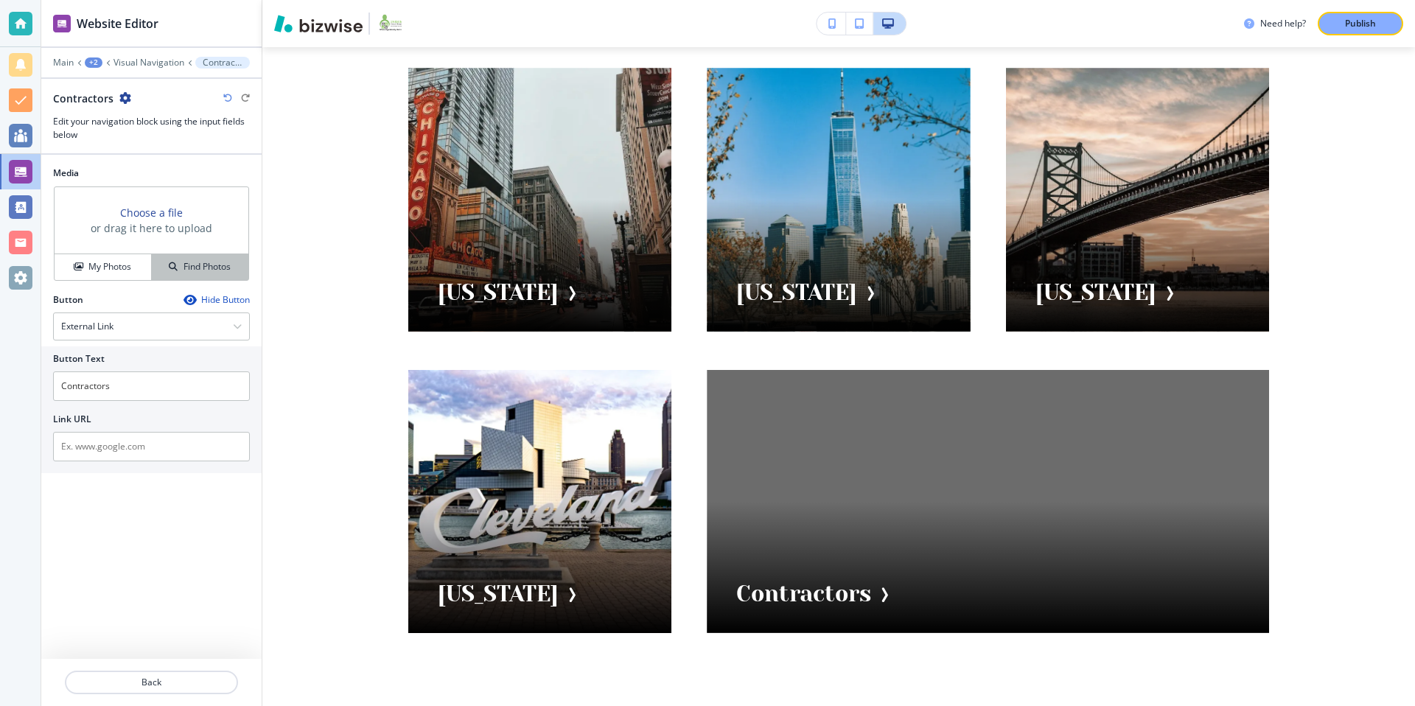
click at [203, 265] on h4 "Find Photos" at bounding box center [206, 266] width 47 height 13
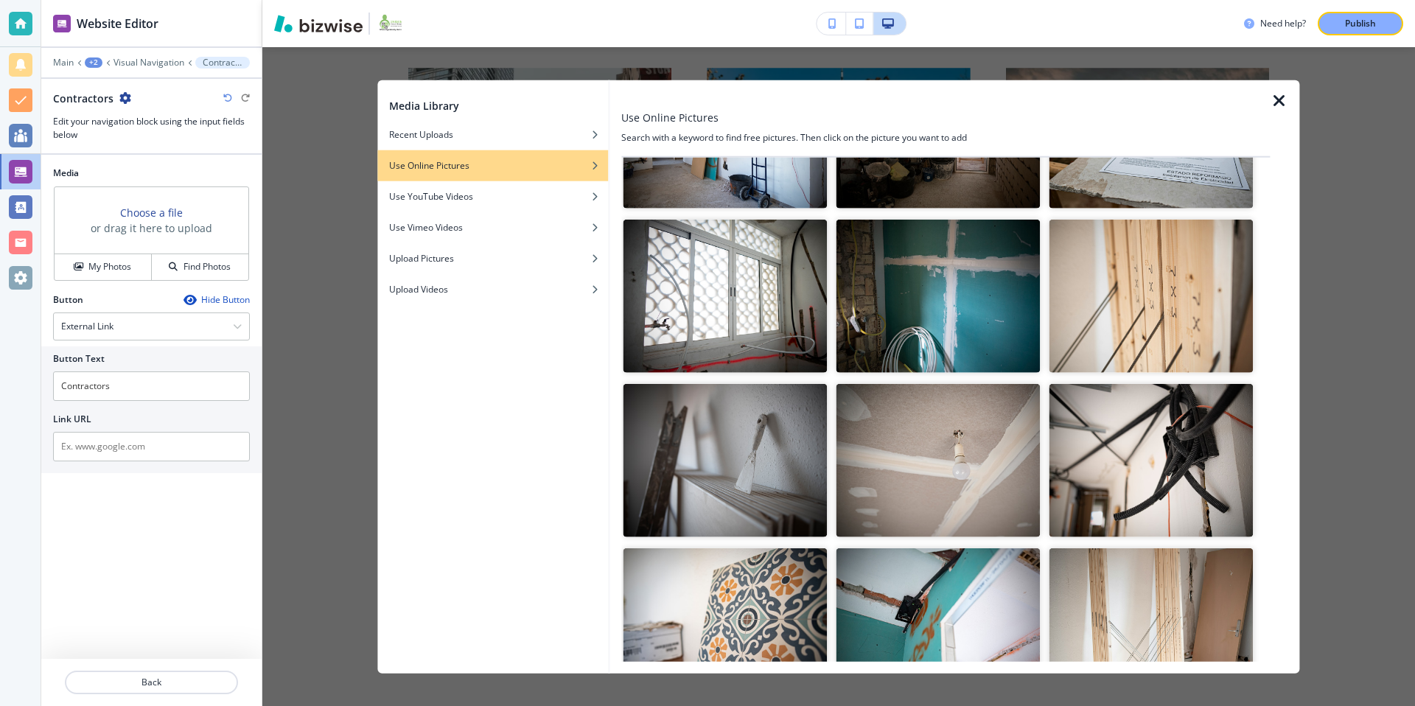
scroll to position [0, 0]
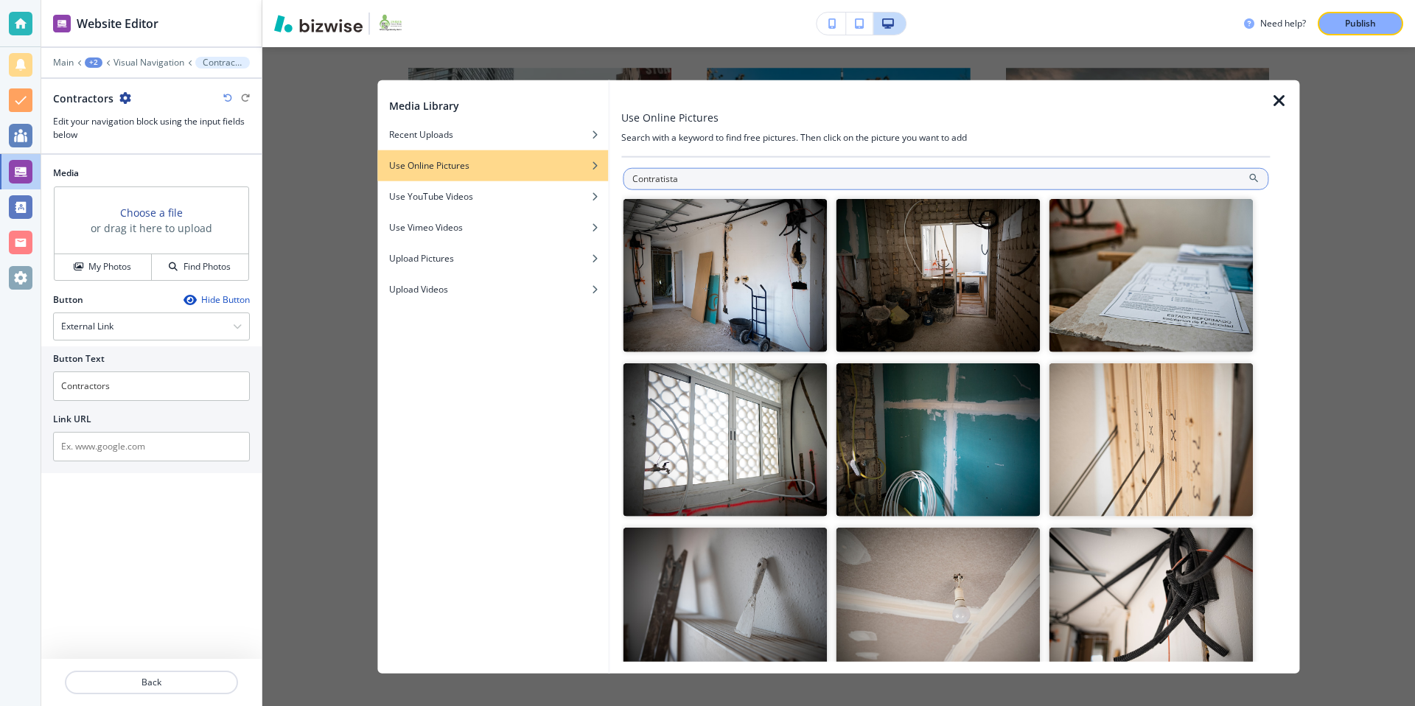
drag, startPoint x: 690, startPoint y: 180, endPoint x: 622, endPoint y: 181, distance: 68.5
click at [623, 181] on input "Contratista" at bounding box center [945, 179] width 645 height 22
type input "Contrato"
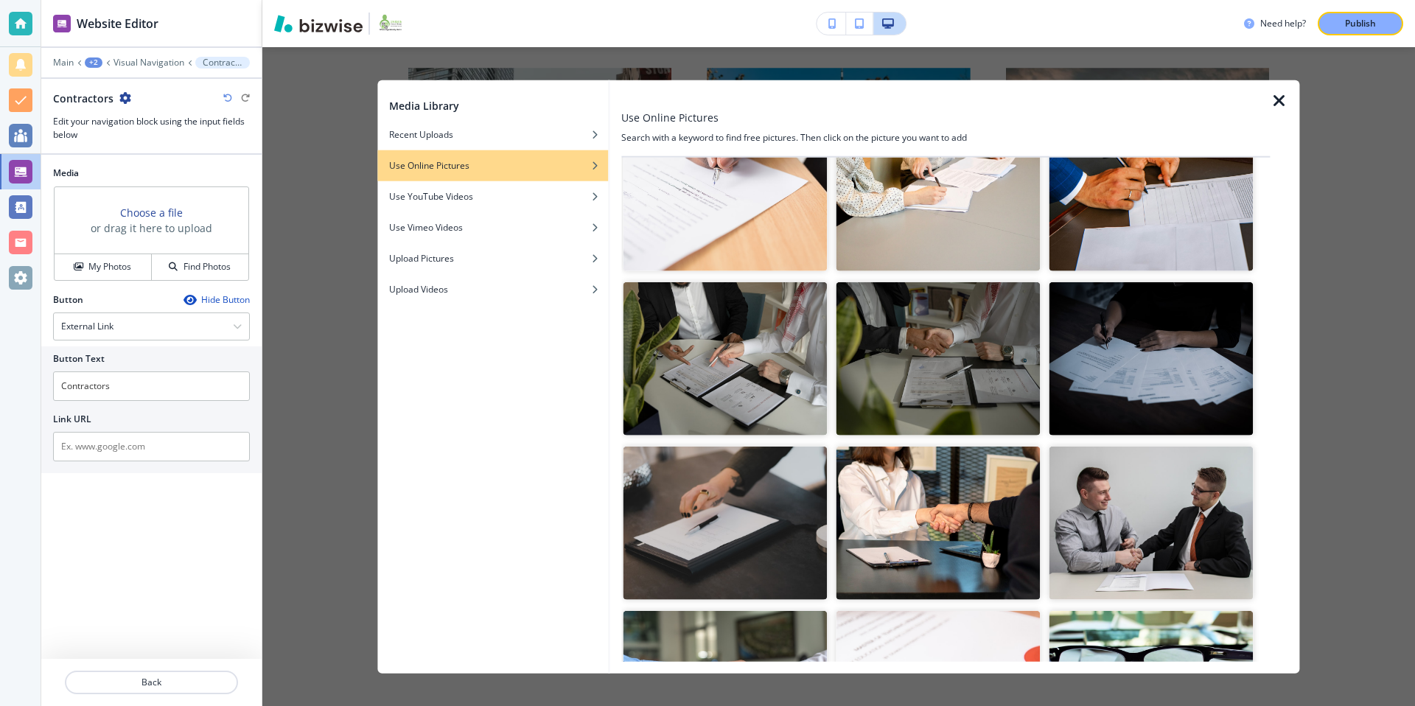
scroll to position [245, 0]
click at [721, 347] on img "button" at bounding box center [725, 358] width 204 height 153
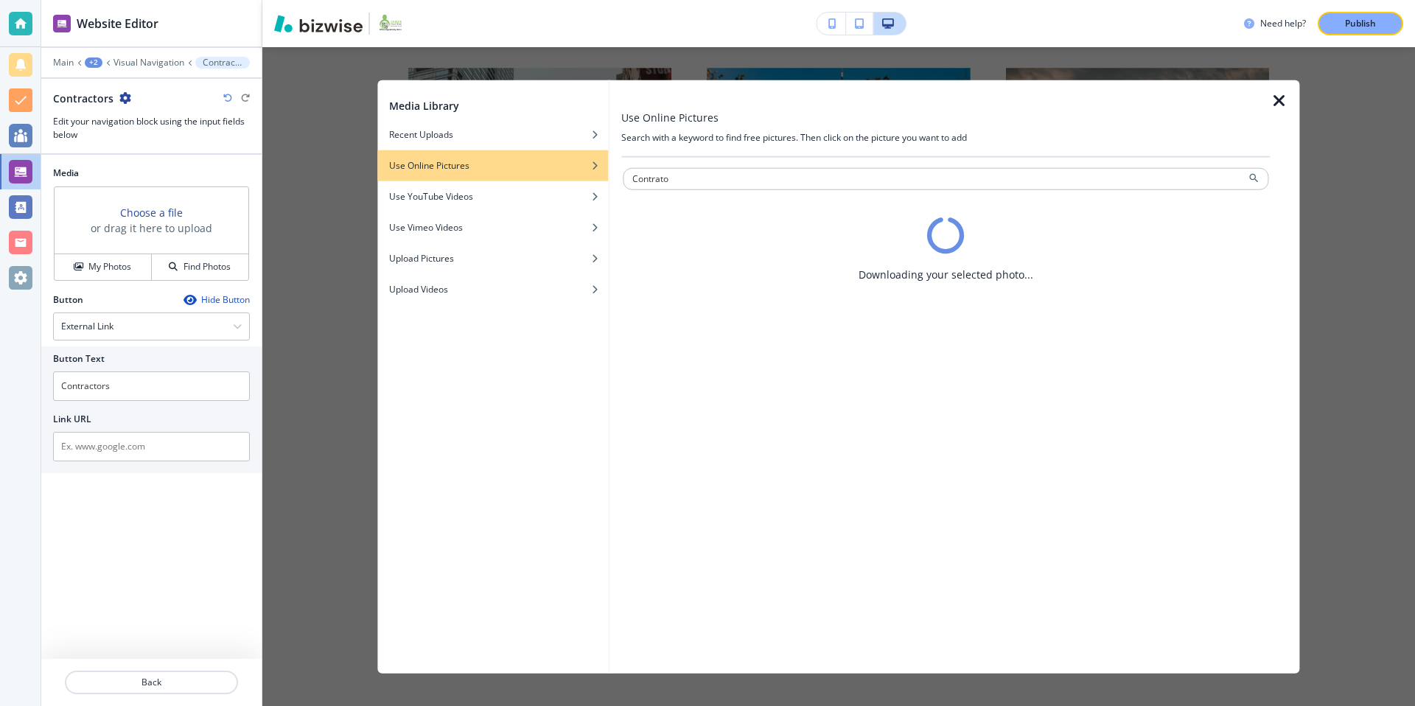
scroll to position [0, 0]
